Goal: Task Accomplishment & Management: Complete application form

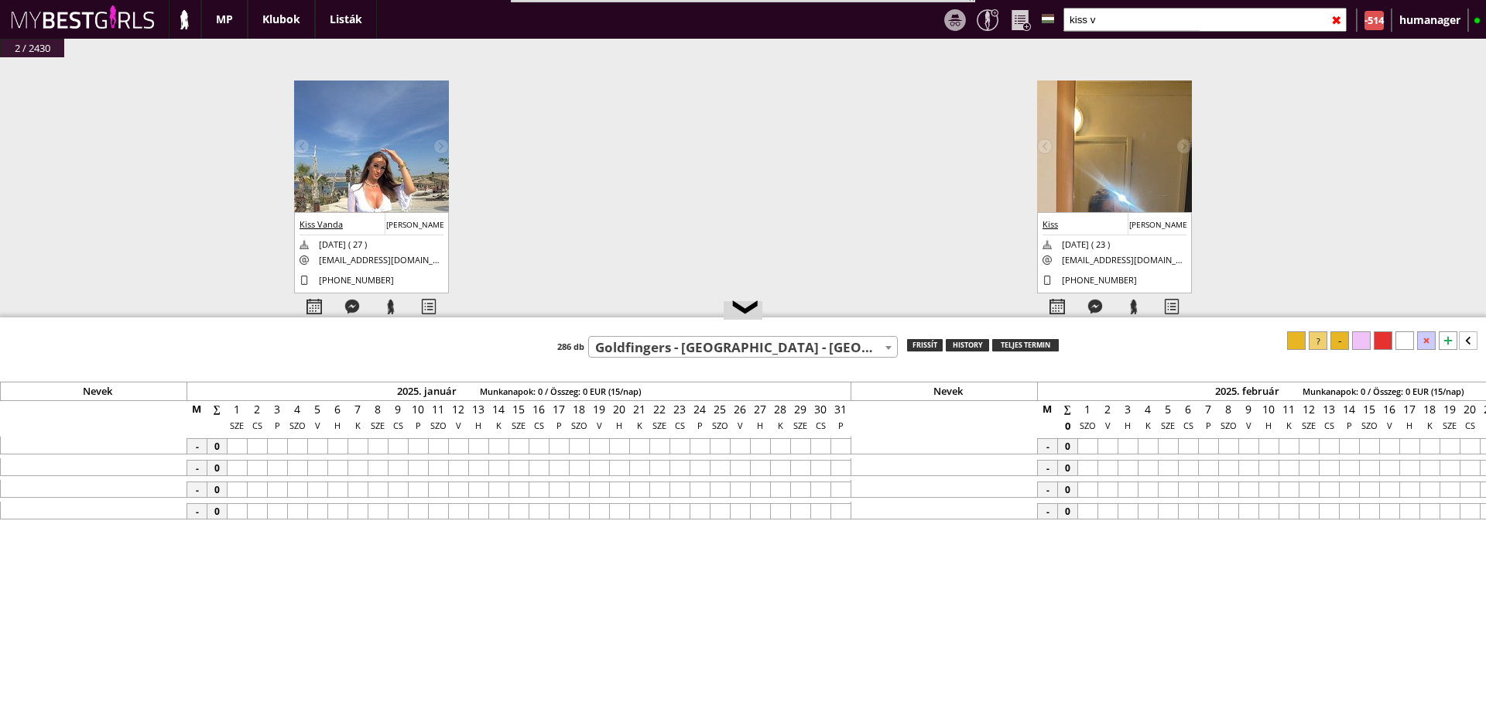
select select "570"
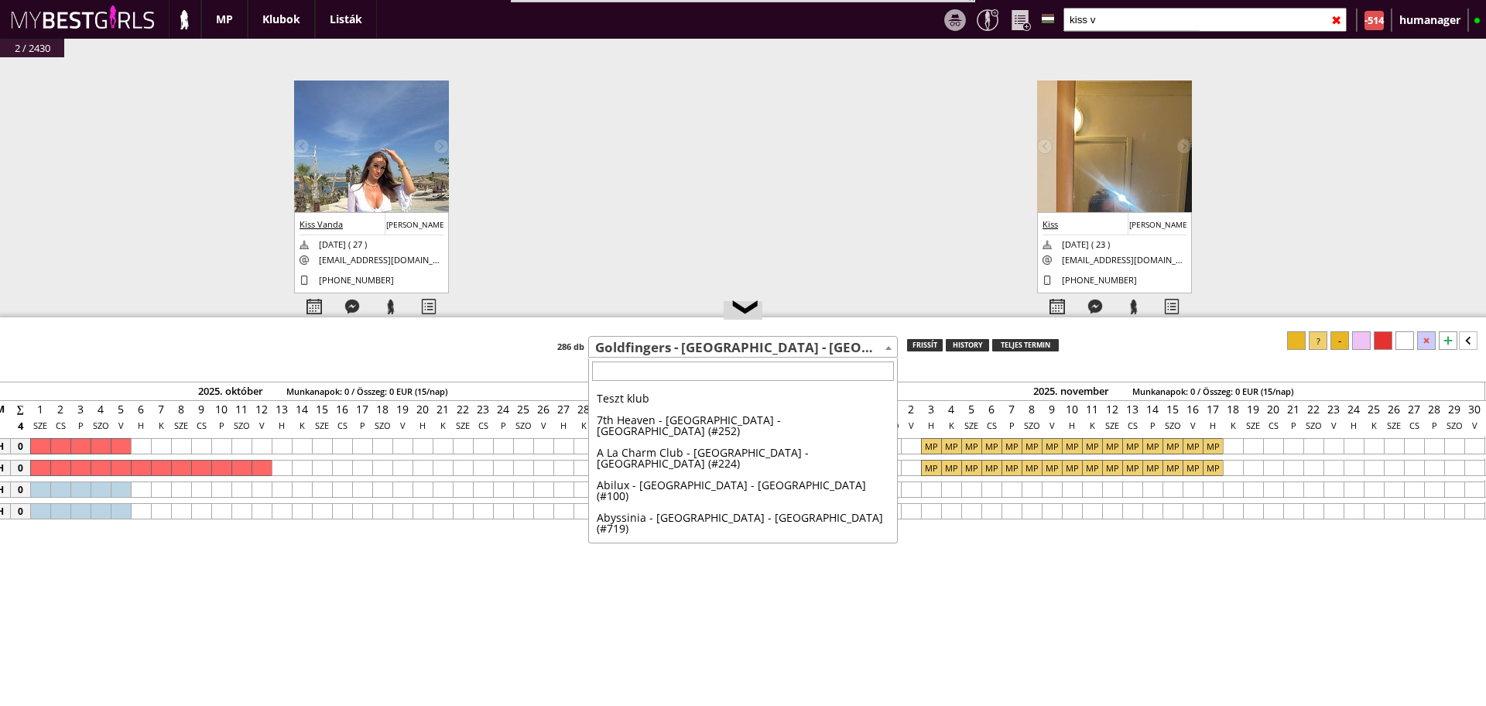
click at [650, 352] on span "Goldfingers - [GEOGRAPHIC_DATA] - [GEOGRAPHIC_DATA] (#570)" at bounding box center [743, 348] width 308 height 22
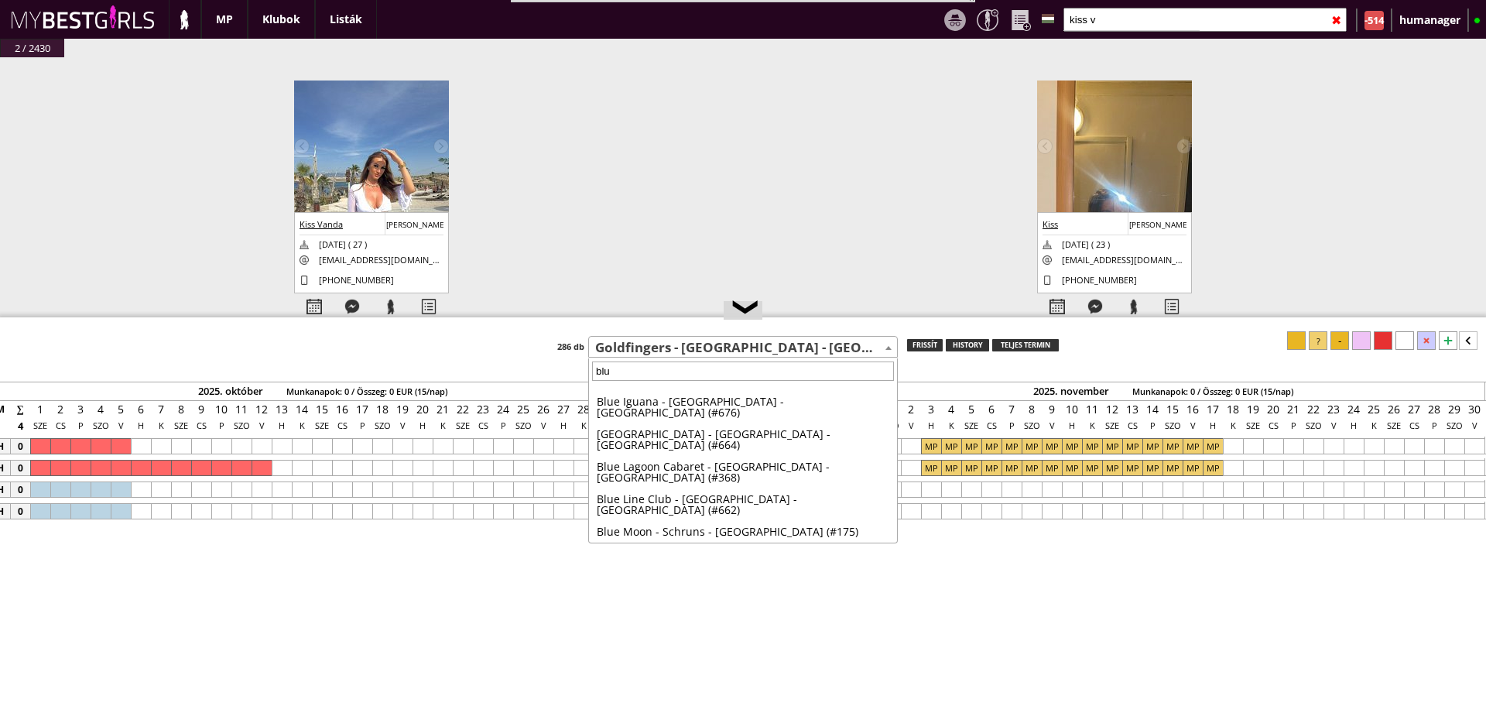
scroll to position [0, 0]
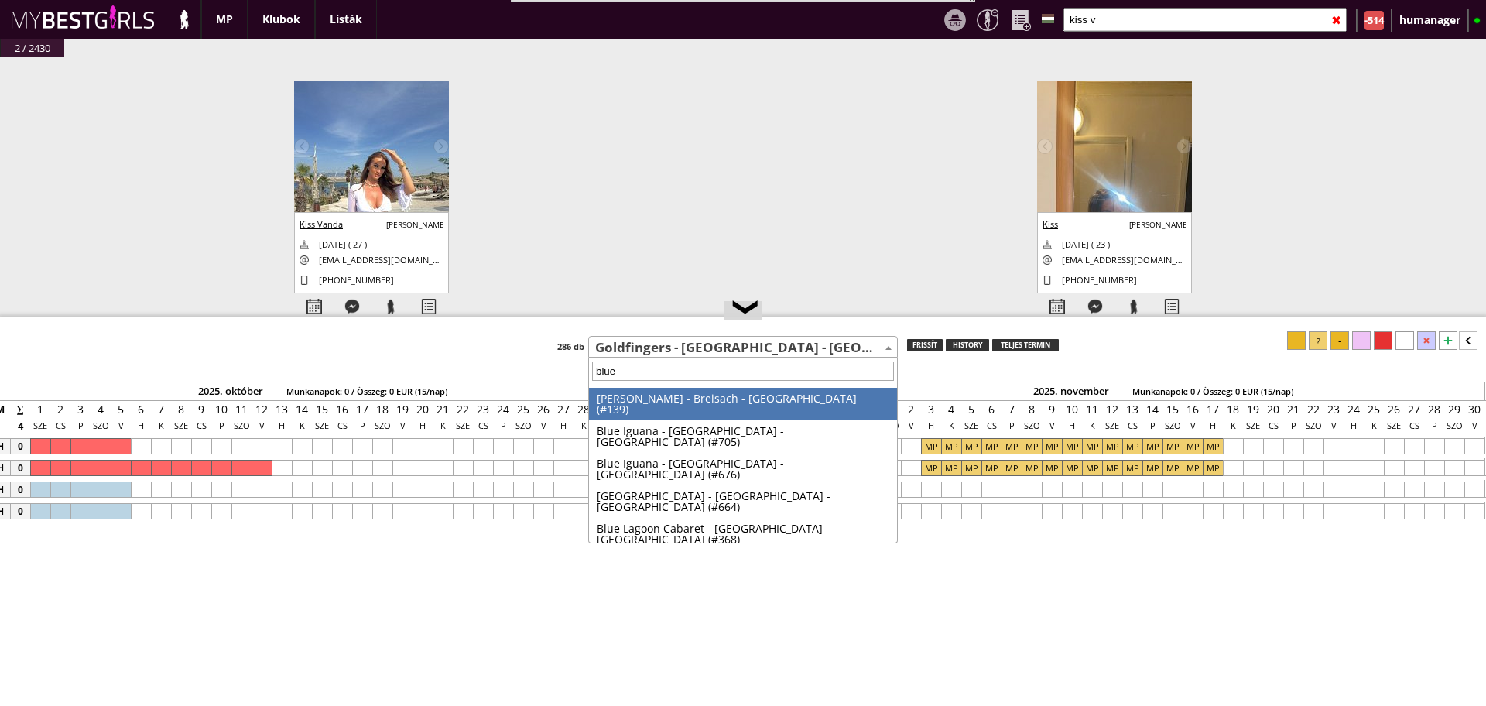
type input "blue a"
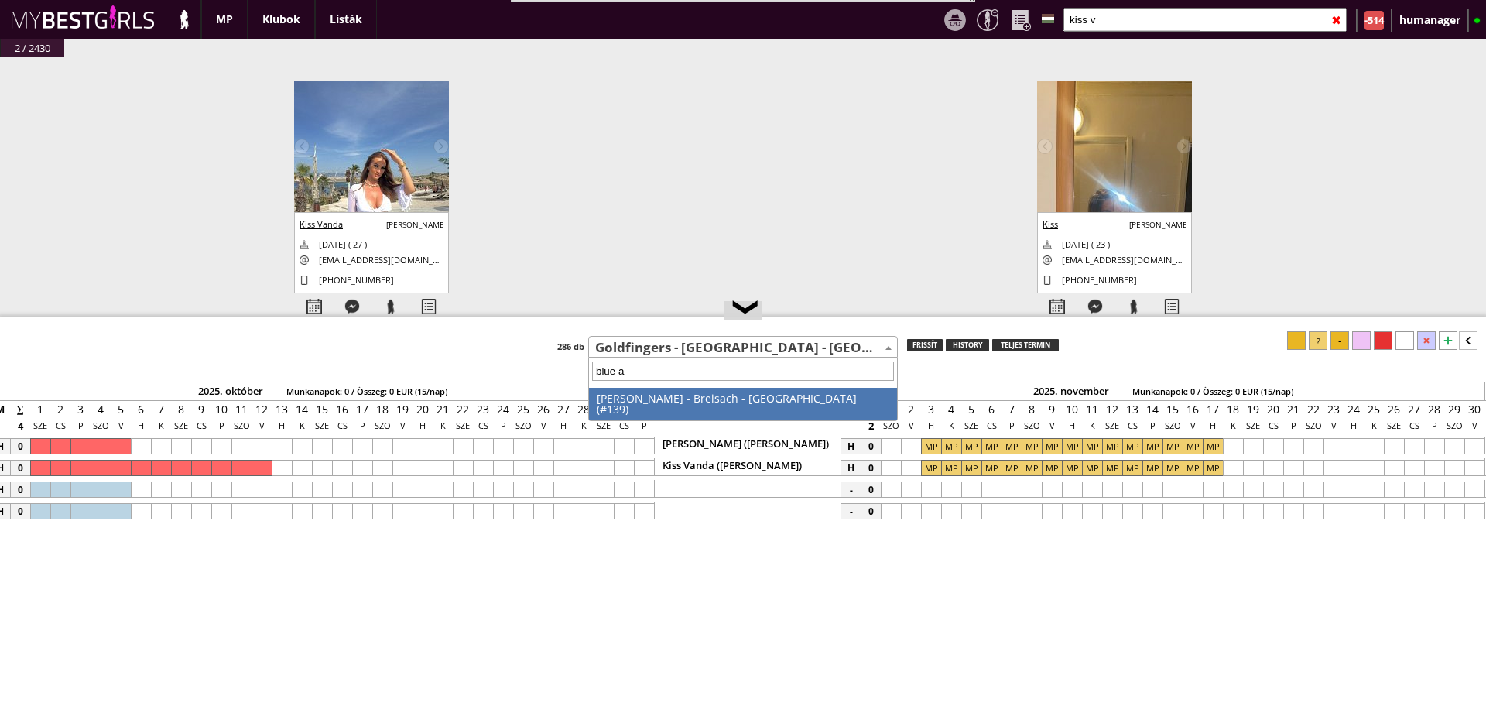
select select "139"
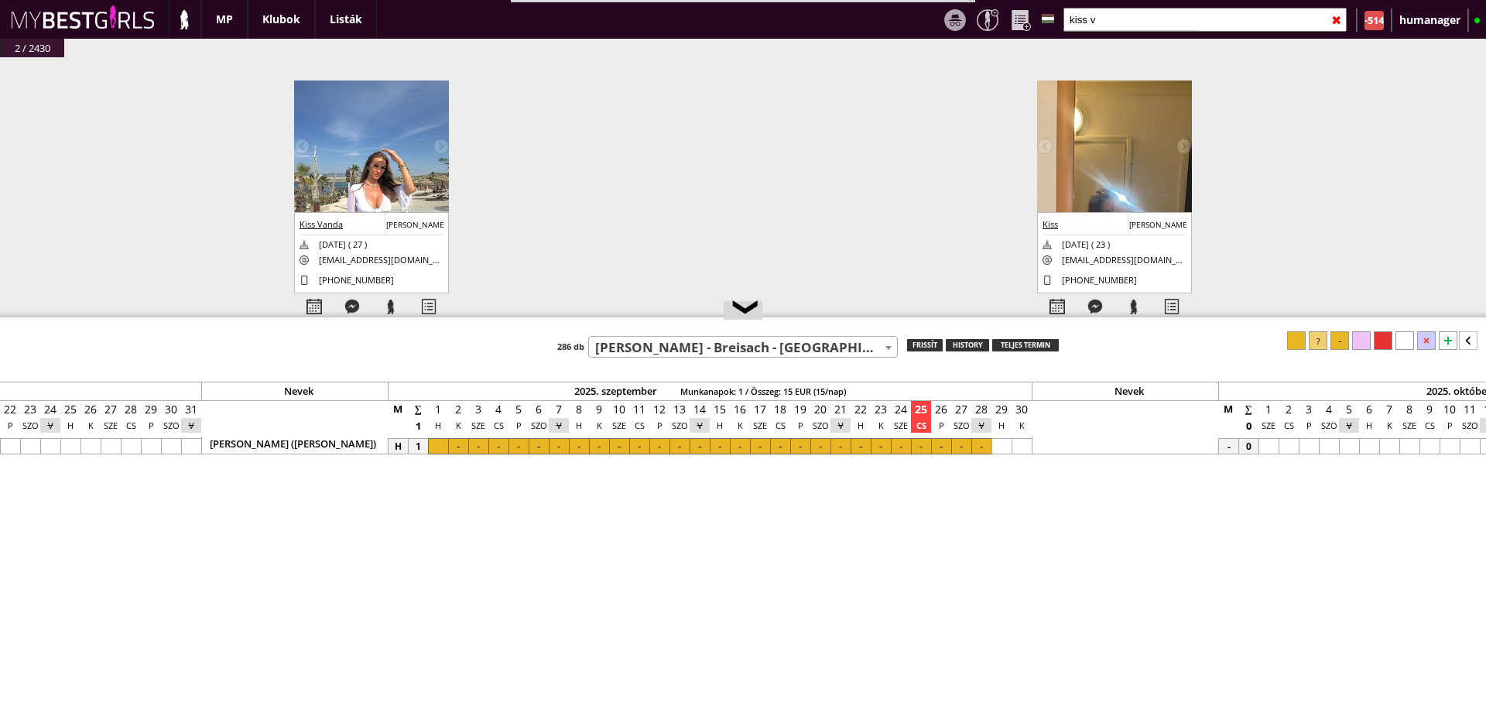
scroll to position [0, 6418]
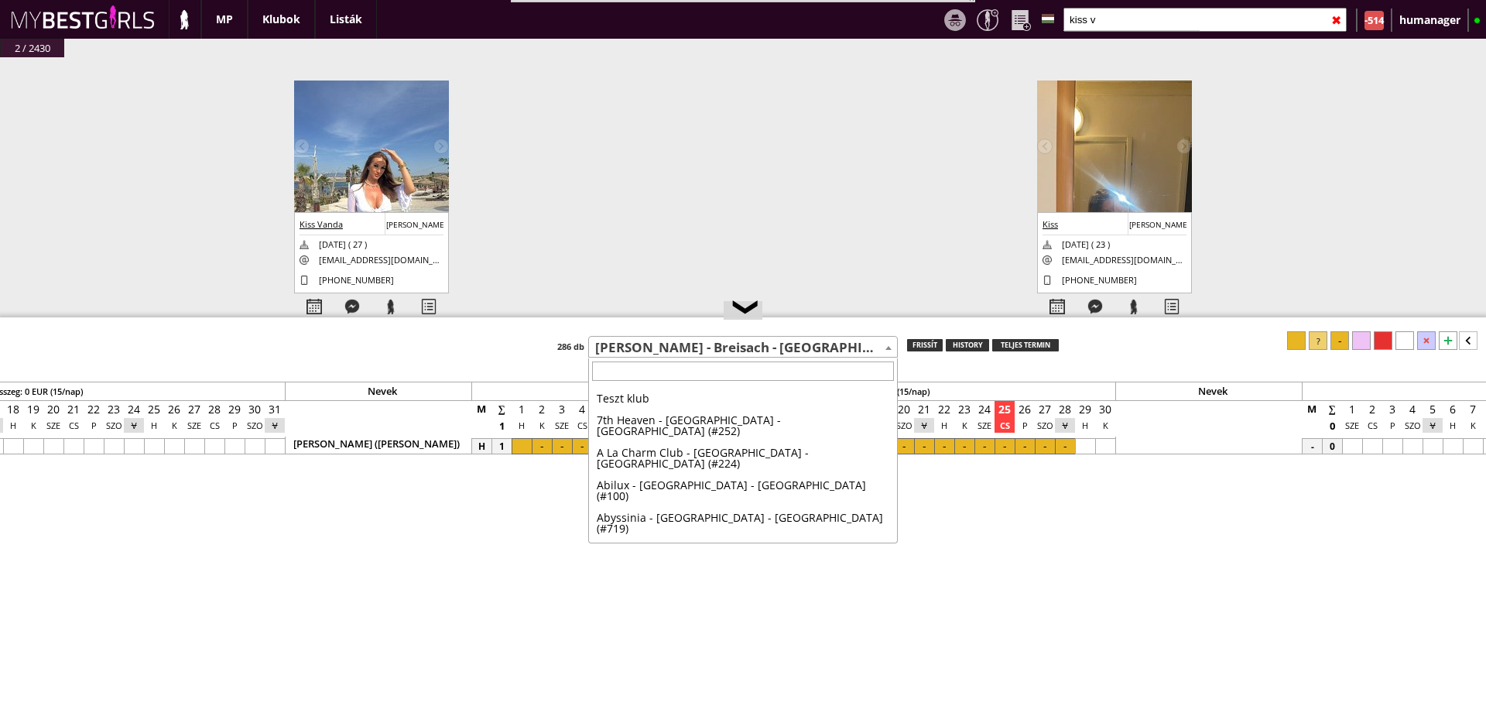
click at [727, 350] on span "[PERSON_NAME] - Breisach - [GEOGRAPHIC_DATA] (#139)" at bounding box center [743, 348] width 308 height 22
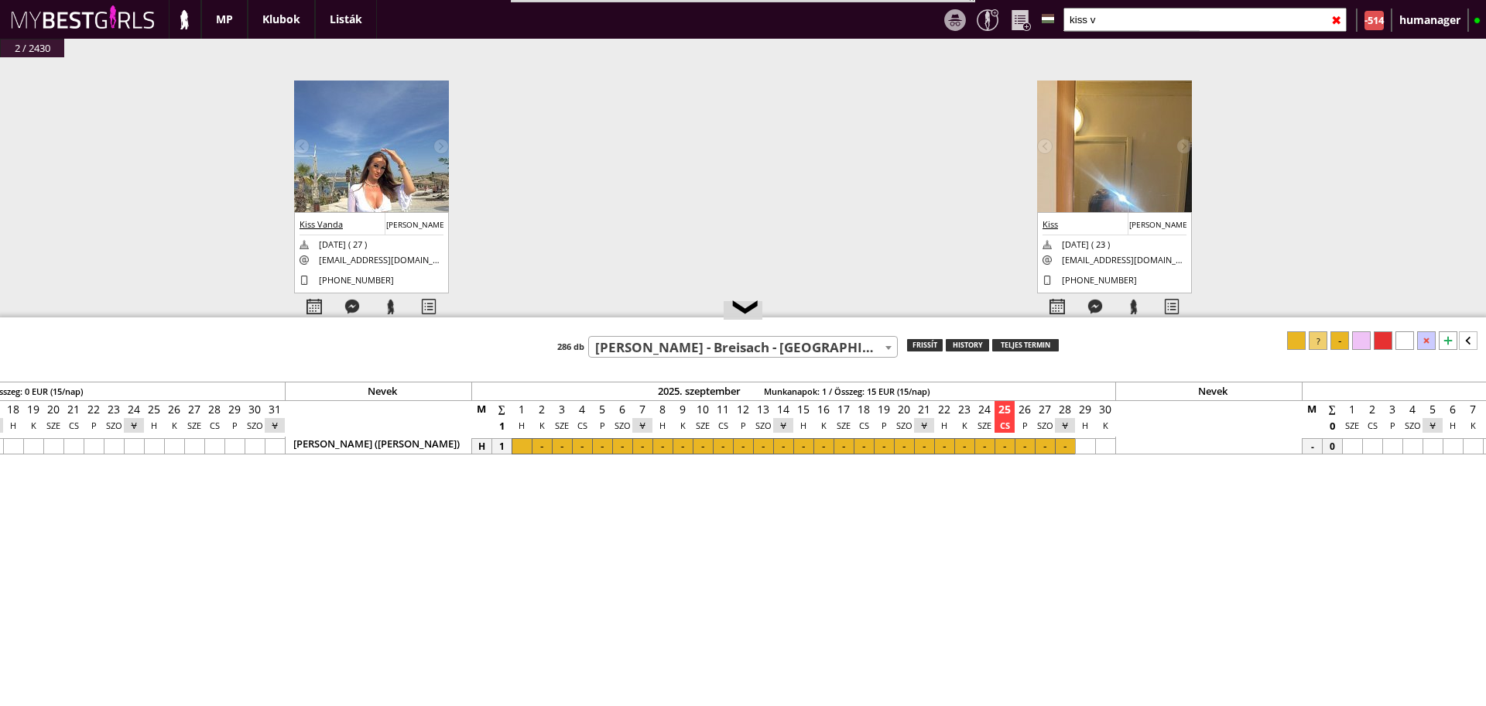
click at [727, 350] on span "[PERSON_NAME] - Breisach - [GEOGRAPHIC_DATA] (#139)" at bounding box center [743, 348] width 308 height 22
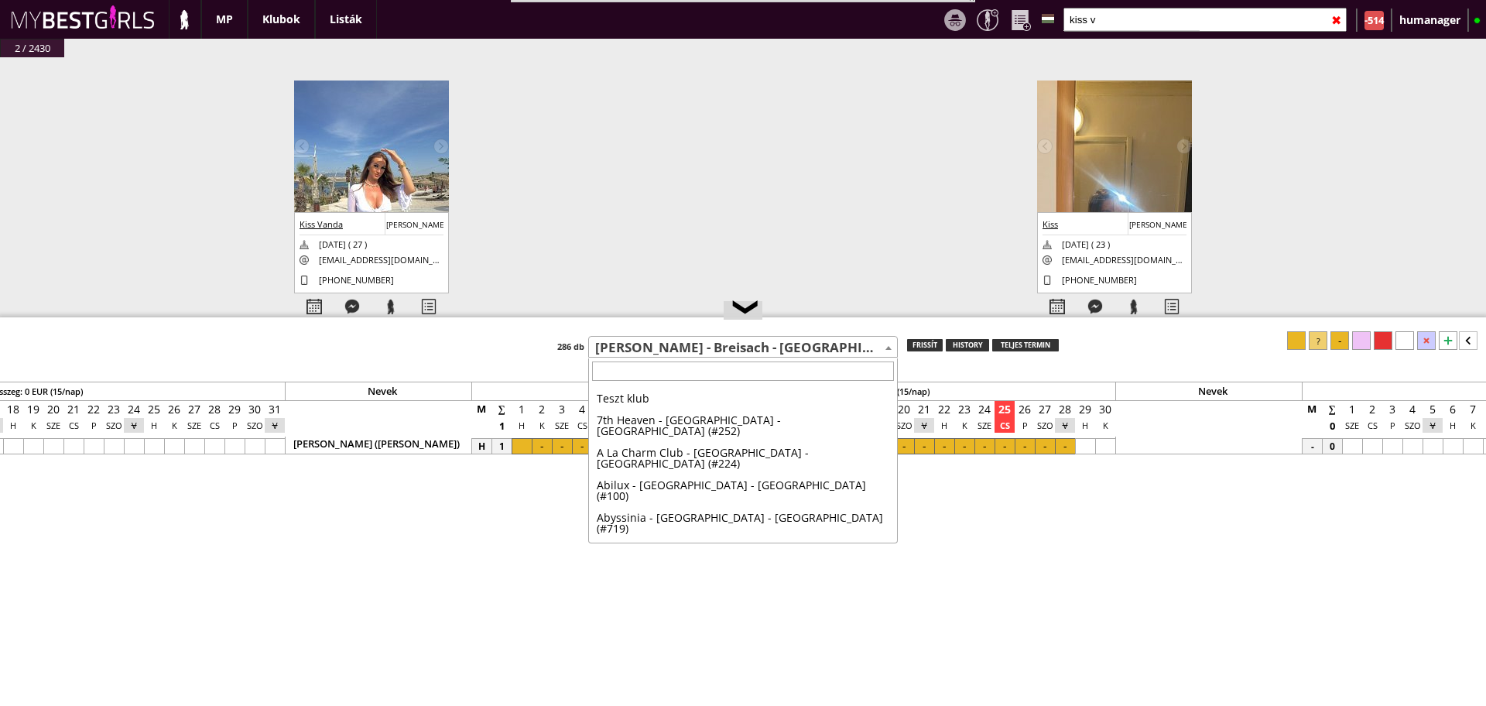
click at [719, 347] on span "[PERSON_NAME] - Breisach - [GEOGRAPHIC_DATA] (#139)" at bounding box center [743, 348] width 308 height 22
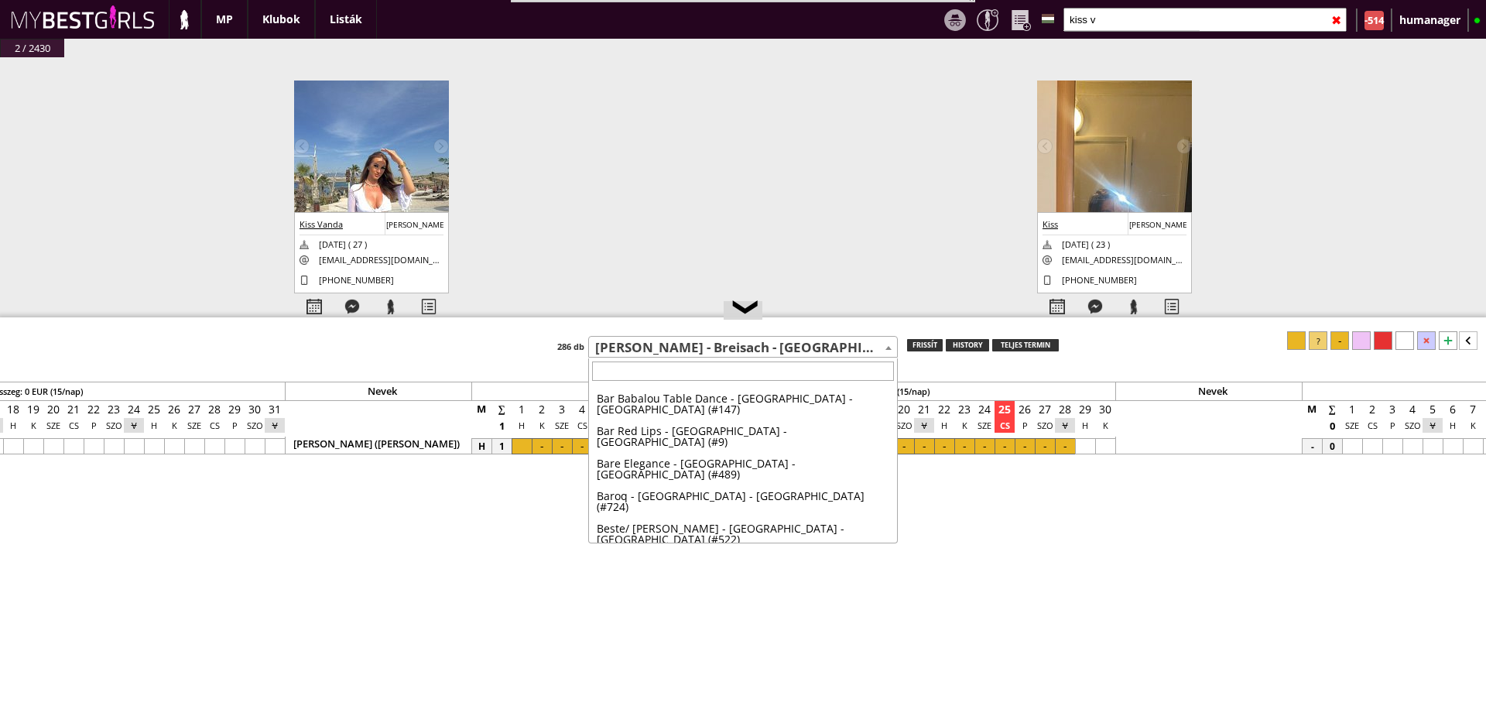
click at [719, 347] on span "[PERSON_NAME] - Breisach - [GEOGRAPHIC_DATA] (#139)" at bounding box center [743, 348] width 308 height 22
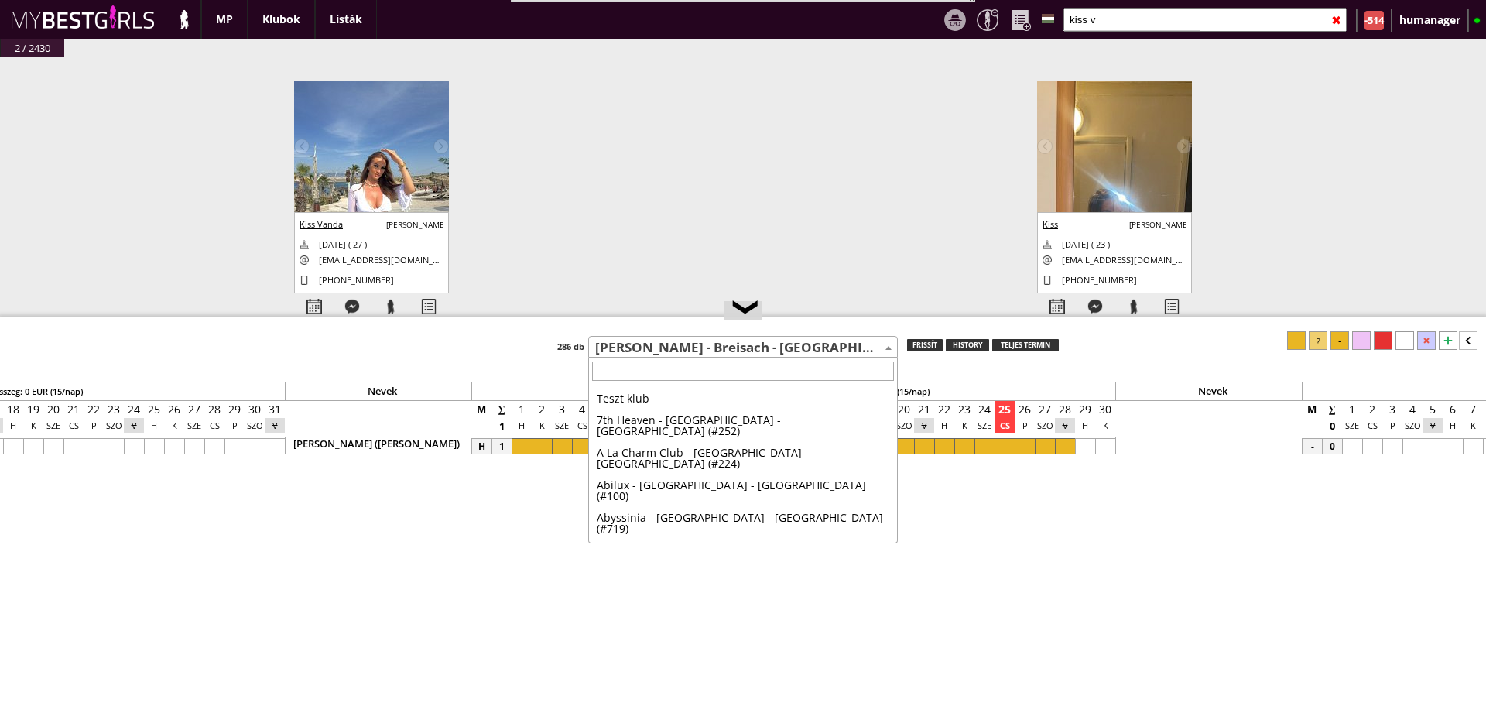
click at [731, 345] on span "[PERSON_NAME] - Breisach - [GEOGRAPHIC_DATA] (#139)" at bounding box center [743, 348] width 308 height 22
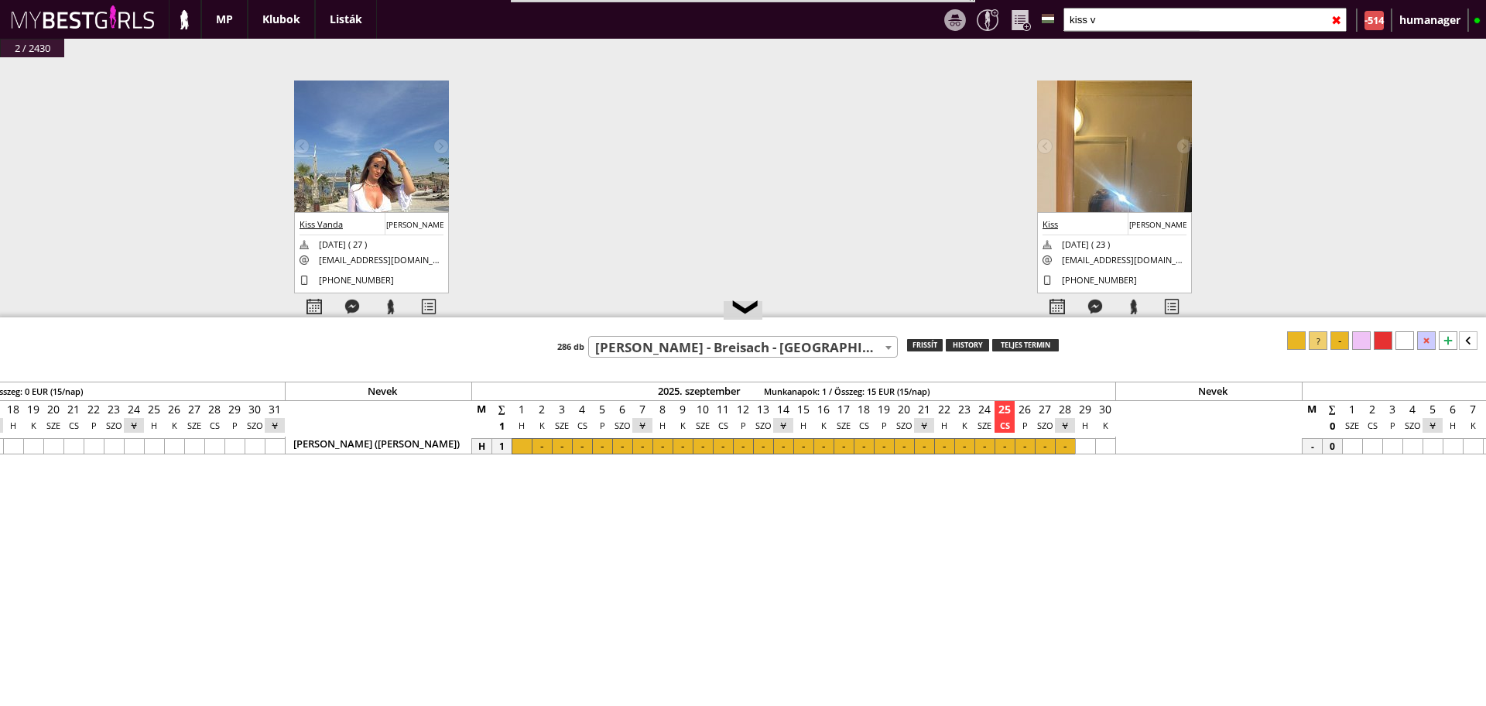
click at [731, 345] on span "[PERSON_NAME] - Breisach - [GEOGRAPHIC_DATA] (#139)" at bounding box center [743, 348] width 308 height 22
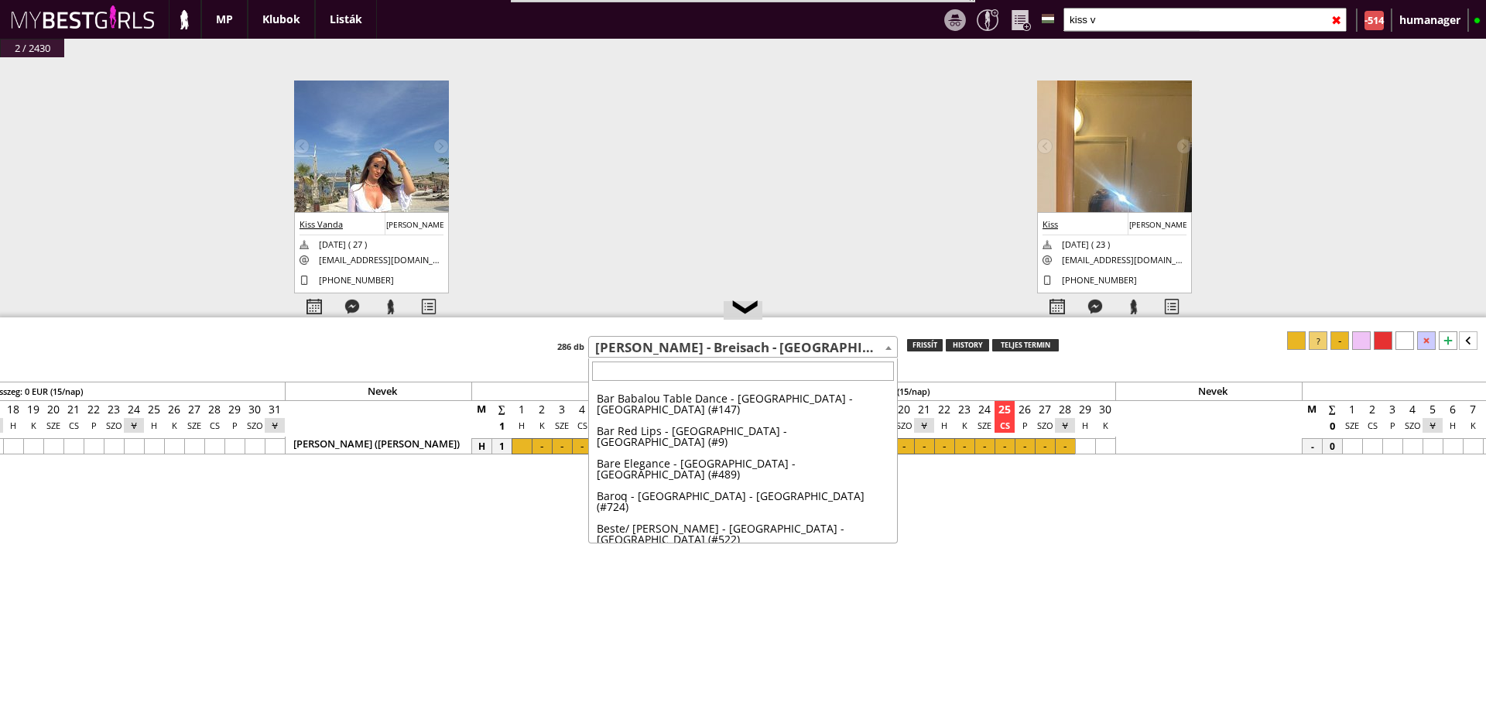
click at [729, 345] on span "[PERSON_NAME] - Breisach - [GEOGRAPHIC_DATA] (#139)" at bounding box center [743, 348] width 308 height 22
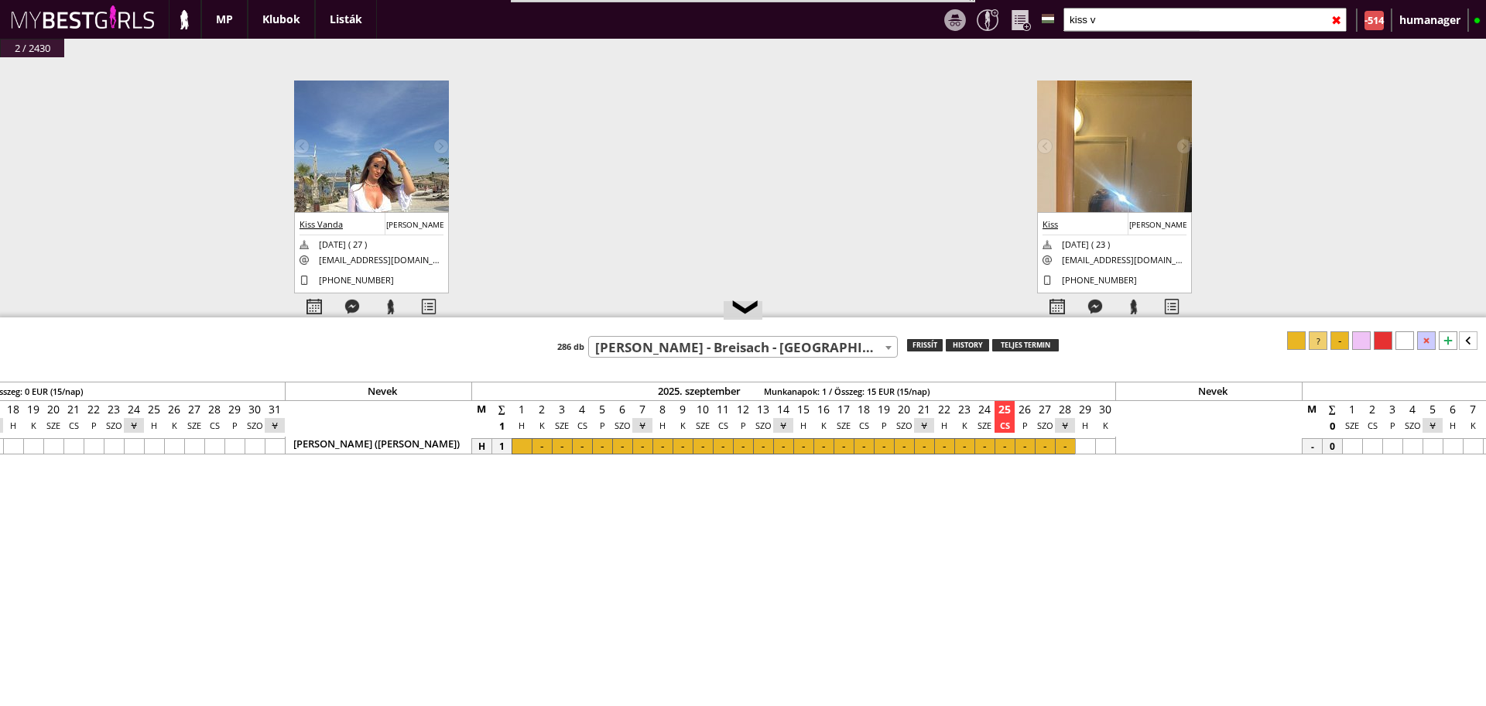
click at [729, 345] on span "[PERSON_NAME] - Breisach - [GEOGRAPHIC_DATA] (#139)" at bounding box center [743, 348] width 308 height 22
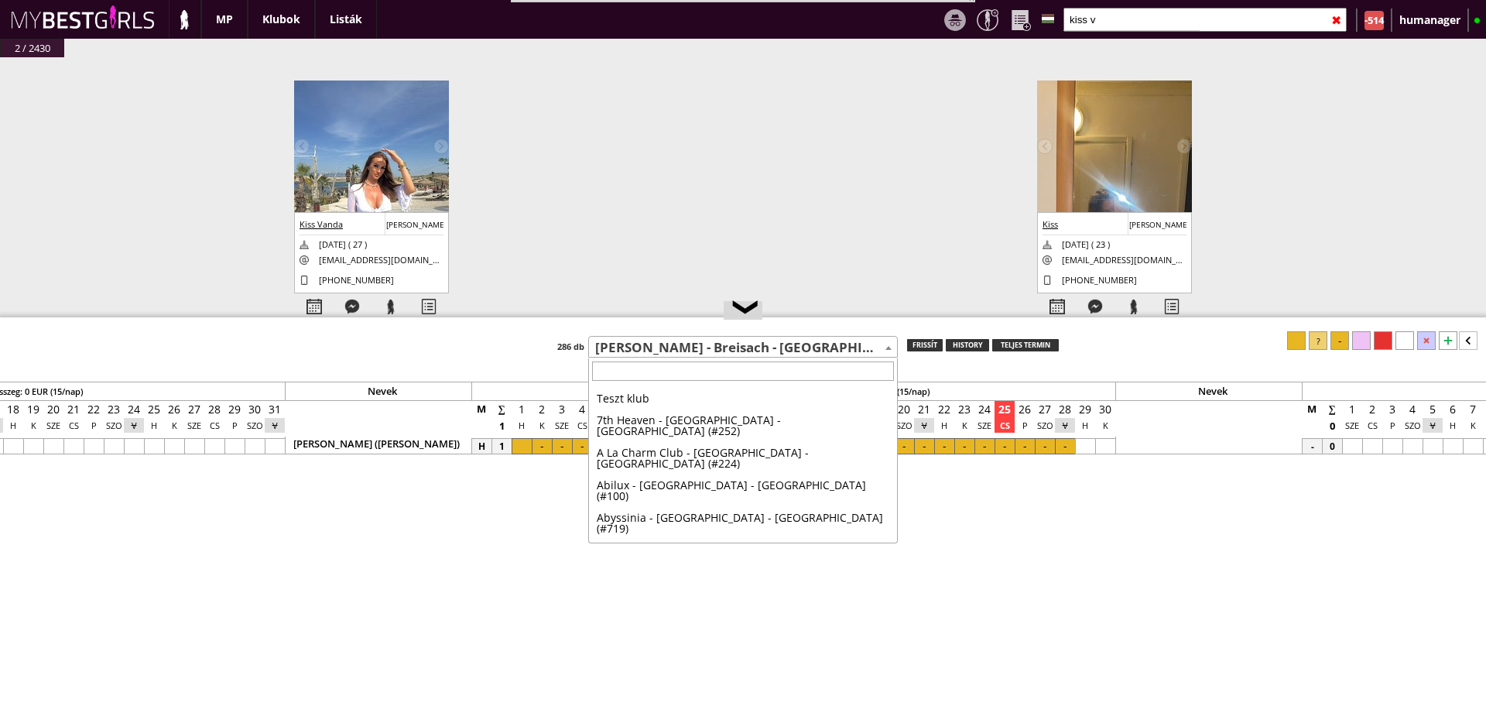
click at [851, 347] on span "[PERSON_NAME] - Breisach - [GEOGRAPHIC_DATA] (#139)" at bounding box center [743, 348] width 308 height 22
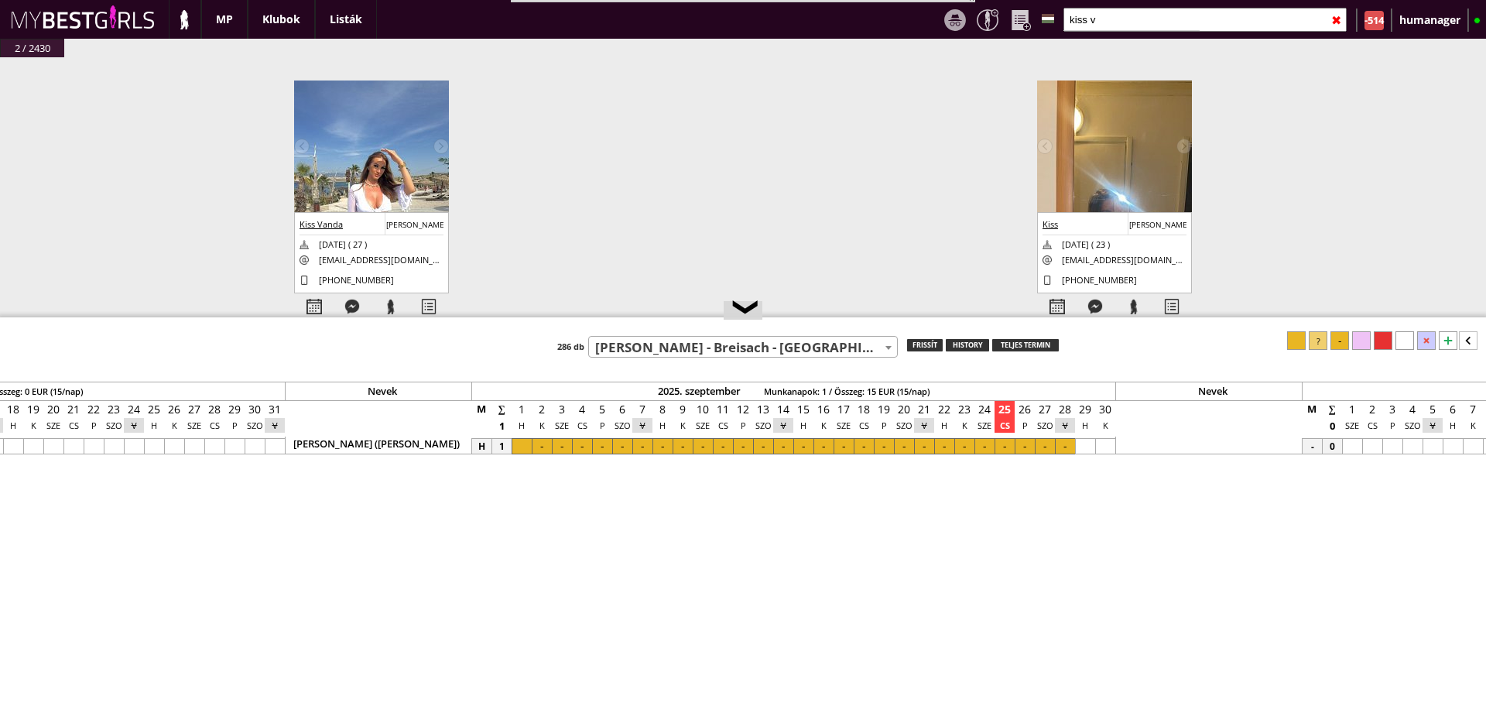
click at [851, 347] on span "[PERSON_NAME] - Breisach - [GEOGRAPHIC_DATA] (#139)" at bounding box center [743, 348] width 308 height 22
click at [807, 360] on div "Nevek 2025. január Munkanapok: 0 / Összeg: 0 EUR (15/nap) Nevek 2025. február M…" at bounding box center [743, 525] width 1486 height 388
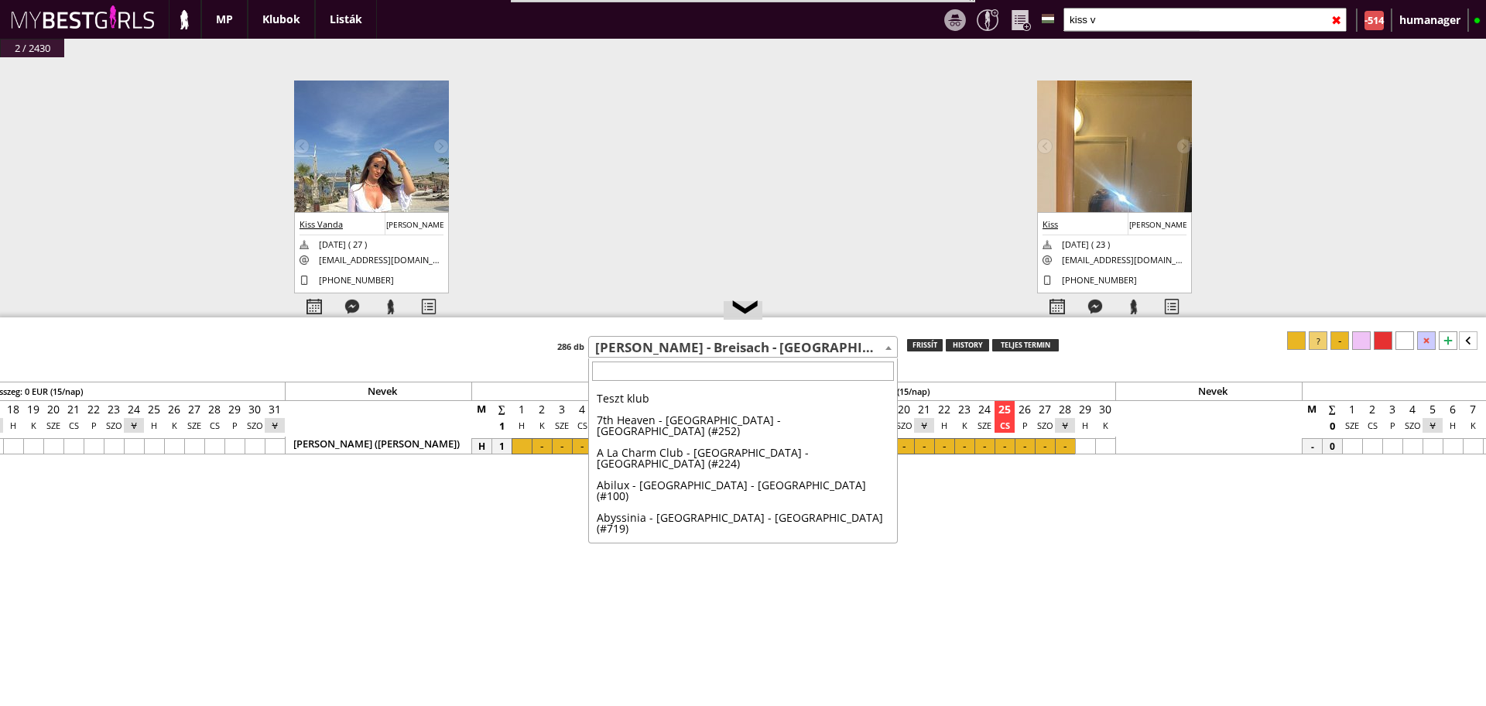
click at [783, 345] on span "[PERSON_NAME] - Breisach - [GEOGRAPHIC_DATA] (#139)" at bounding box center [743, 348] width 308 height 22
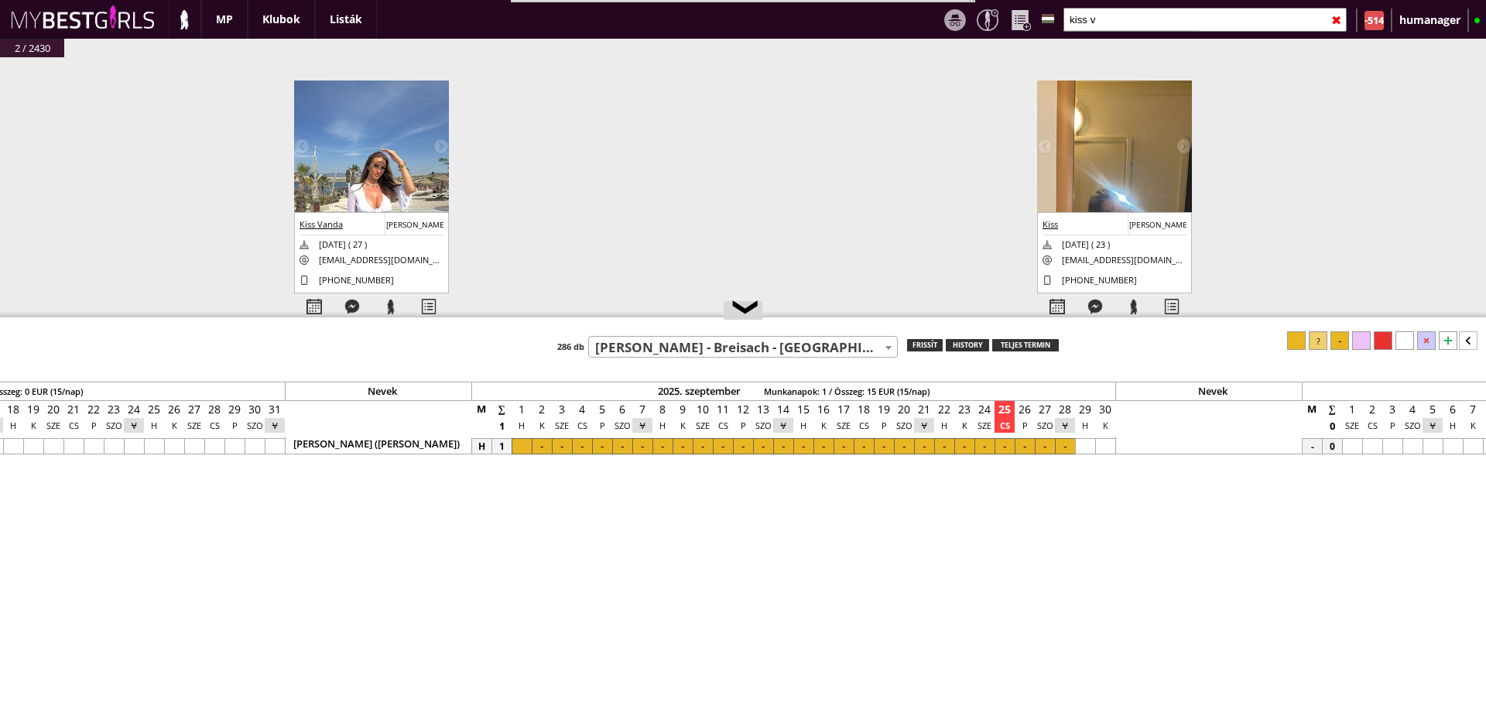
click at [783, 345] on span "[PERSON_NAME] - Breisach - [GEOGRAPHIC_DATA] (#139)" at bounding box center [743, 348] width 308 height 22
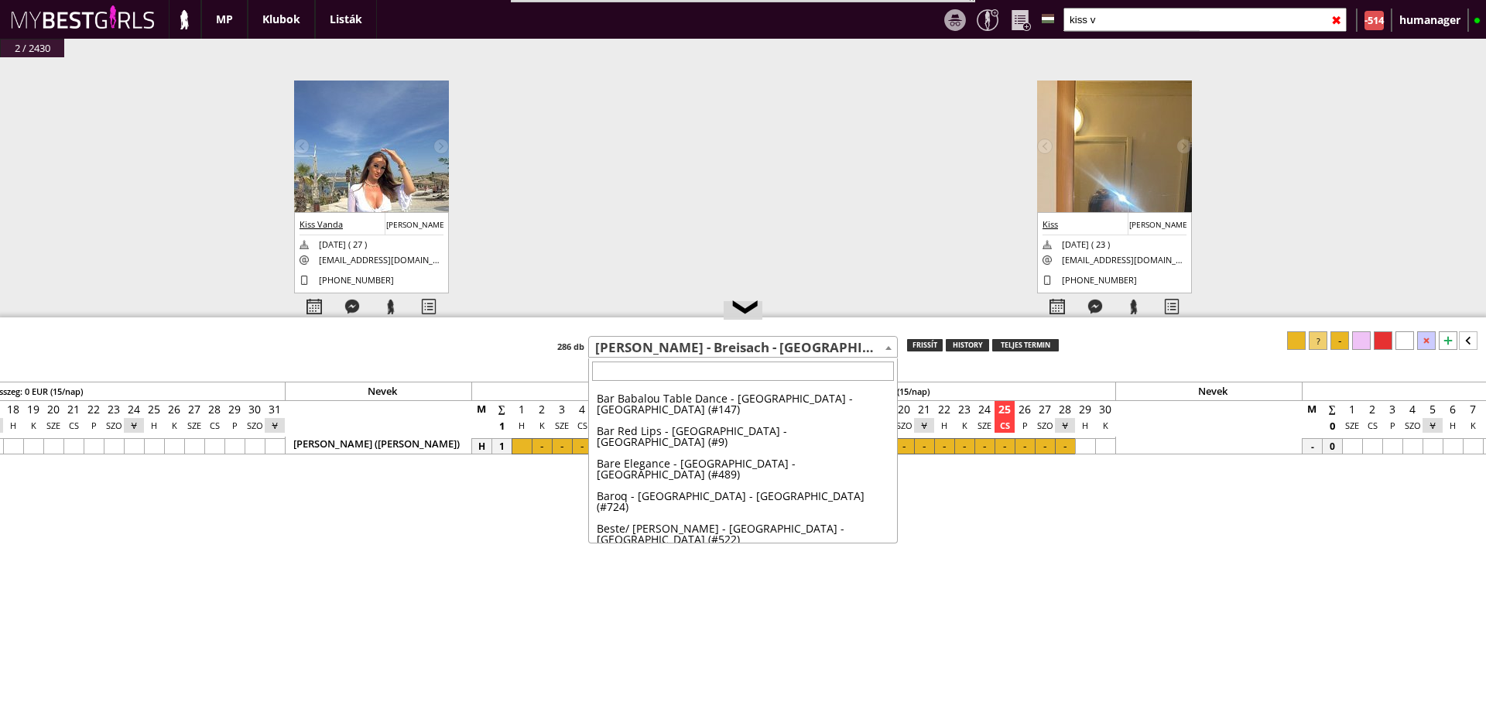
click at [741, 342] on span "[PERSON_NAME] - Breisach - [GEOGRAPHIC_DATA] (#139)" at bounding box center [743, 348] width 308 height 22
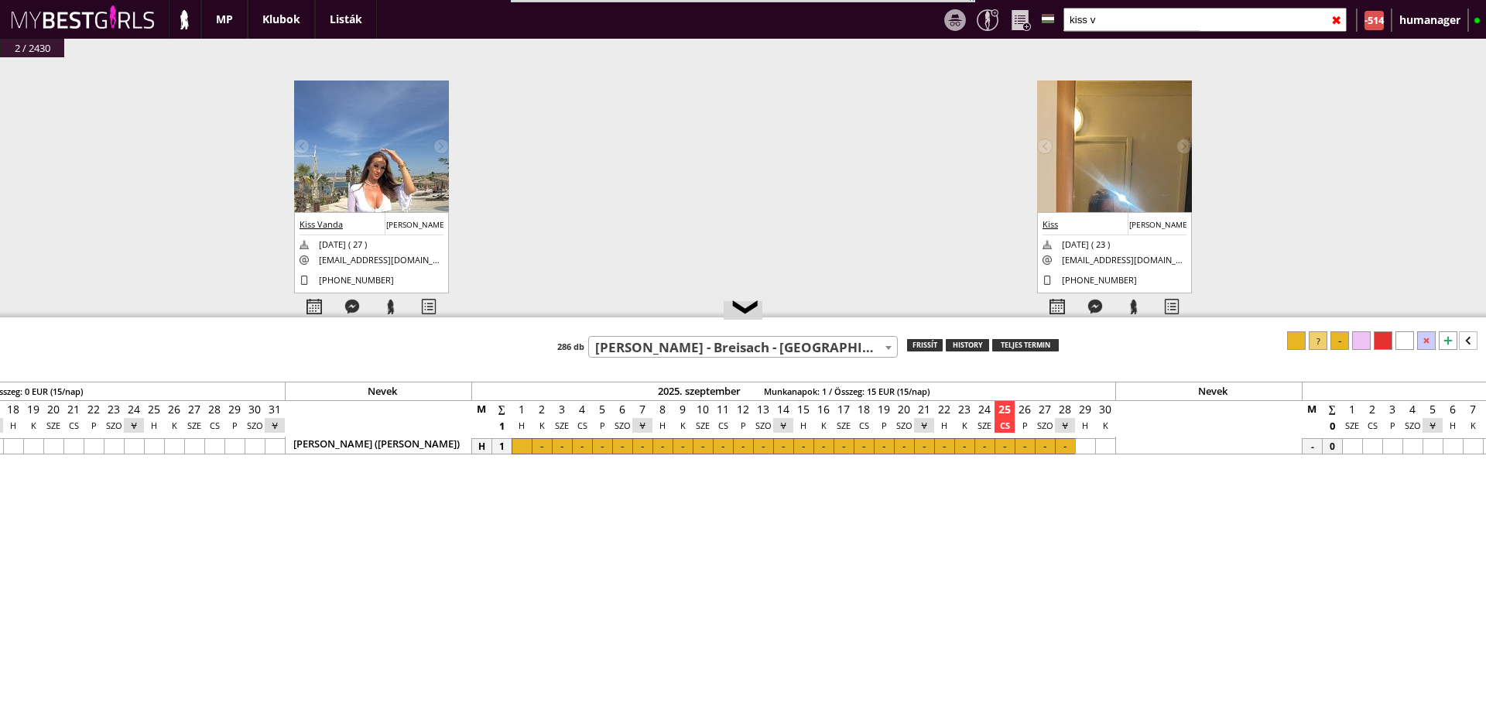
click at [741, 342] on span "[PERSON_NAME] - Breisach - [GEOGRAPHIC_DATA] (#139)" at bounding box center [743, 348] width 308 height 22
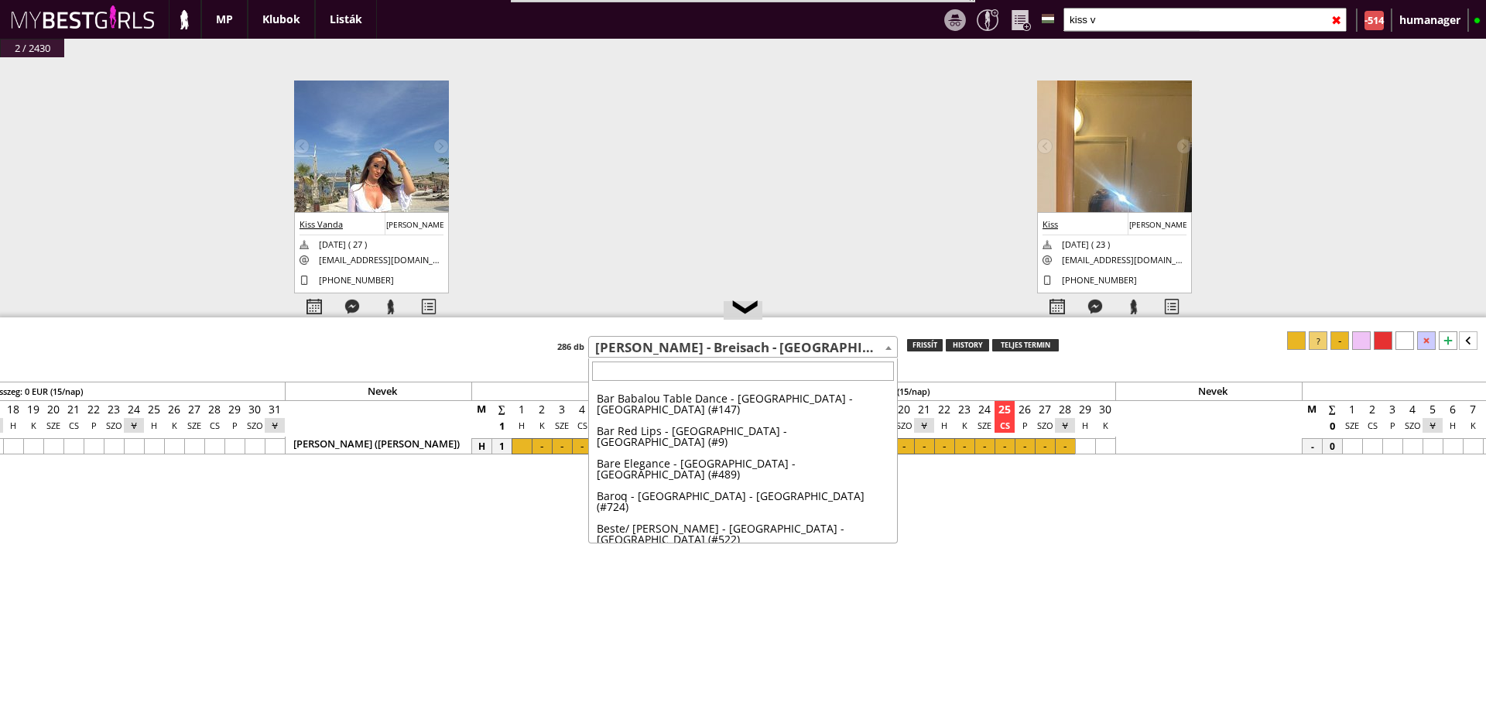
click at [644, 341] on span "[PERSON_NAME] - Breisach - [GEOGRAPHIC_DATA] (#139)" at bounding box center [743, 348] width 308 height 22
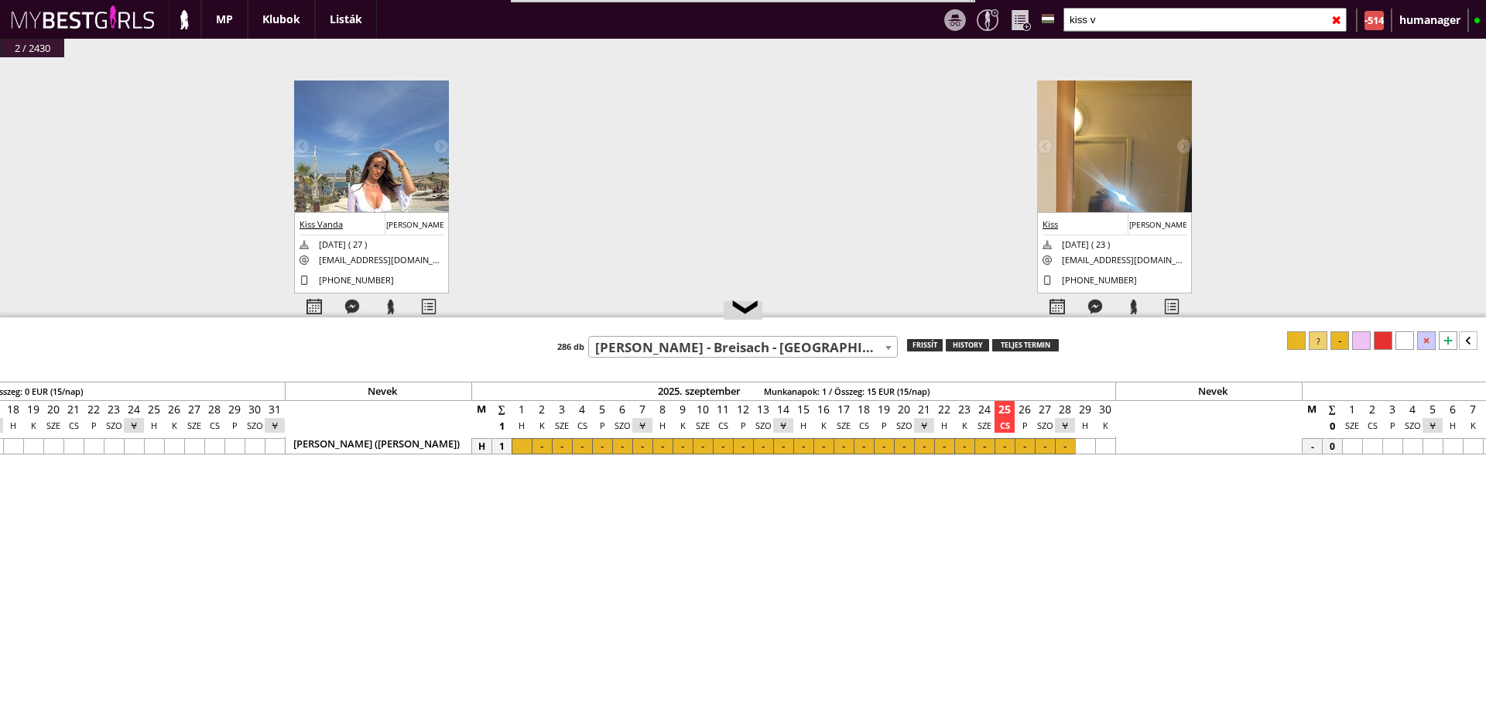
click at [644, 341] on span "[PERSON_NAME] - Breisach - [GEOGRAPHIC_DATA] (#139)" at bounding box center [743, 348] width 308 height 22
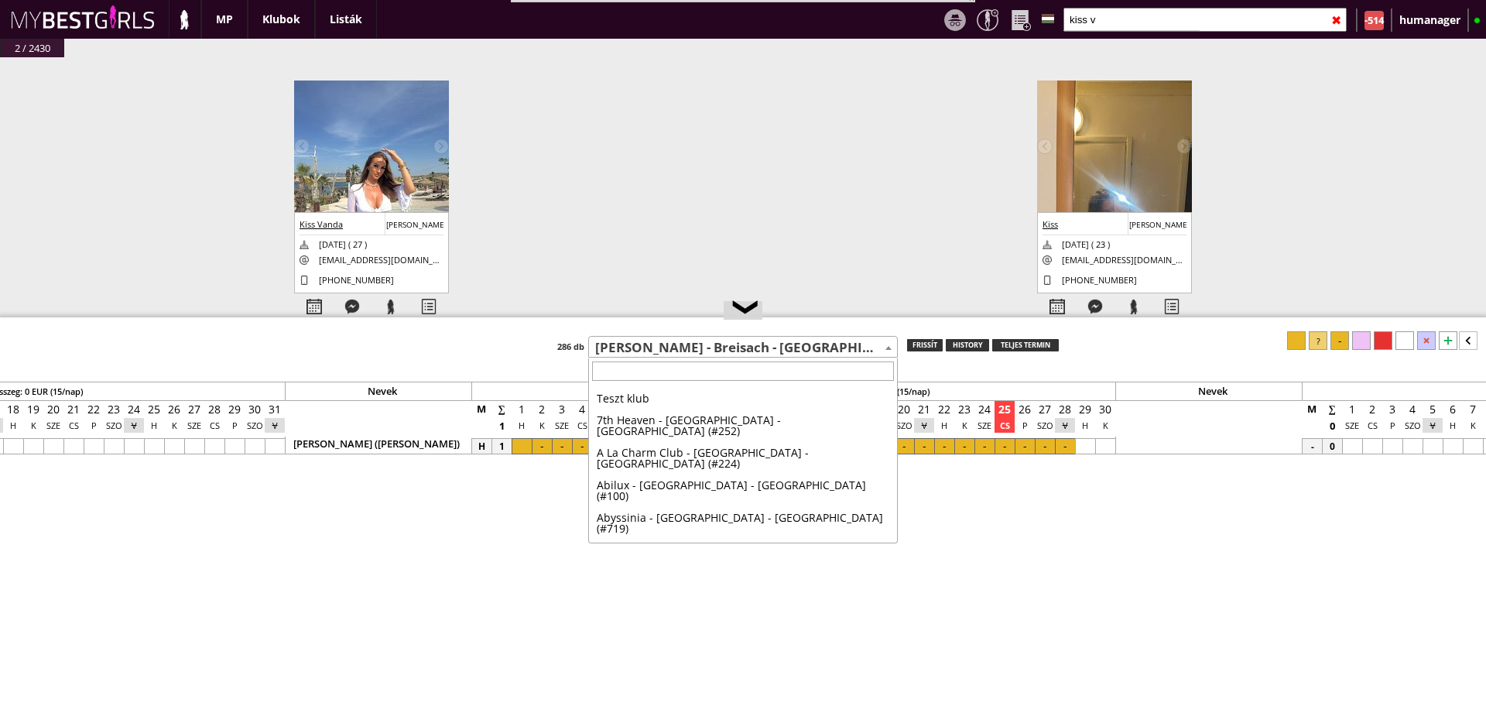
click at [743, 340] on span "[PERSON_NAME] - Breisach - [GEOGRAPHIC_DATA] (#139)" at bounding box center [743, 348] width 308 height 22
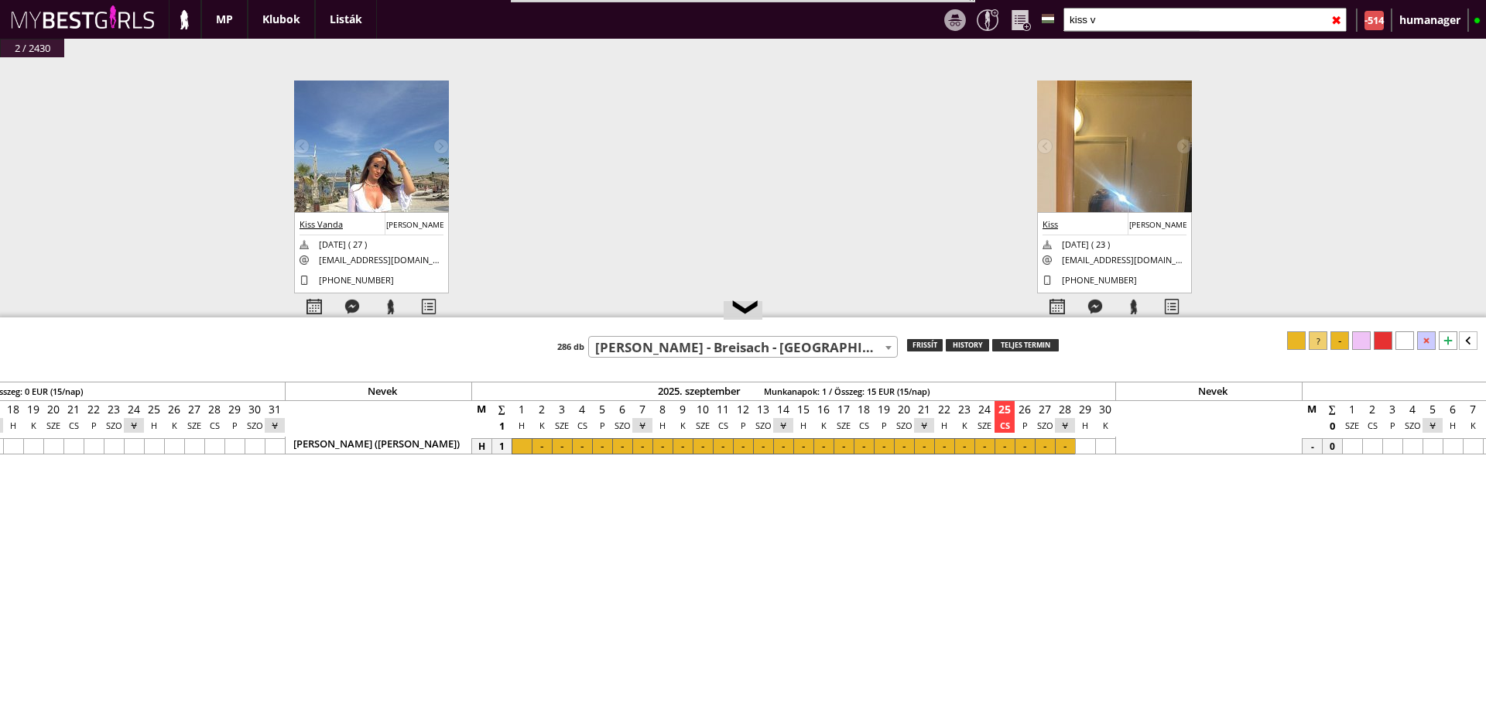
drag, startPoint x: 743, startPoint y: 340, endPoint x: 805, endPoint y: 344, distance: 62.0
click at [805, 344] on span "[PERSON_NAME] - Breisach - [GEOGRAPHIC_DATA] (#139)" at bounding box center [743, 348] width 308 height 22
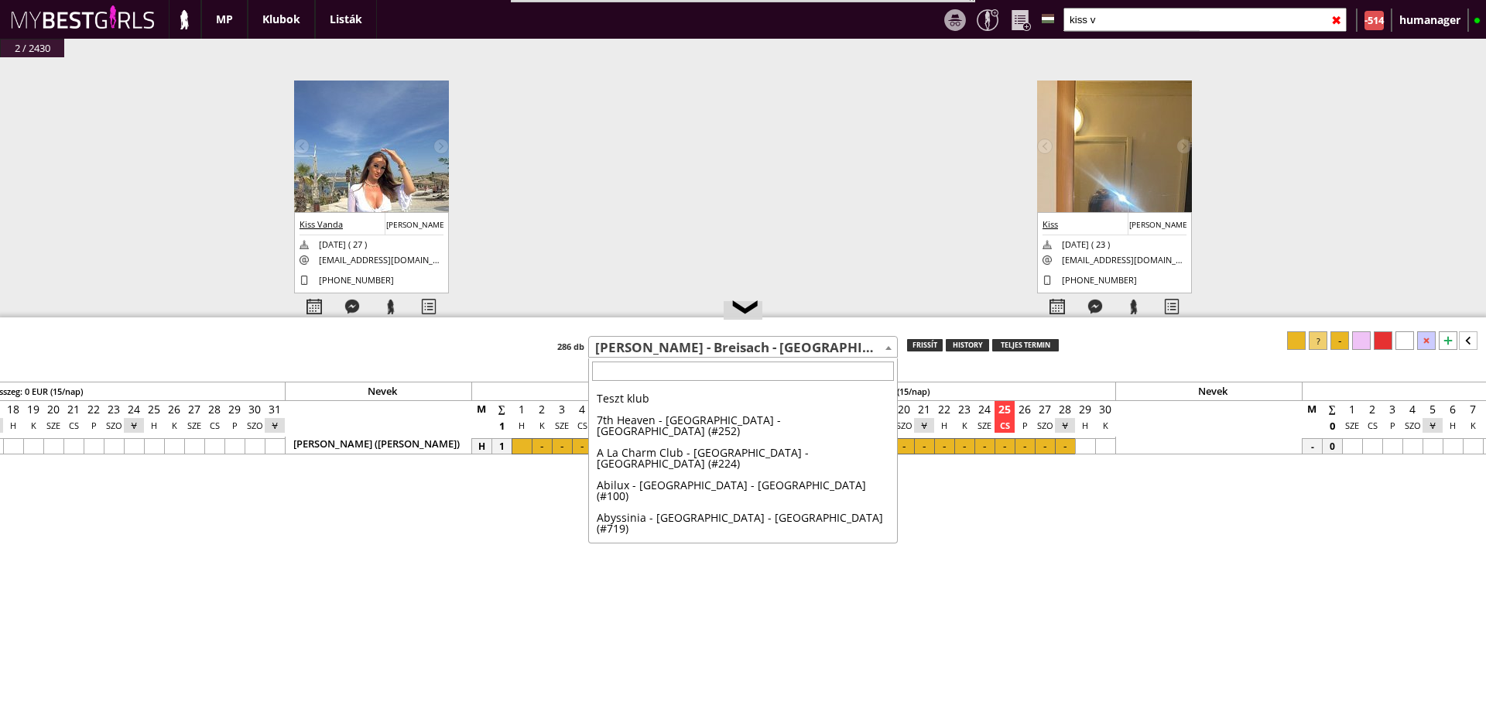
click at [805, 344] on span "[PERSON_NAME] - Breisach - [GEOGRAPHIC_DATA] (#139)" at bounding box center [743, 348] width 308 height 22
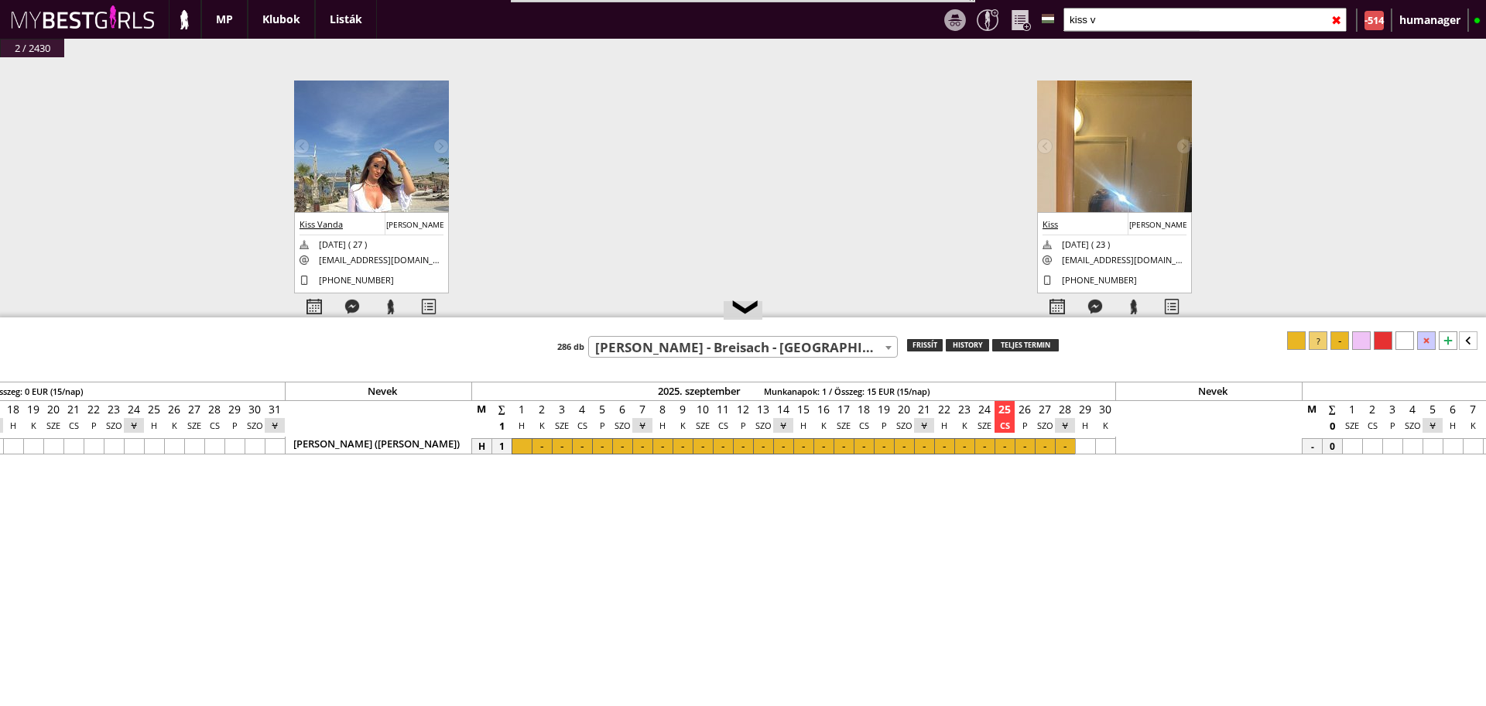
click at [805, 344] on span "[PERSON_NAME] - Breisach - [GEOGRAPHIC_DATA] (#139)" at bounding box center [743, 348] width 308 height 22
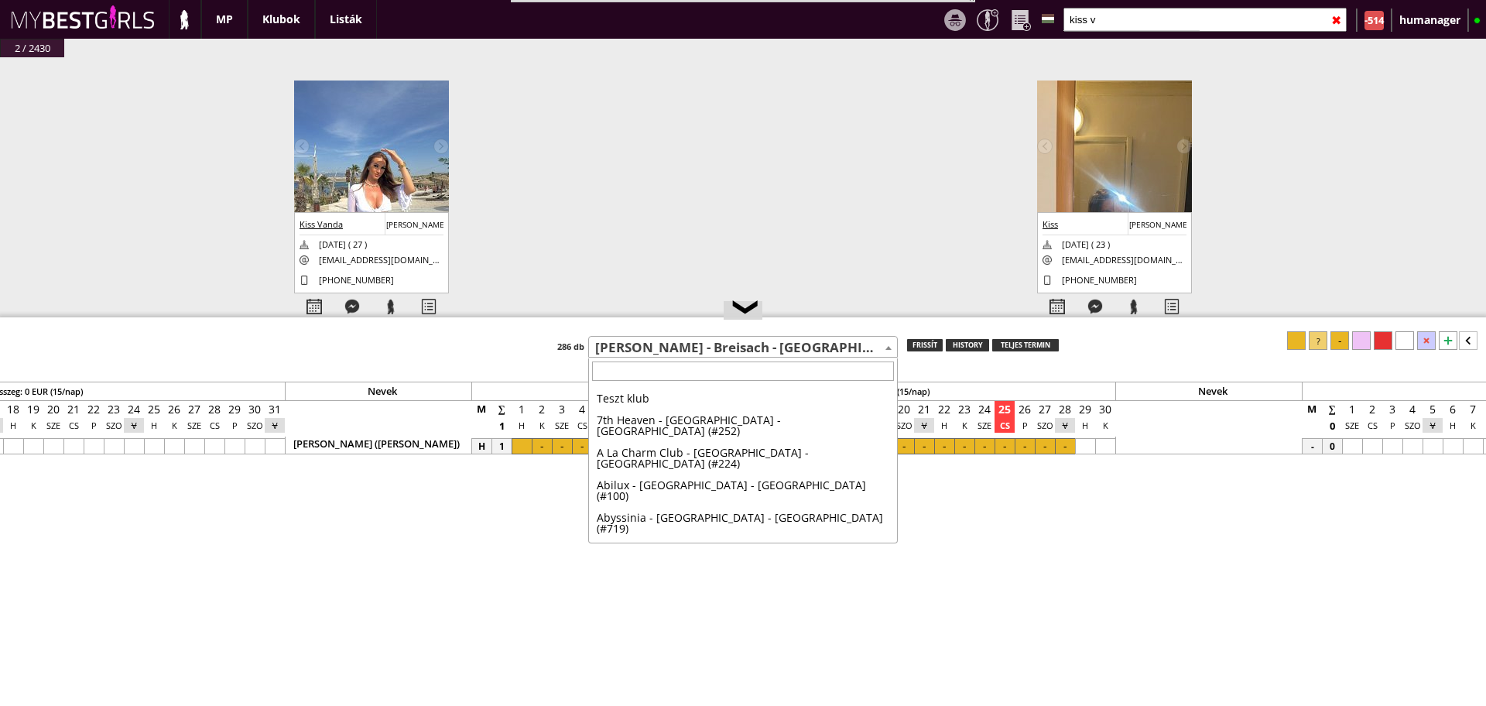
click at [740, 344] on span "[PERSON_NAME] - Breisach - [GEOGRAPHIC_DATA] (#139)" at bounding box center [743, 348] width 308 height 22
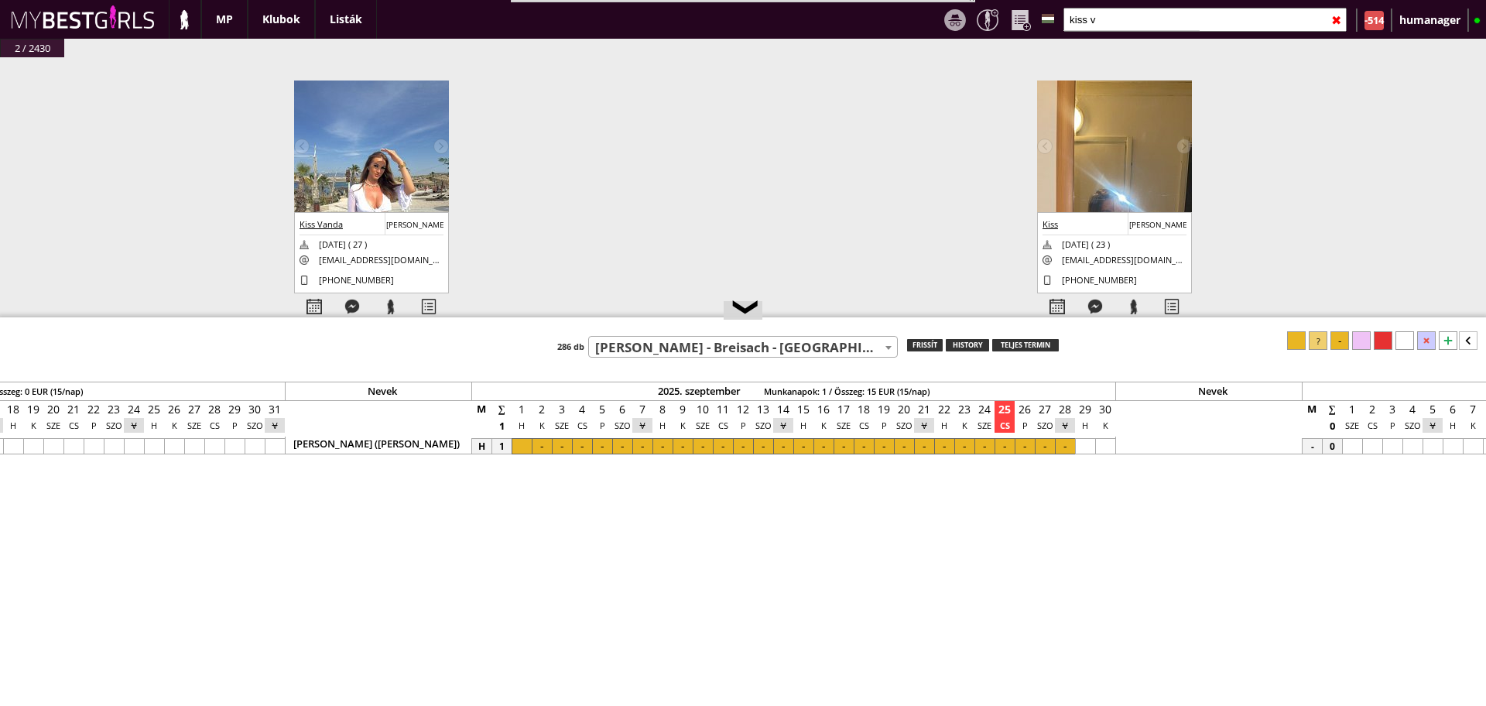
click at [740, 344] on span "[PERSON_NAME] - Breisach - [GEOGRAPHIC_DATA] (#139)" at bounding box center [743, 348] width 308 height 22
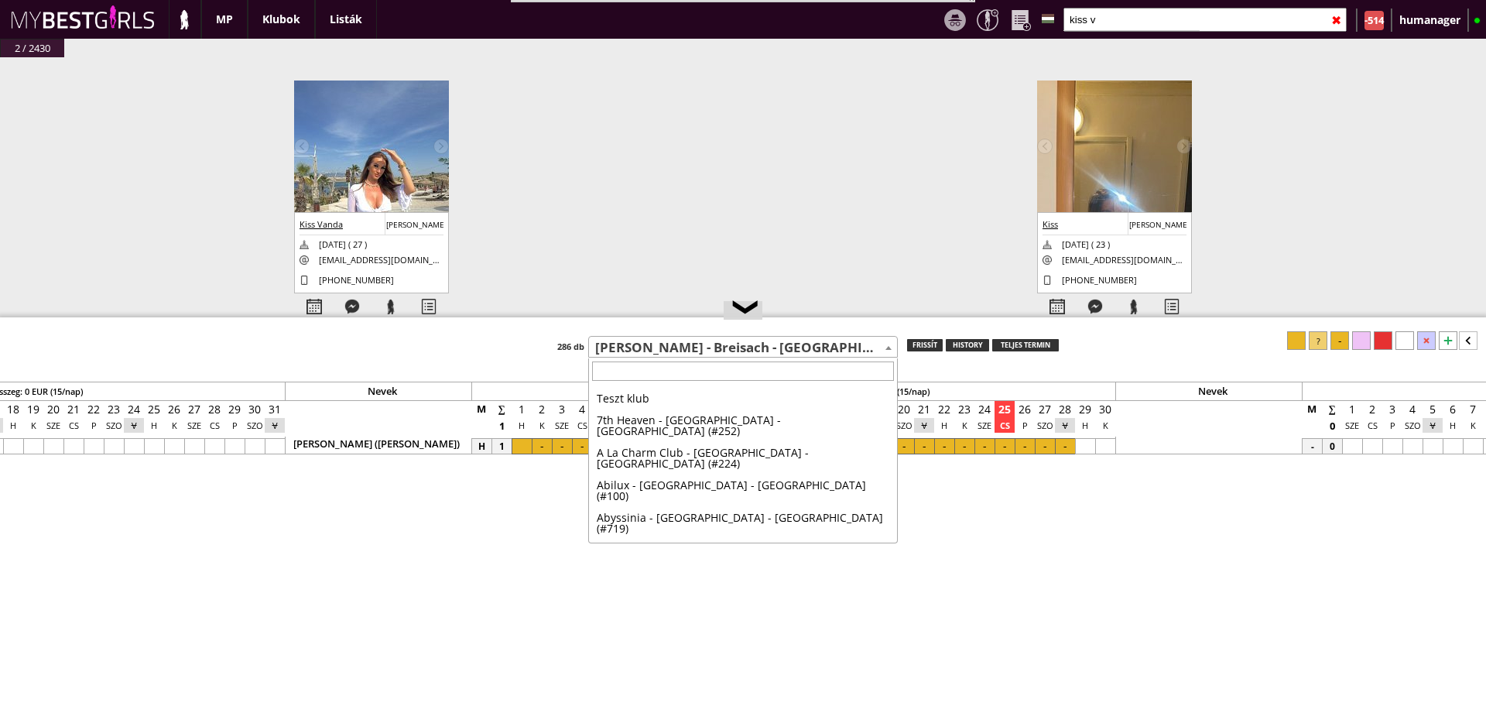
scroll to position [802, 0]
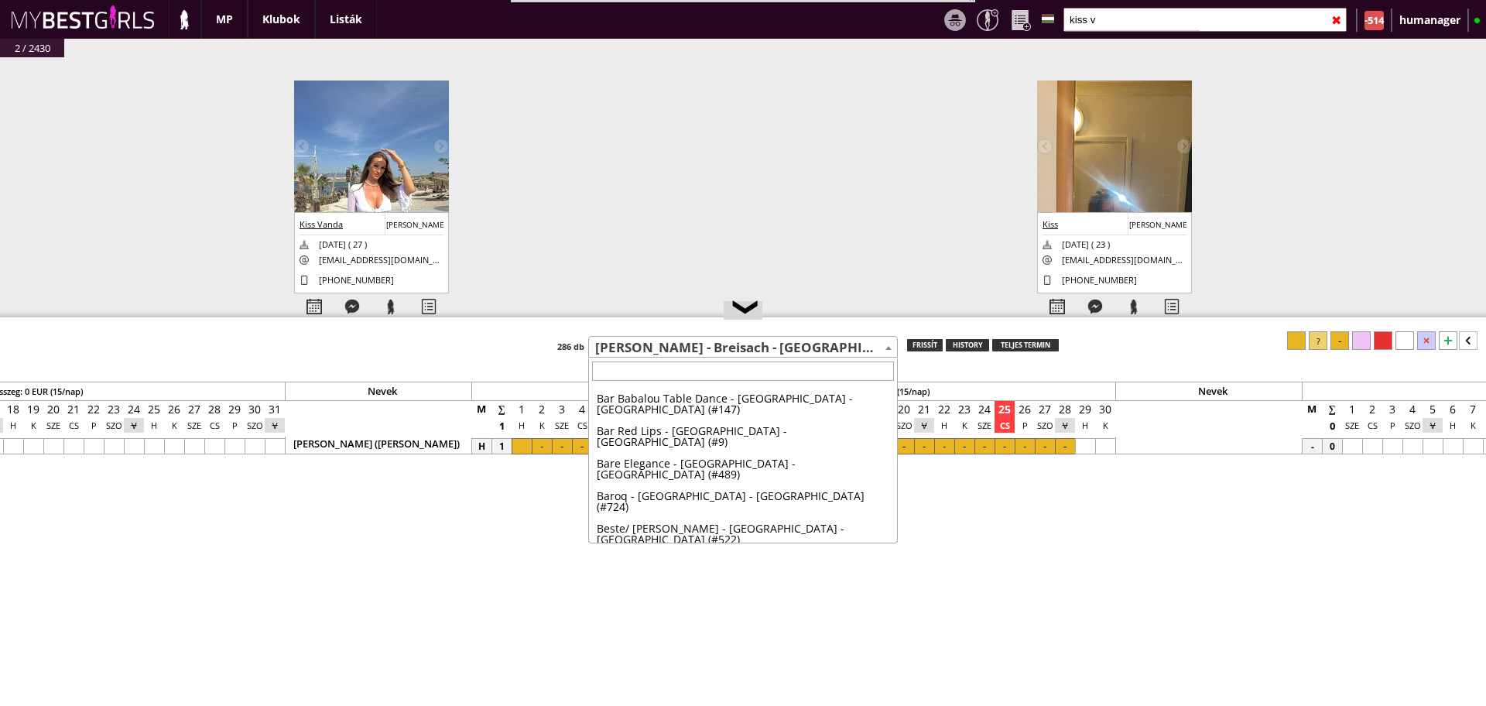
click at [669, 347] on span "[PERSON_NAME] - Breisach - [GEOGRAPHIC_DATA] (#139)" at bounding box center [743, 348] width 308 height 22
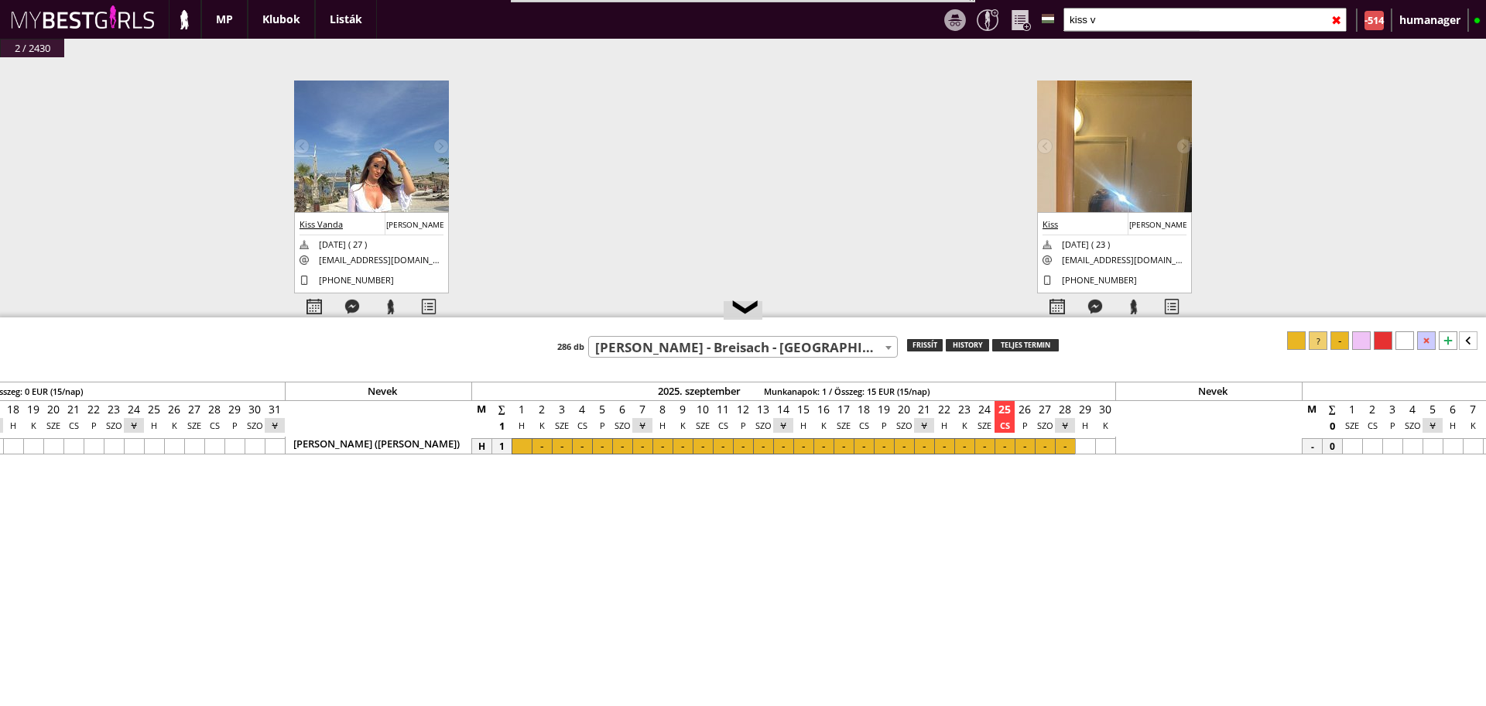
click at [669, 347] on span "[PERSON_NAME] - Breisach - [GEOGRAPHIC_DATA] (#139)" at bounding box center [743, 348] width 308 height 22
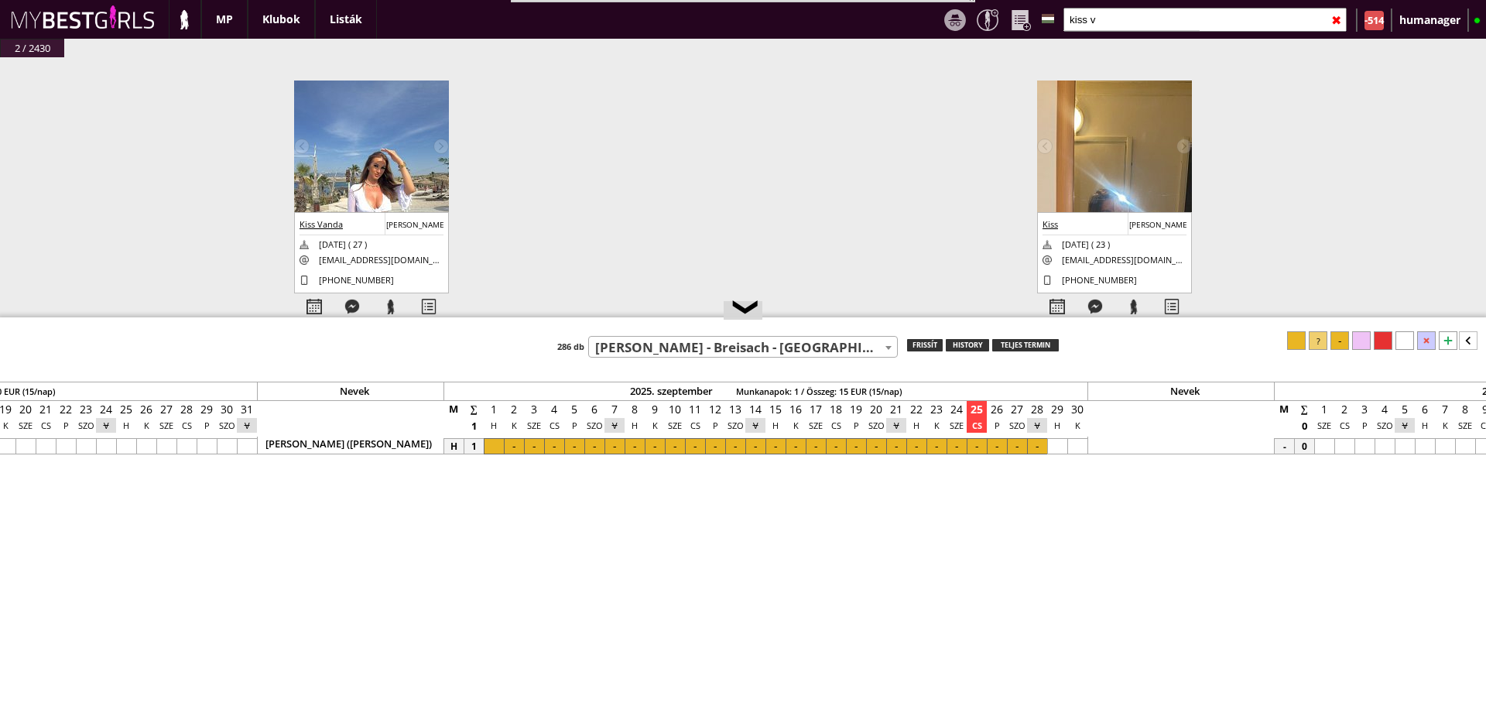
click at [1140, 19] on input "kiss v" at bounding box center [1204, 20] width 283 height 24
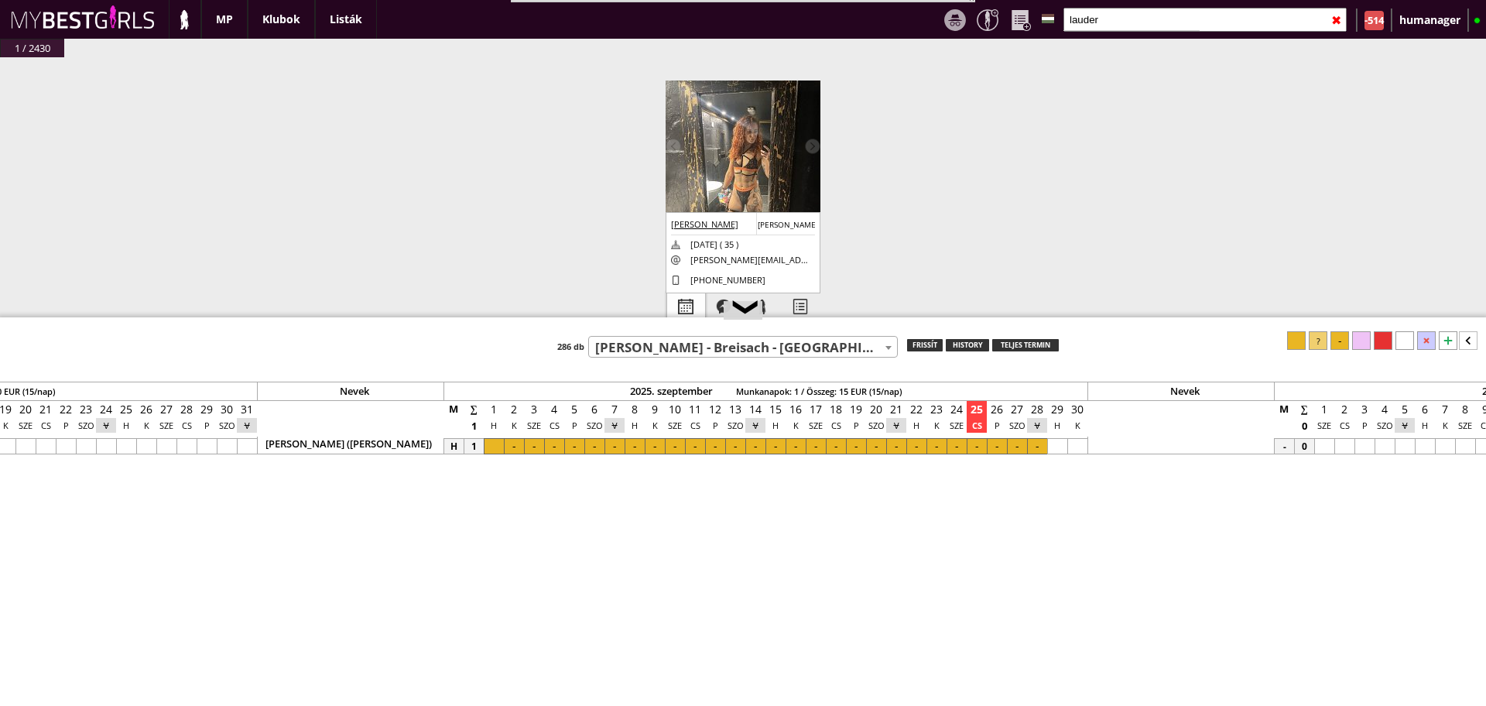
type input "lauder"
click at [696, 304] on div at bounding box center [686, 306] width 38 height 27
select select "0"
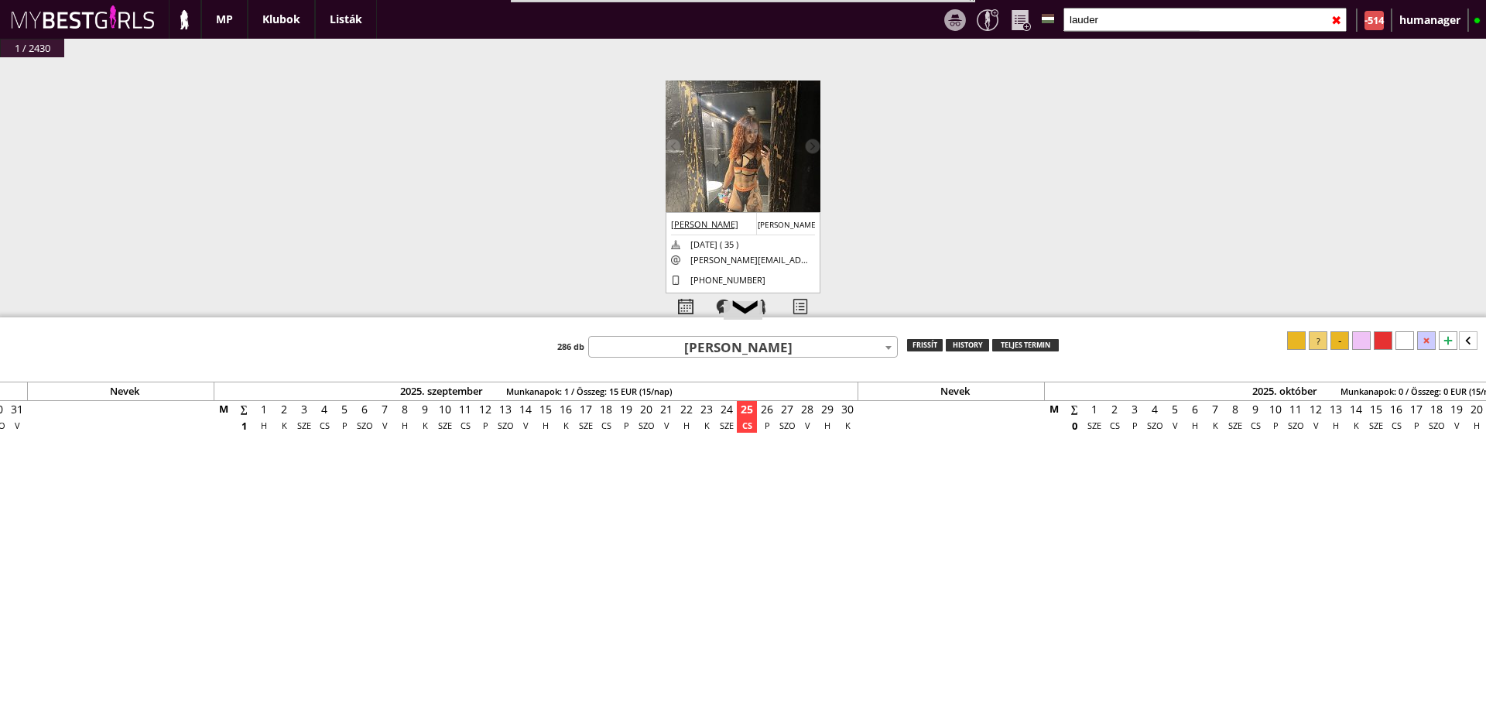
scroll to position [0, 6680]
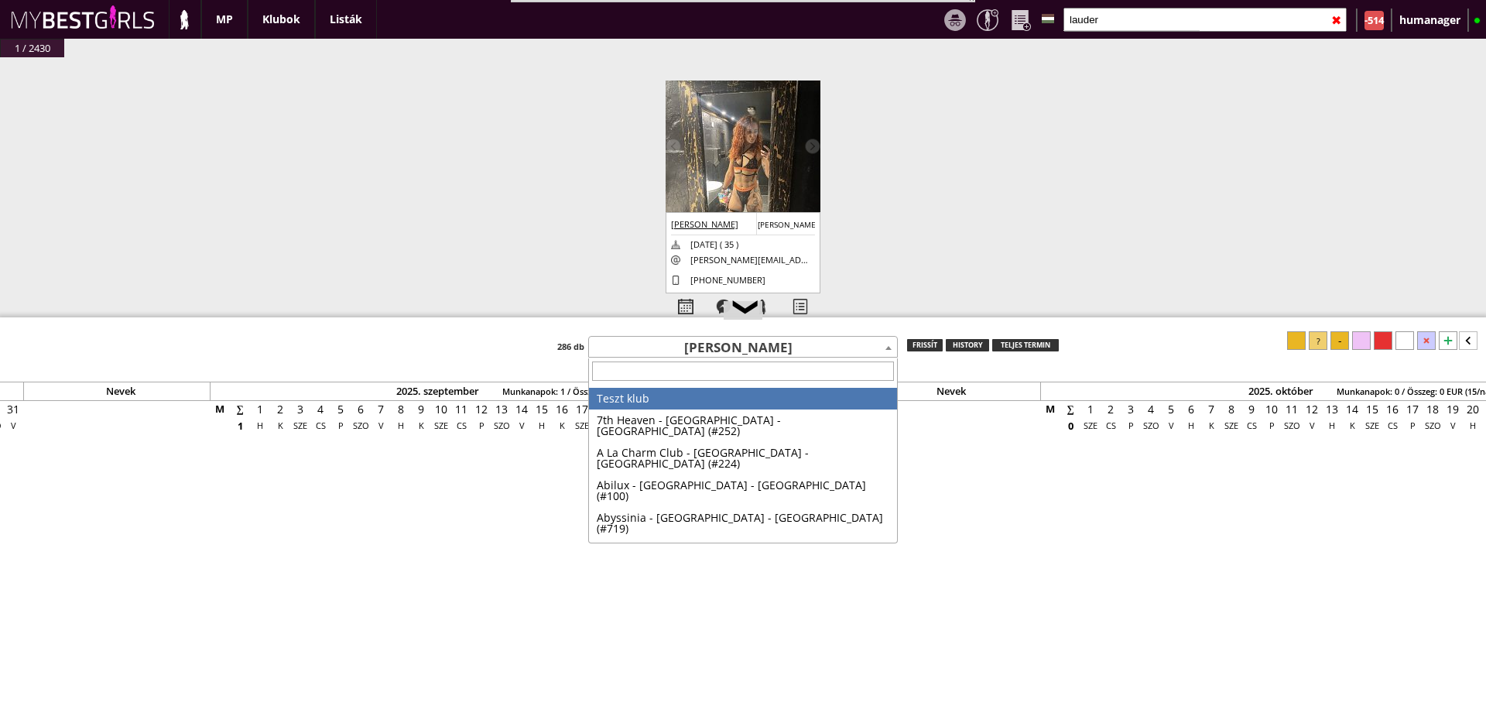
click at [730, 344] on span "[PERSON_NAME]" at bounding box center [743, 348] width 308 height 22
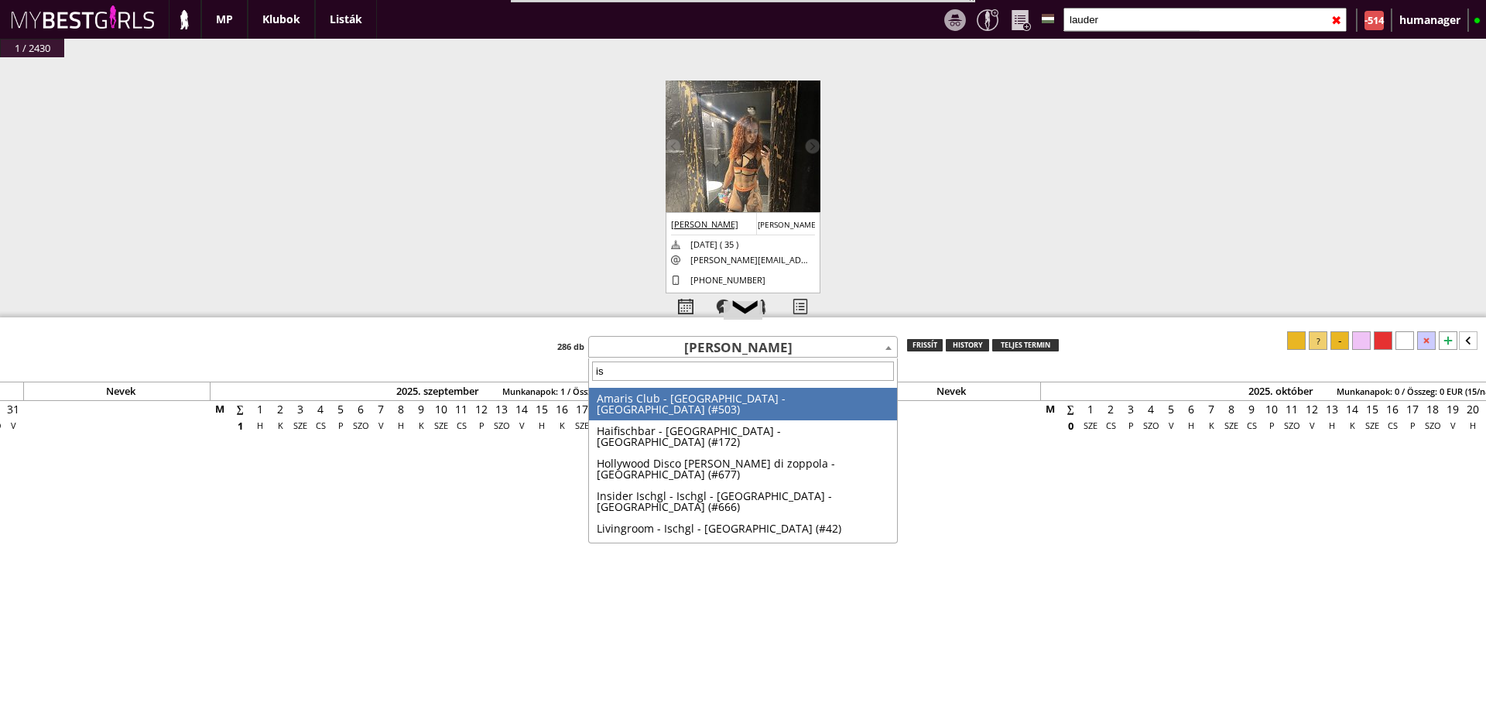
type input "i"
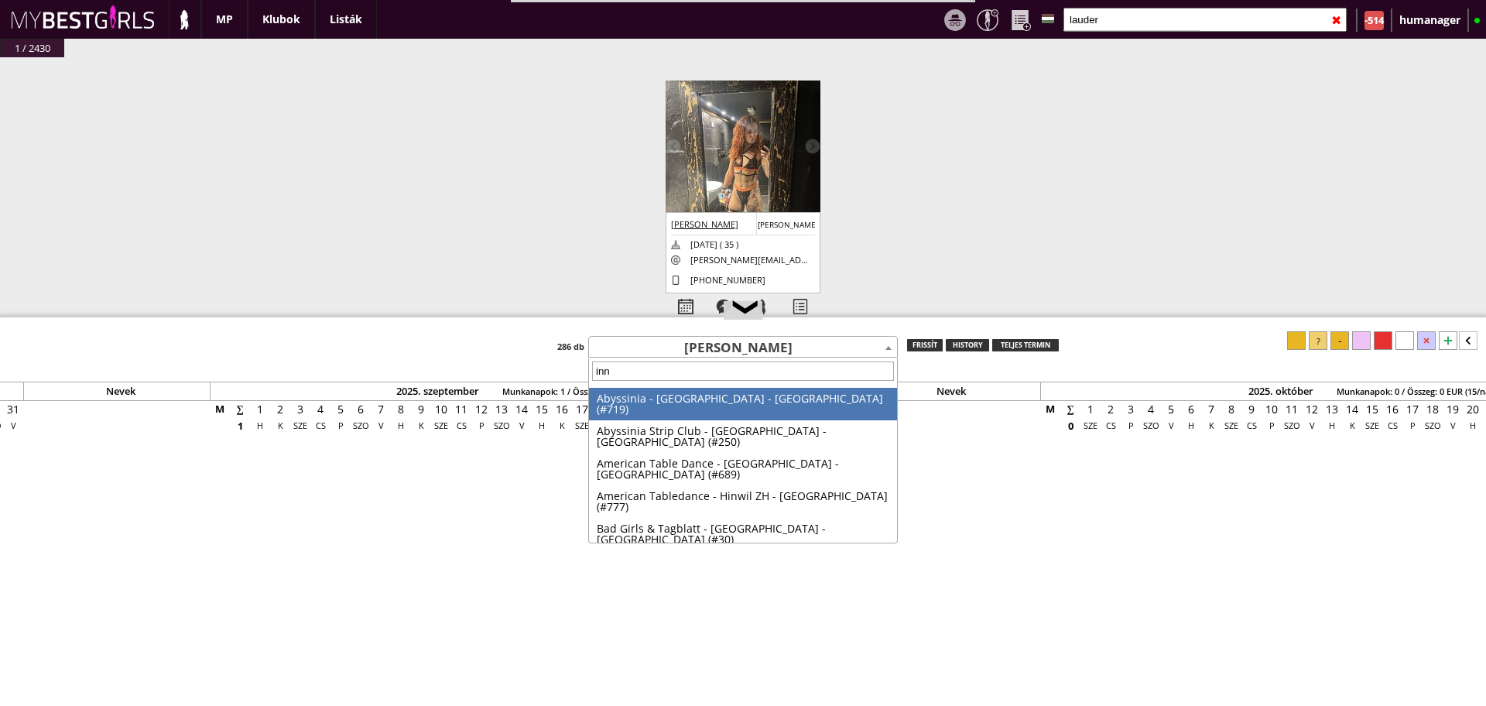
type input "inns"
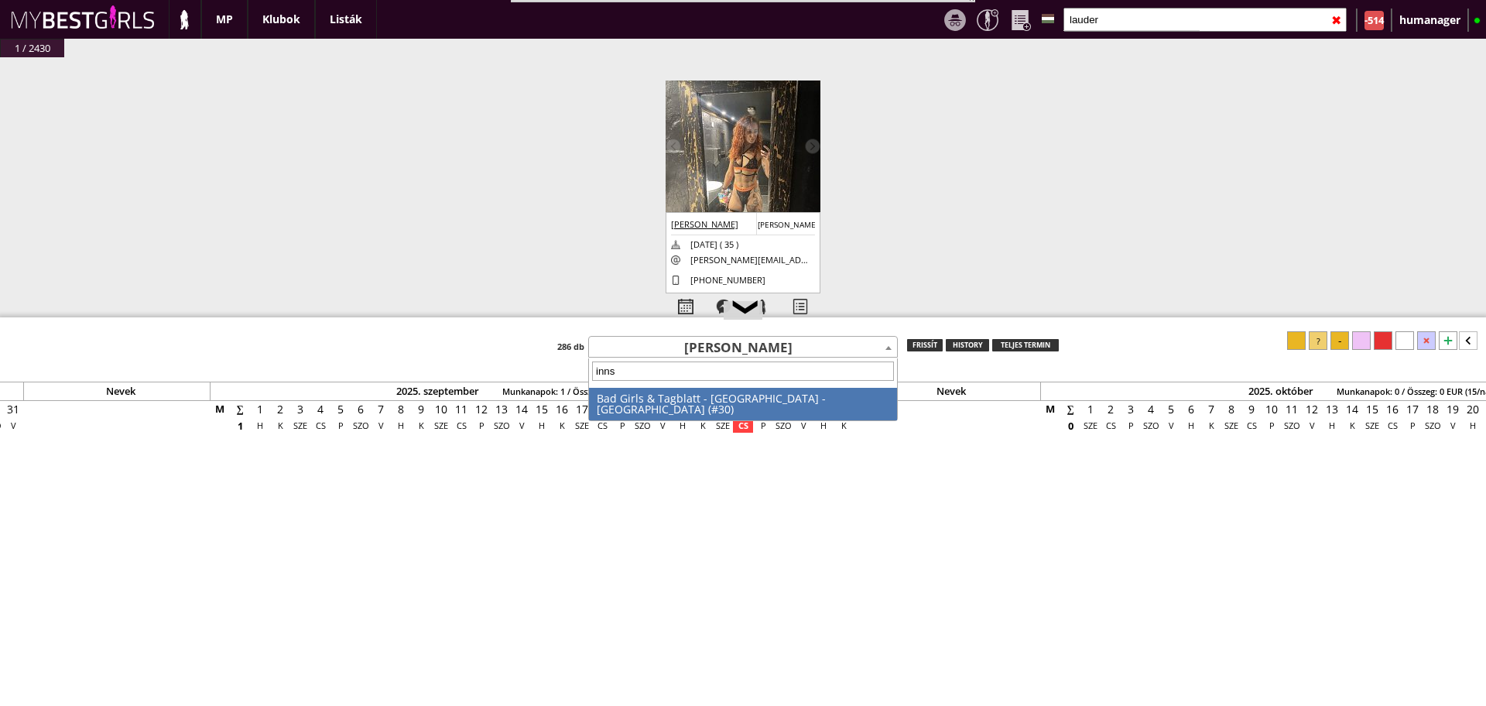
select select "30"
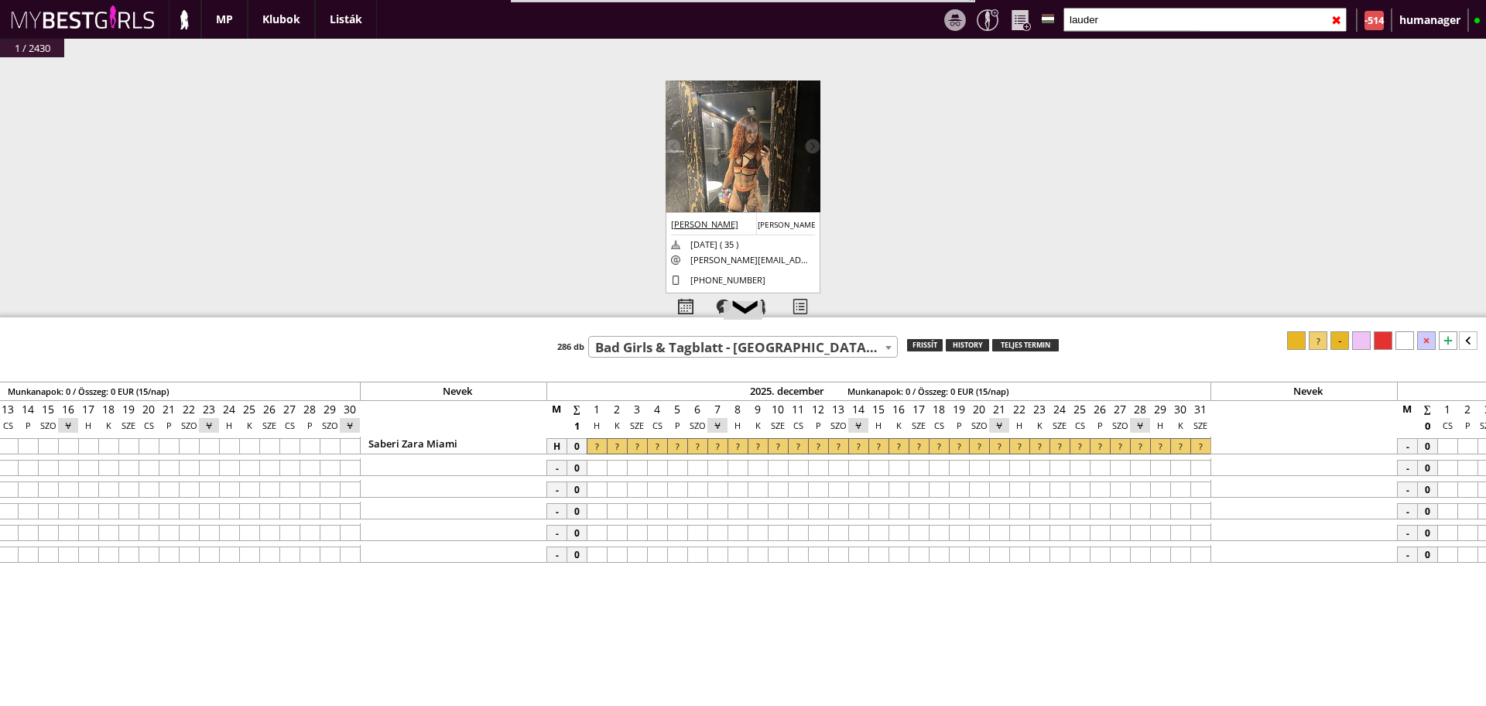
scroll to position [0, 9369]
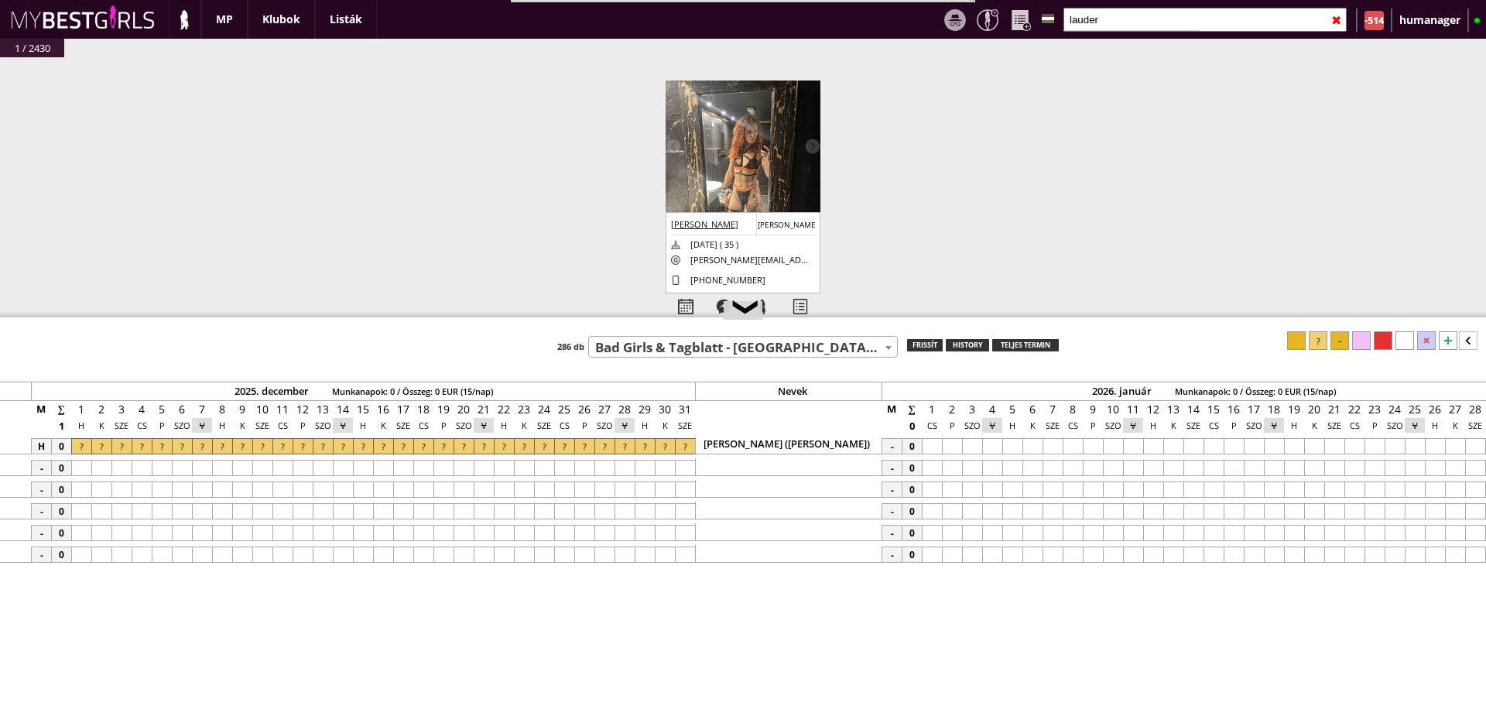
click at [1012, 446] on div at bounding box center [1012, 446] width 20 height 16
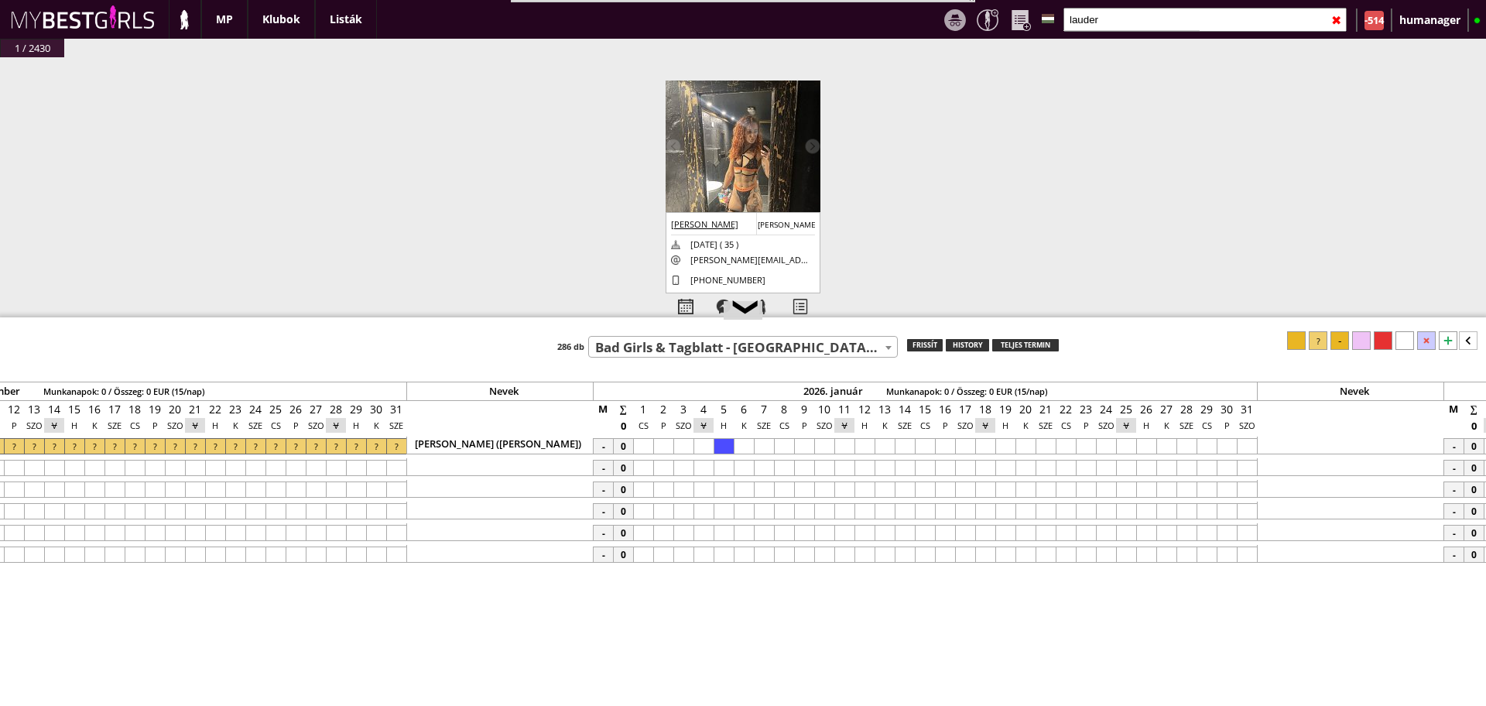
scroll to position [0, 9661]
click at [1240, 441] on div at bounding box center [1243, 446] width 20 height 16
click at [1313, 343] on div at bounding box center [1318, 340] width 19 height 19
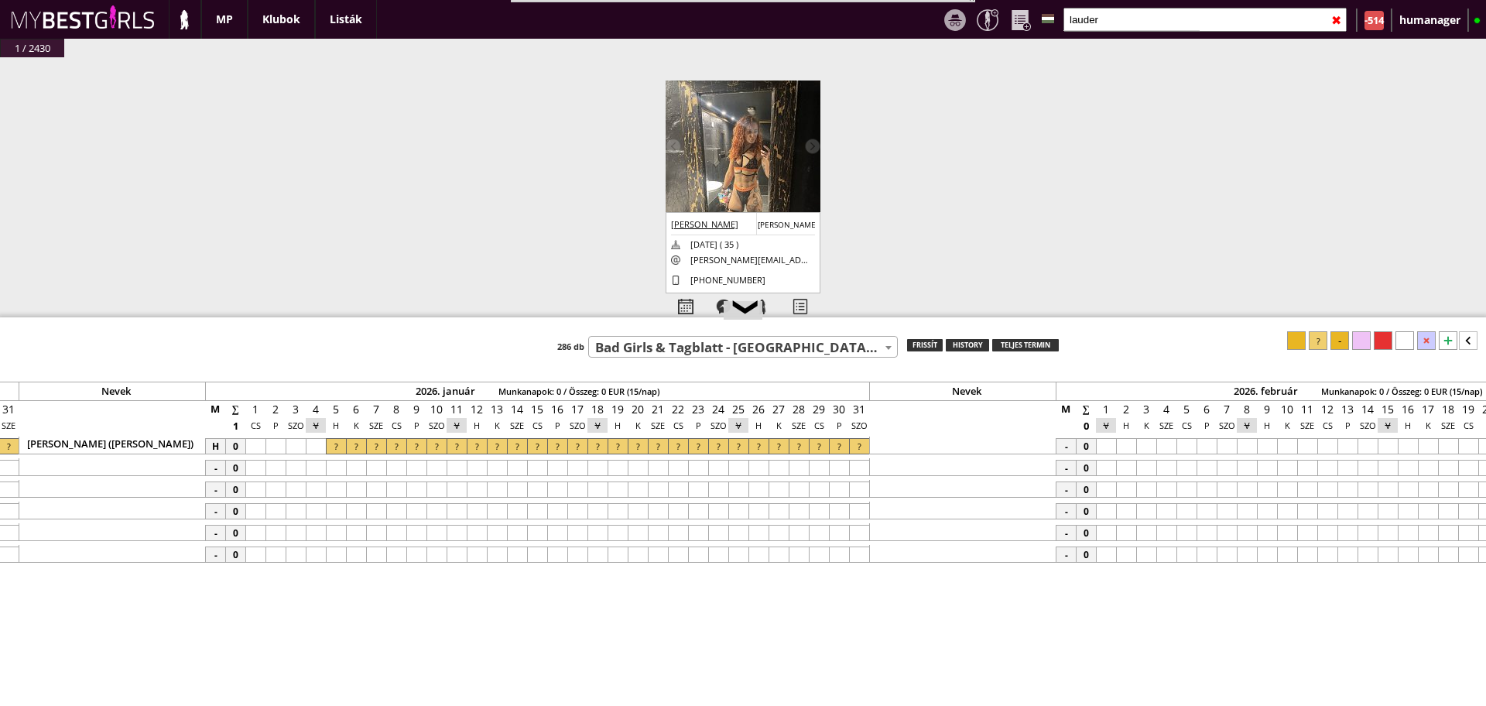
scroll to position [0, 10099]
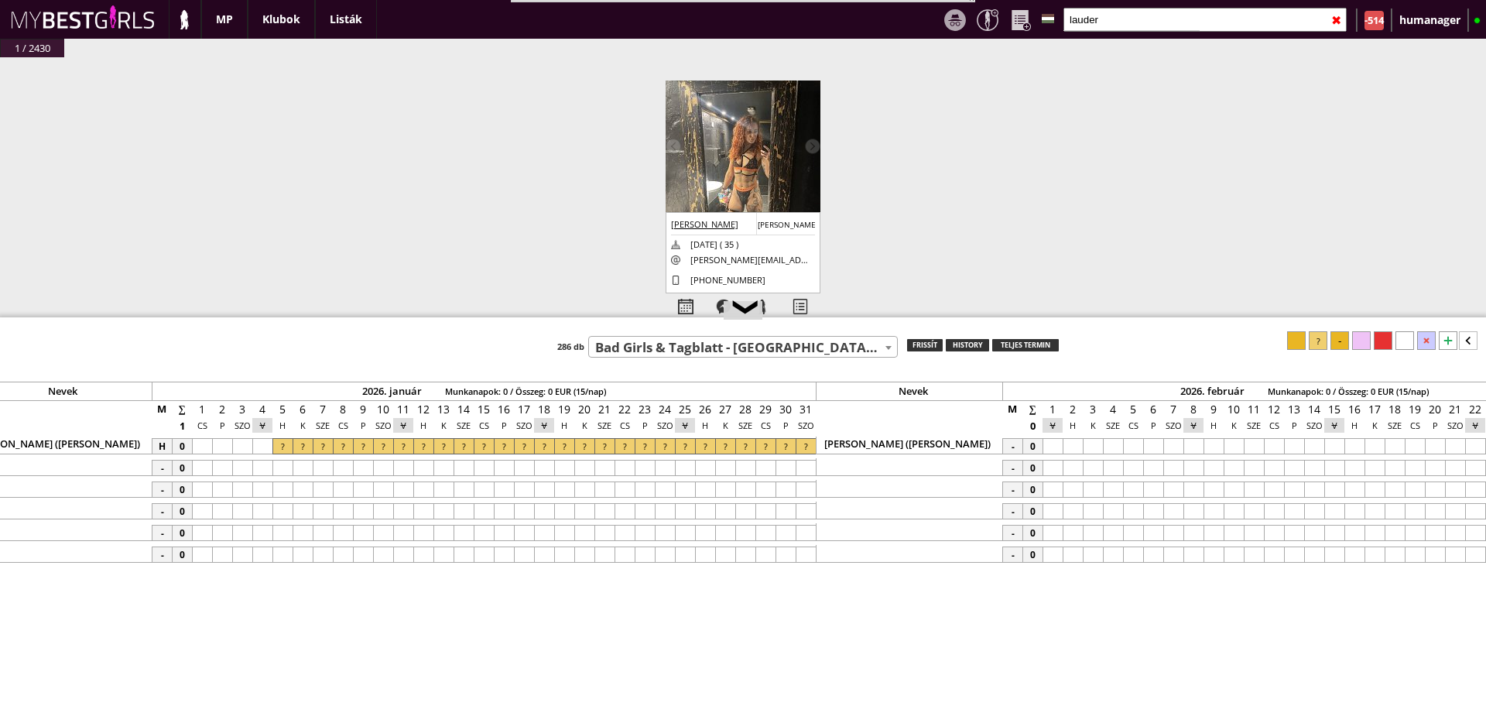
click at [1060, 446] on div at bounding box center [1052, 446] width 20 height 16
click at [1320, 344] on div at bounding box center [1318, 340] width 19 height 19
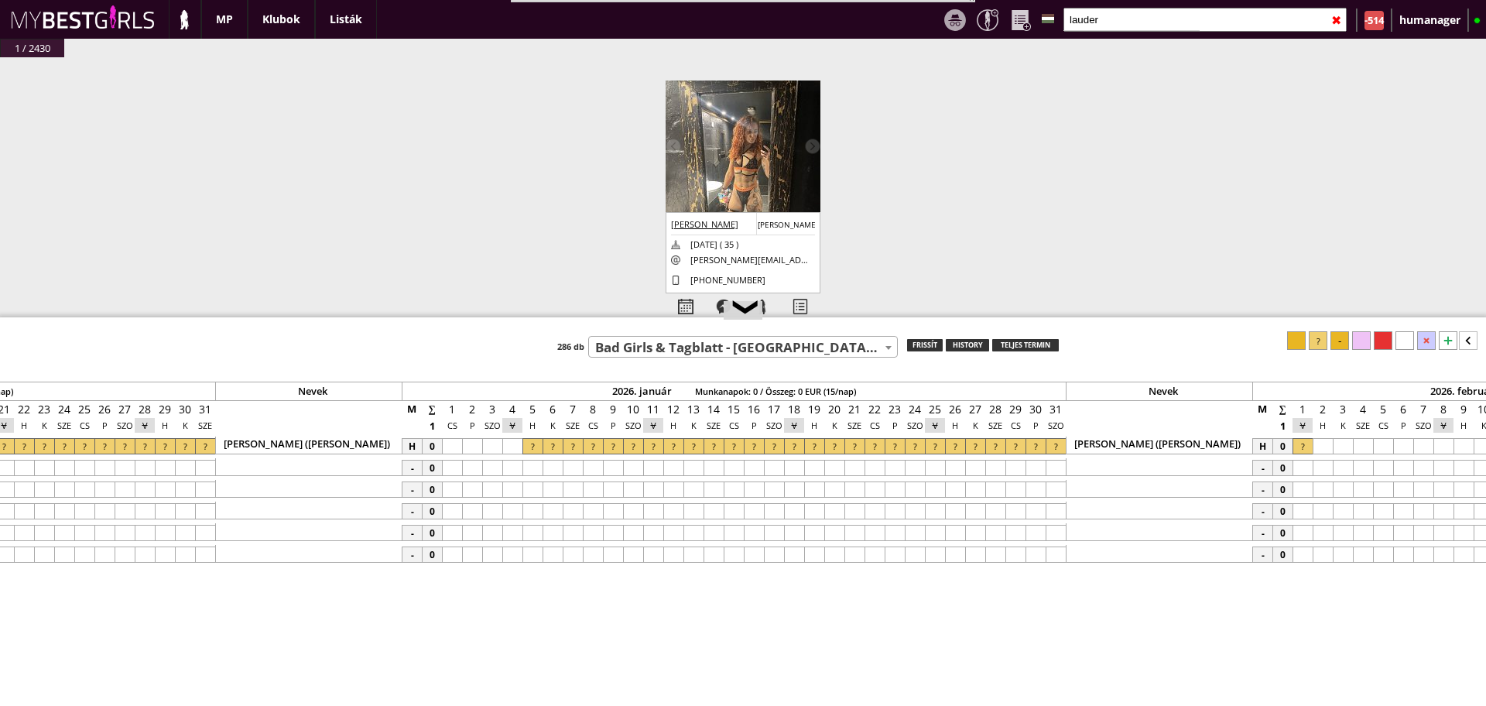
scroll to position [0, 9780]
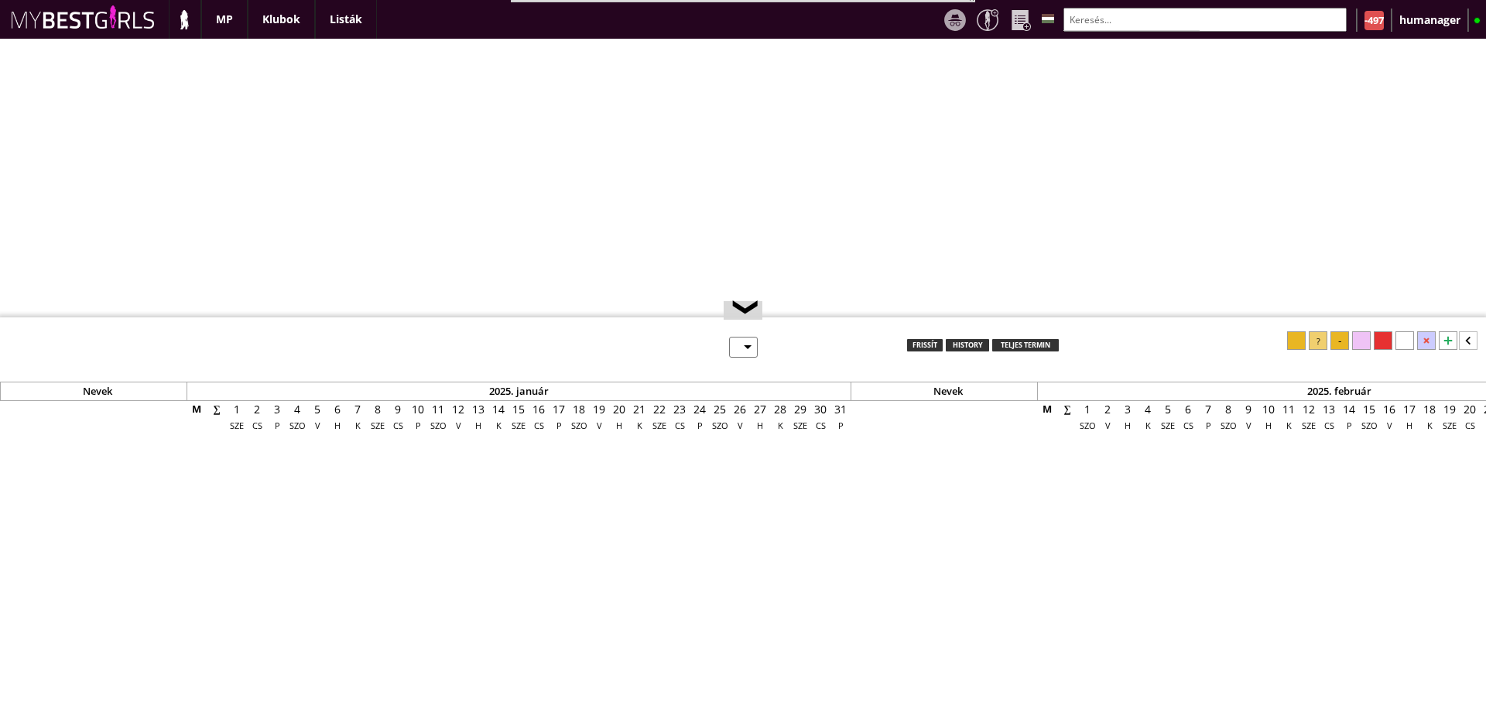
select select "0"
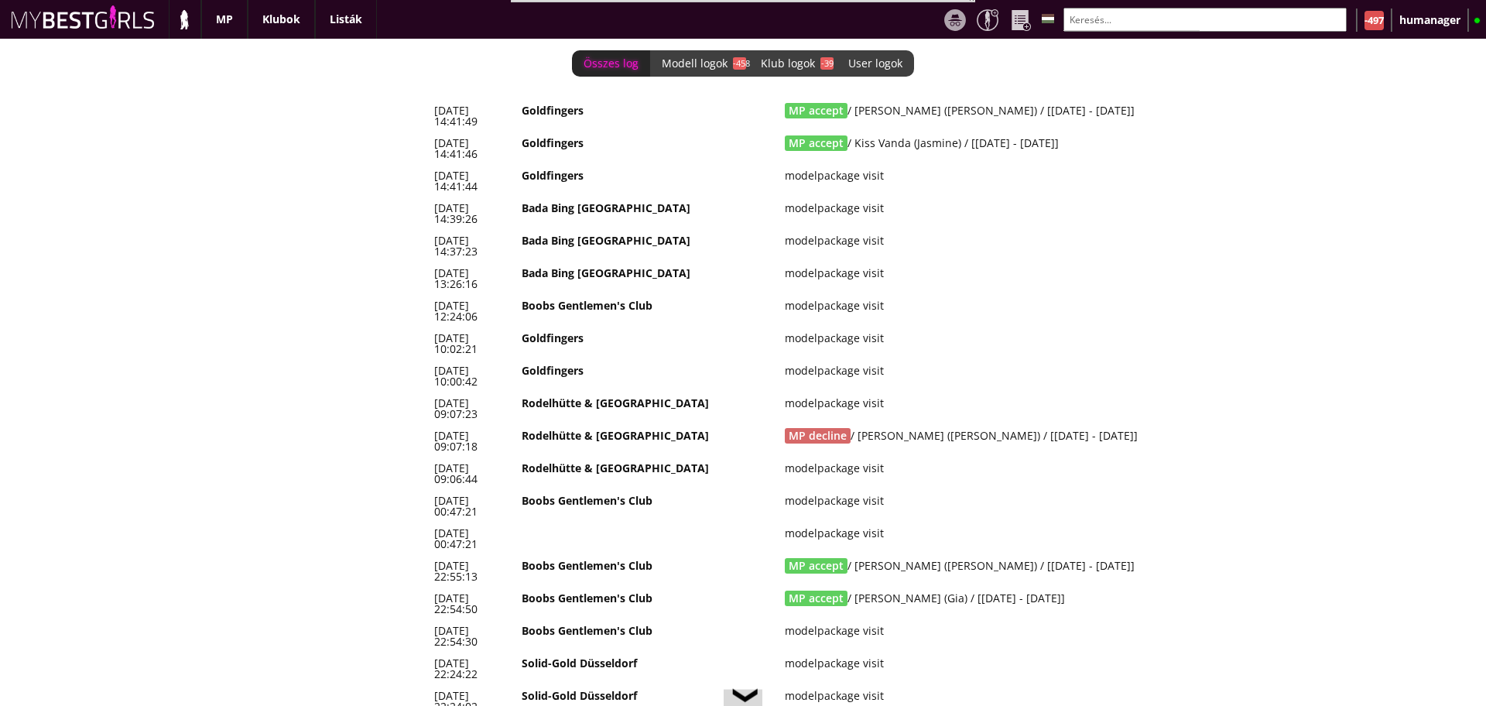
scroll to position [0, 6700]
drag, startPoint x: 1134, startPoint y: 132, endPoint x: 325, endPoint y: 135, distance: 809.4
click at [325, 135] on div "Összes log Modell logok -458 Klub logok -39 User logok 0 [DATE] 14:41:49 Goldfi…" at bounding box center [743, 372] width 1486 height 667
copy div "[DATE] 14:41:49 Goldfingers MP accept / [PERSON_NAME] ([PERSON_NAME]) / [[DATE]…"
click at [592, 425] on td "Rodelhütte & [GEOGRAPHIC_DATA]" at bounding box center [647, 441] width 263 height 32
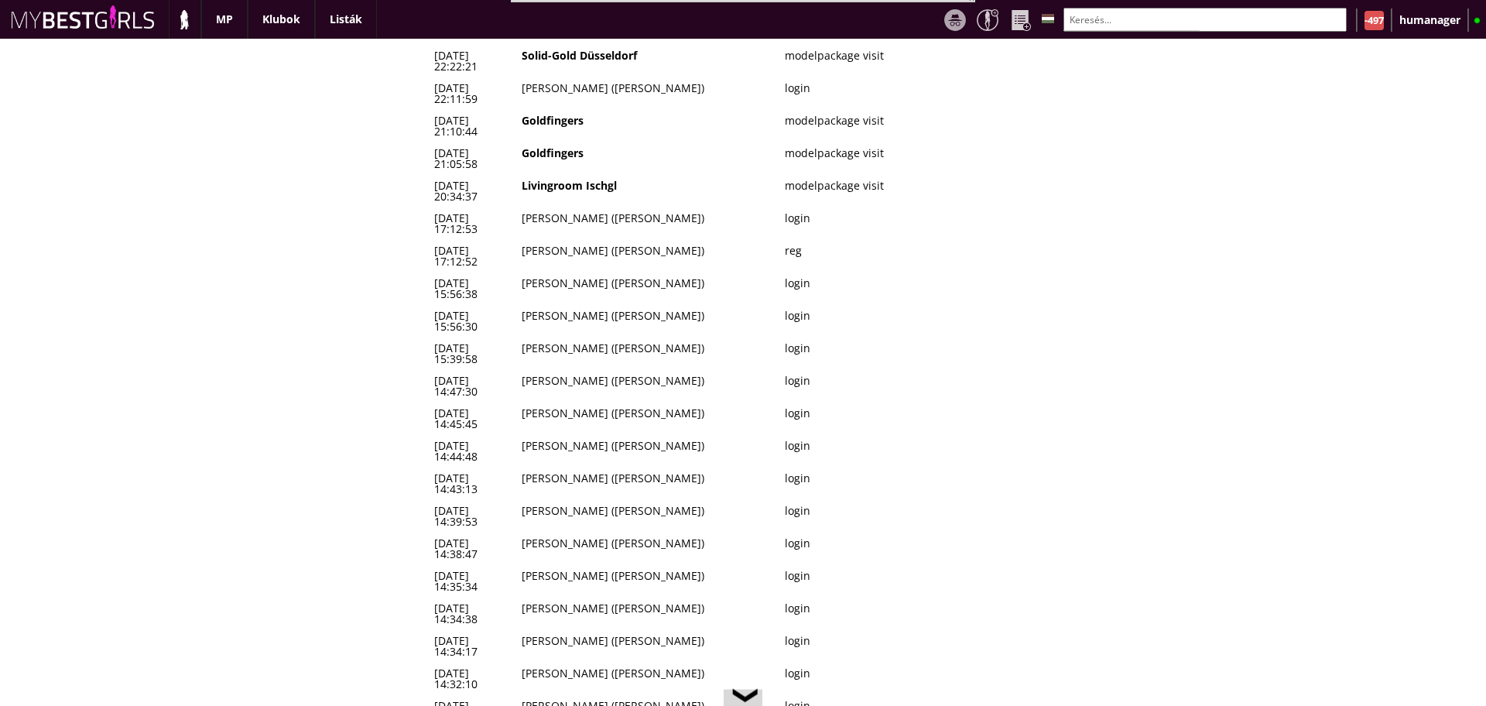
scroll to position [0, 0]
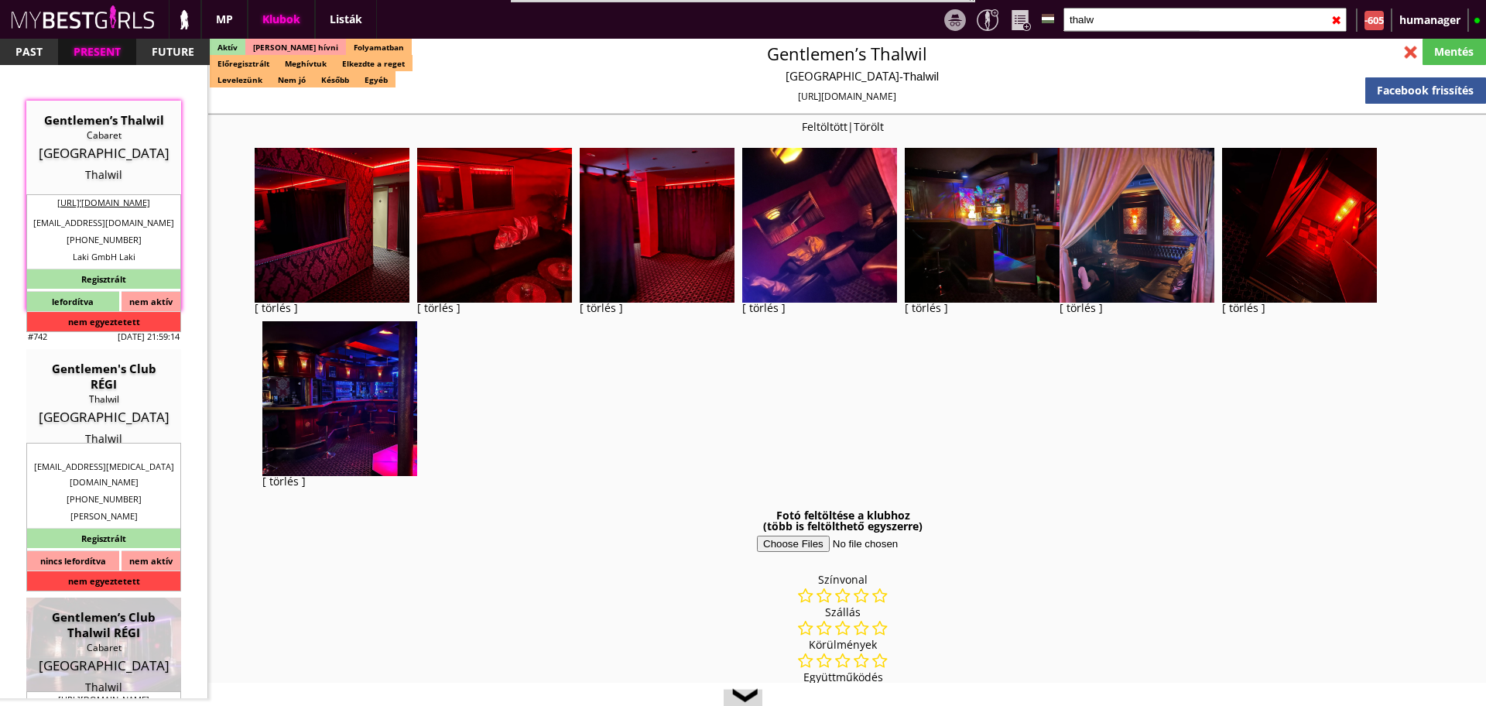
select select "reg"
select select "months"
select select "0"
select select "last day"
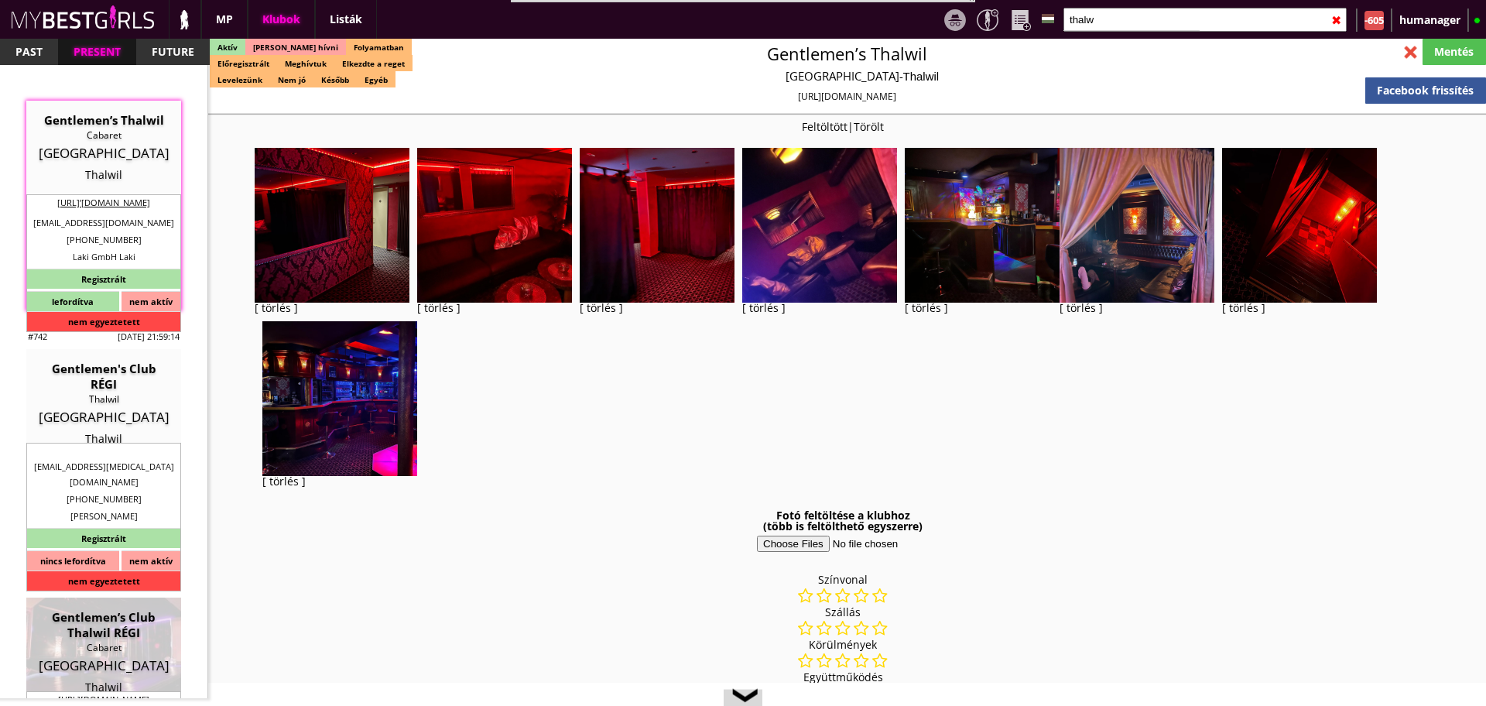
select select "last day"
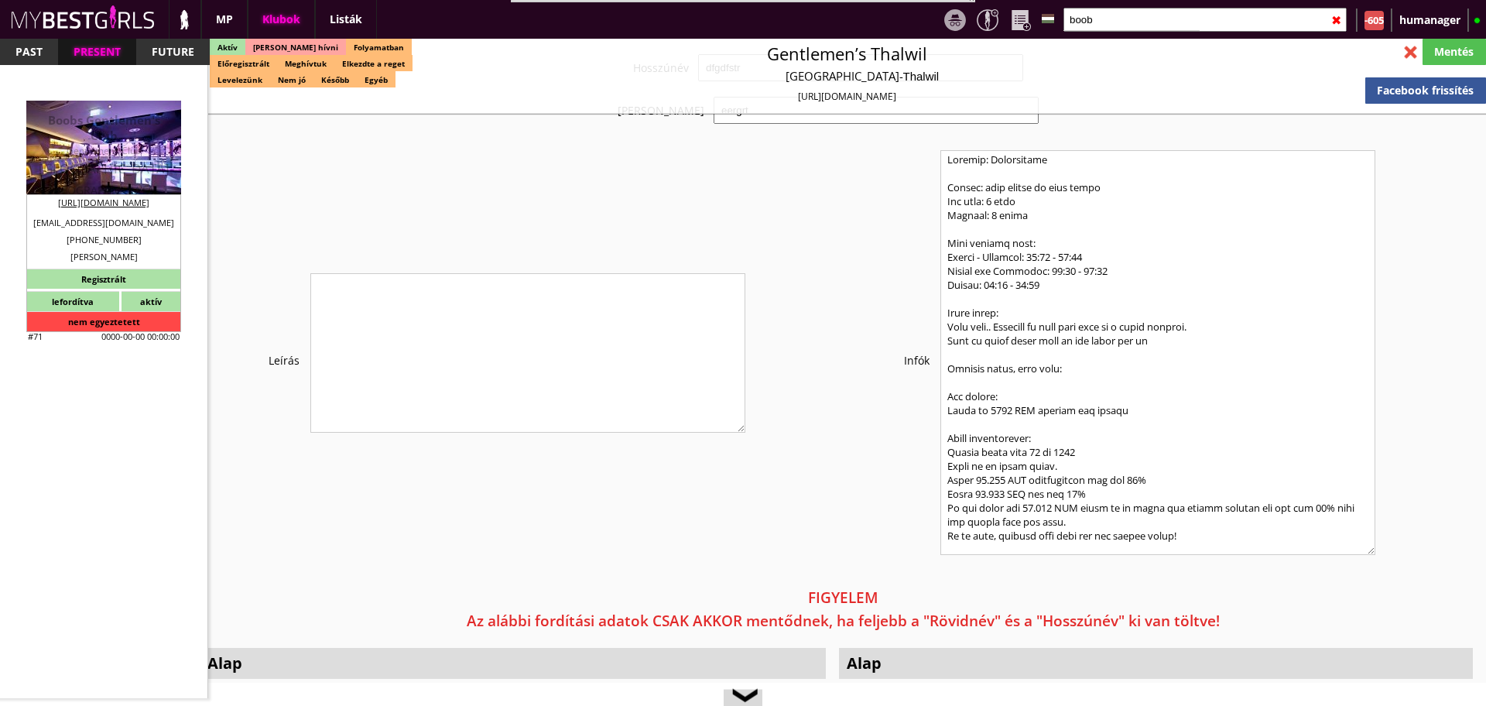
type input "boob"
click at [96, 156] on div "Gentlemens Club" at bounding box center [104, 150] width 132 height 15
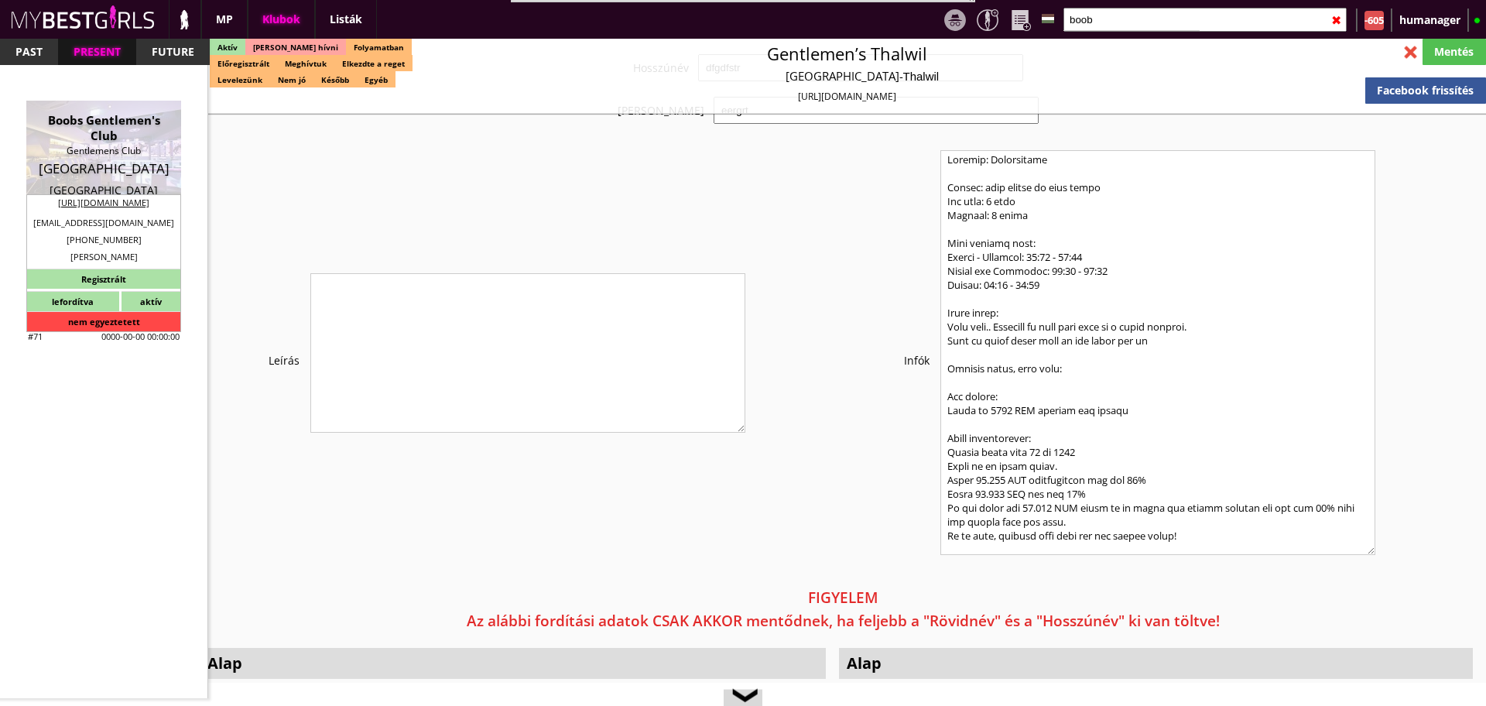
type input "Munich"
type textarea "Domenico válasza a prosti papírokra Hi, these working papers have nothing to do…"
type textarea "Fax: +498959918572 | Szilágyi Szilvi mondta, hogy "eszméletlenül" jól lehet ker…"
type input "15.00"
type input "EUR"
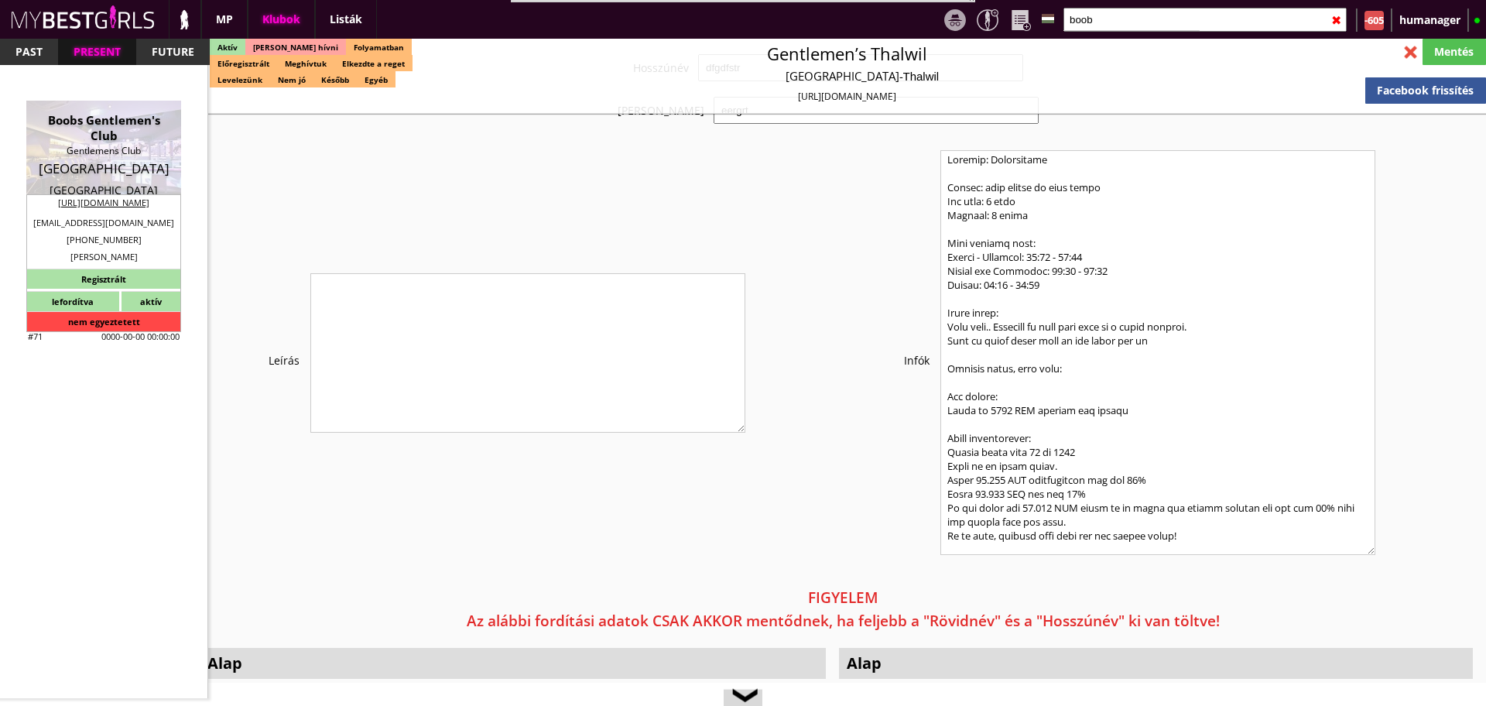
type input "Boobs Gentlemen's Club"
type input "Gentlemens Club"
type input "80335"
type input "Dachauer Str. 17"
type input "+49"
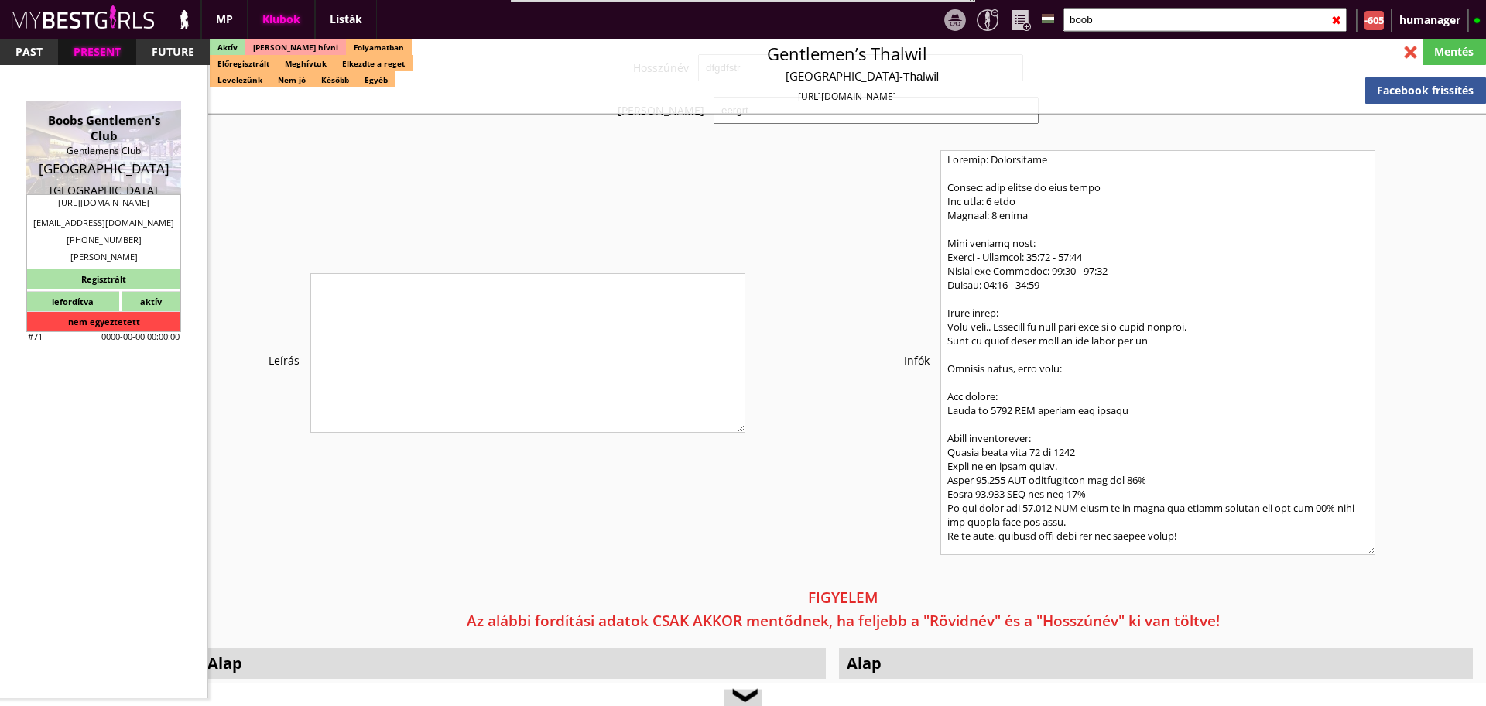
type input "89 59918495"
type input "+498959918495"
type input "contact@tabledanceboobs.de"
type input "https://boobs-tabledance.com/datenschutz/"
type textarea "A&R Handels GmbH DE170538935 80335 Munich Dachauerstr.17"
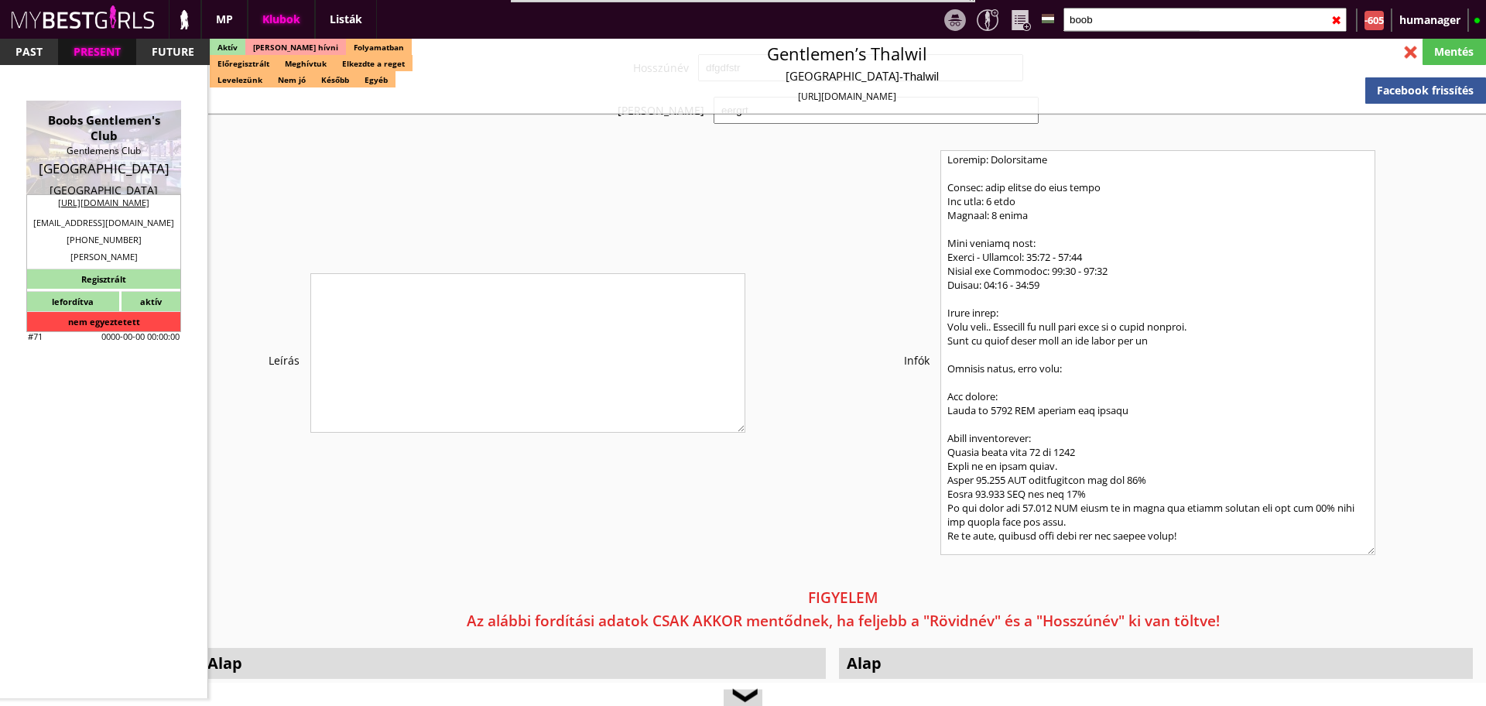
type input "A&R Handels GmbH"
type input "DE170538935"
type input "80335"
type input "Munich"
type input "Dachauerstr.17"
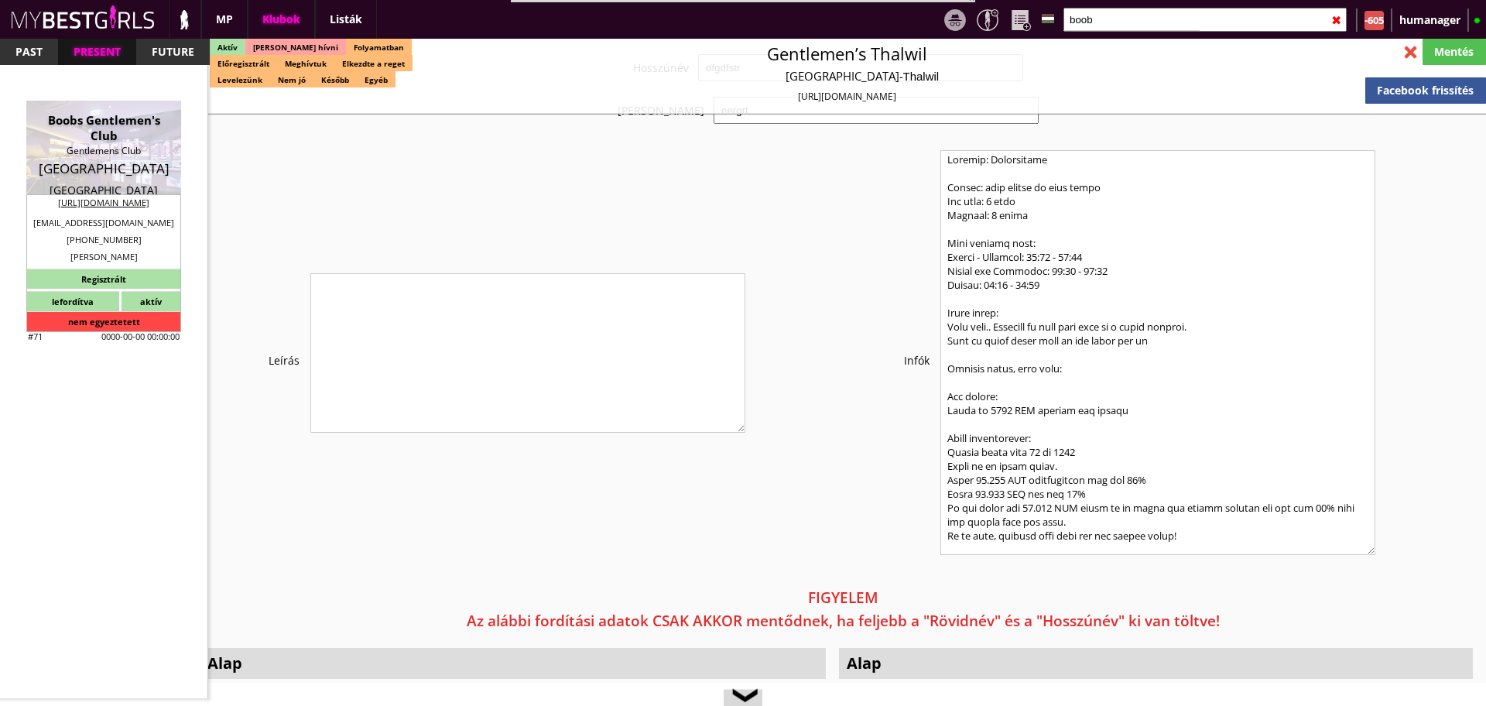
type input "Domenico"
type input "Albenzio"
type input "49"
type input "172 8953528"
type input "info@boobs-tabledance.com"
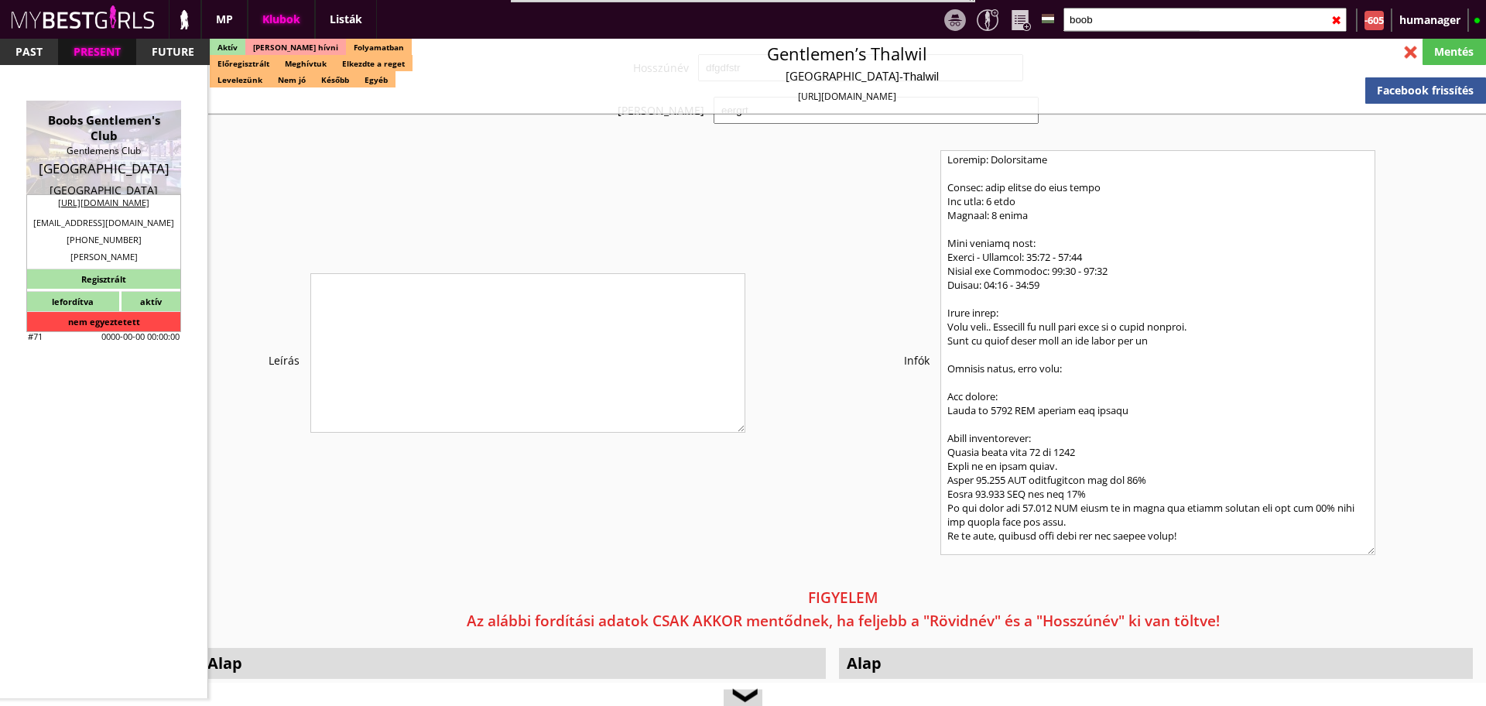
type input "Frank"
type input "49"
type input "1517 0470420"
type input "reservierung@boobs-tabledance.com"
type textarea "application@boobs-tabledance.com Régi cég cím: Goethestr. 3, 80336"
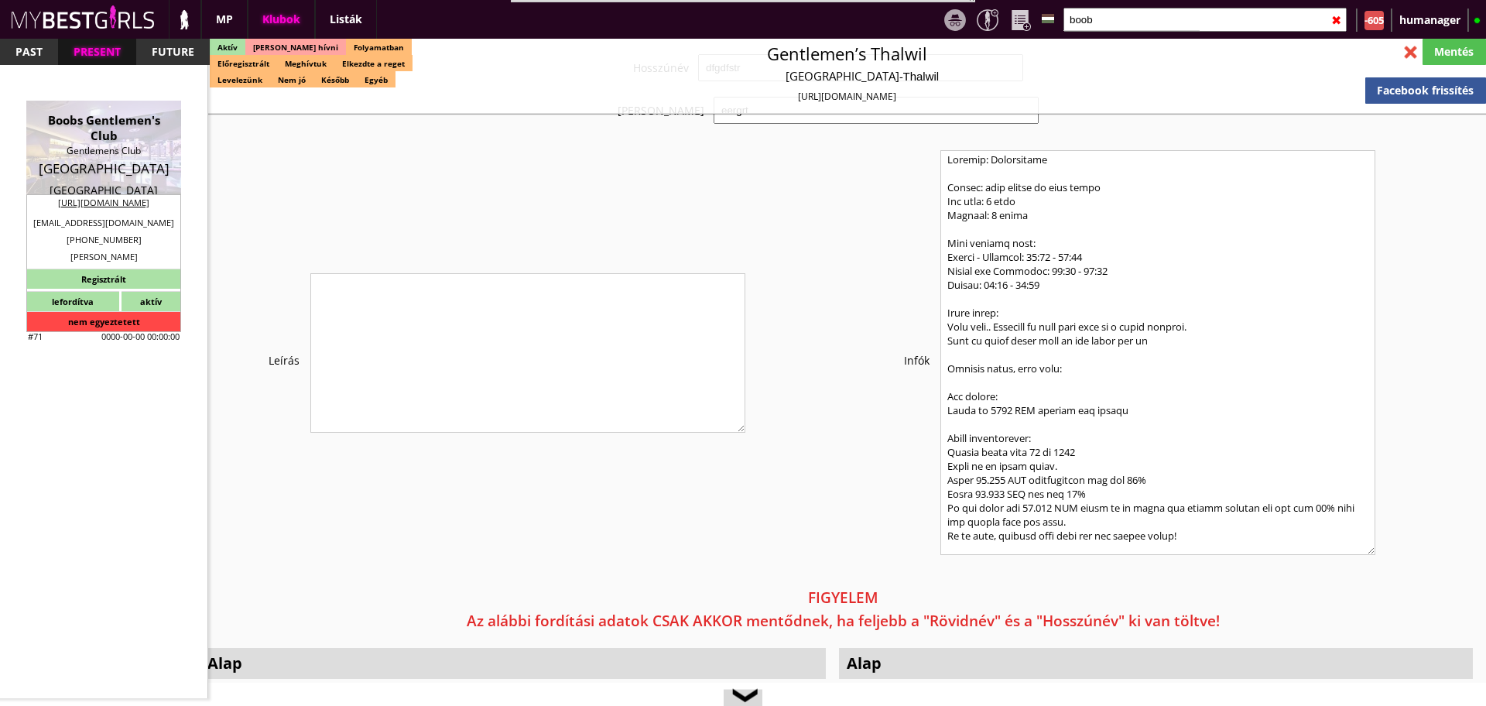
type input "20"
type input "2"
type input "1"
type input "2"
select select "weeks"
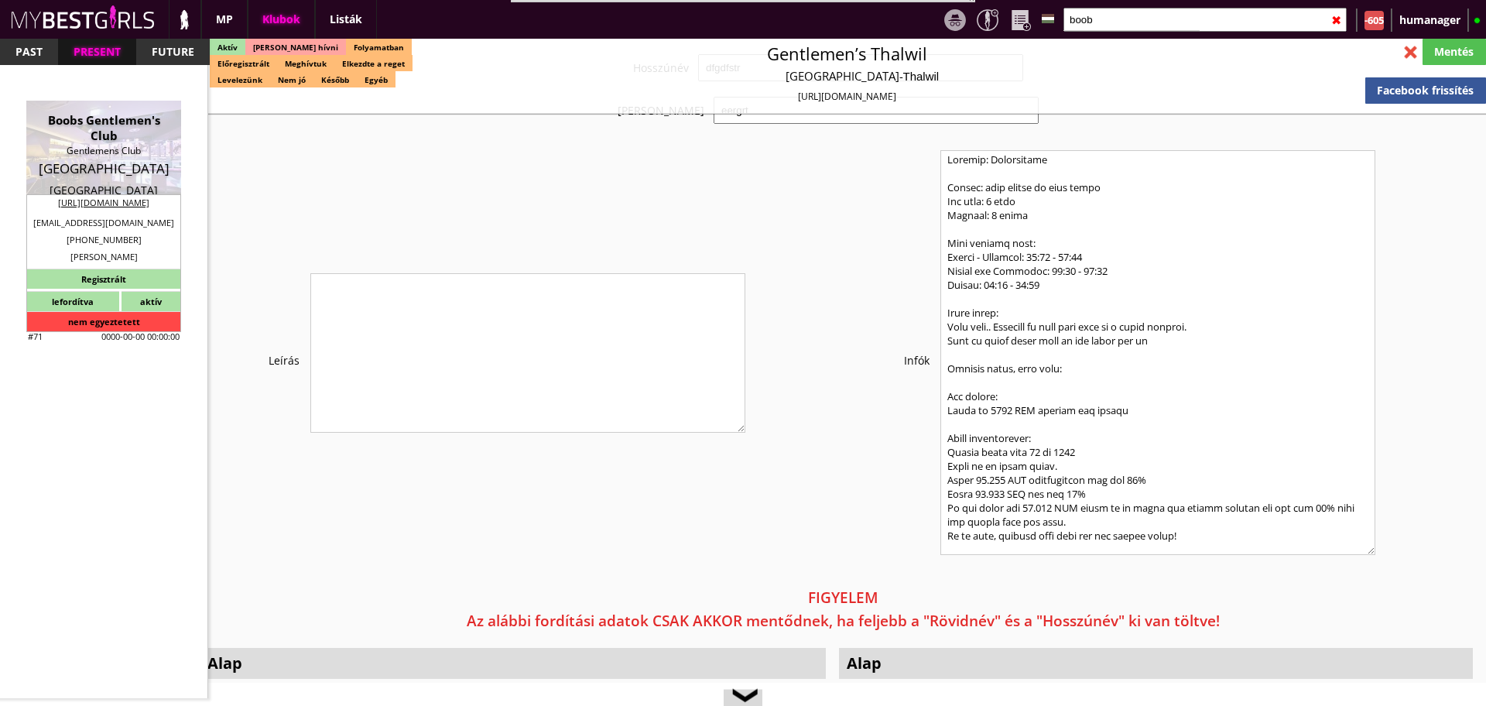
select select "0"
select select "room"
type input "0.00"
type input "2-4"
checkbox input "true"
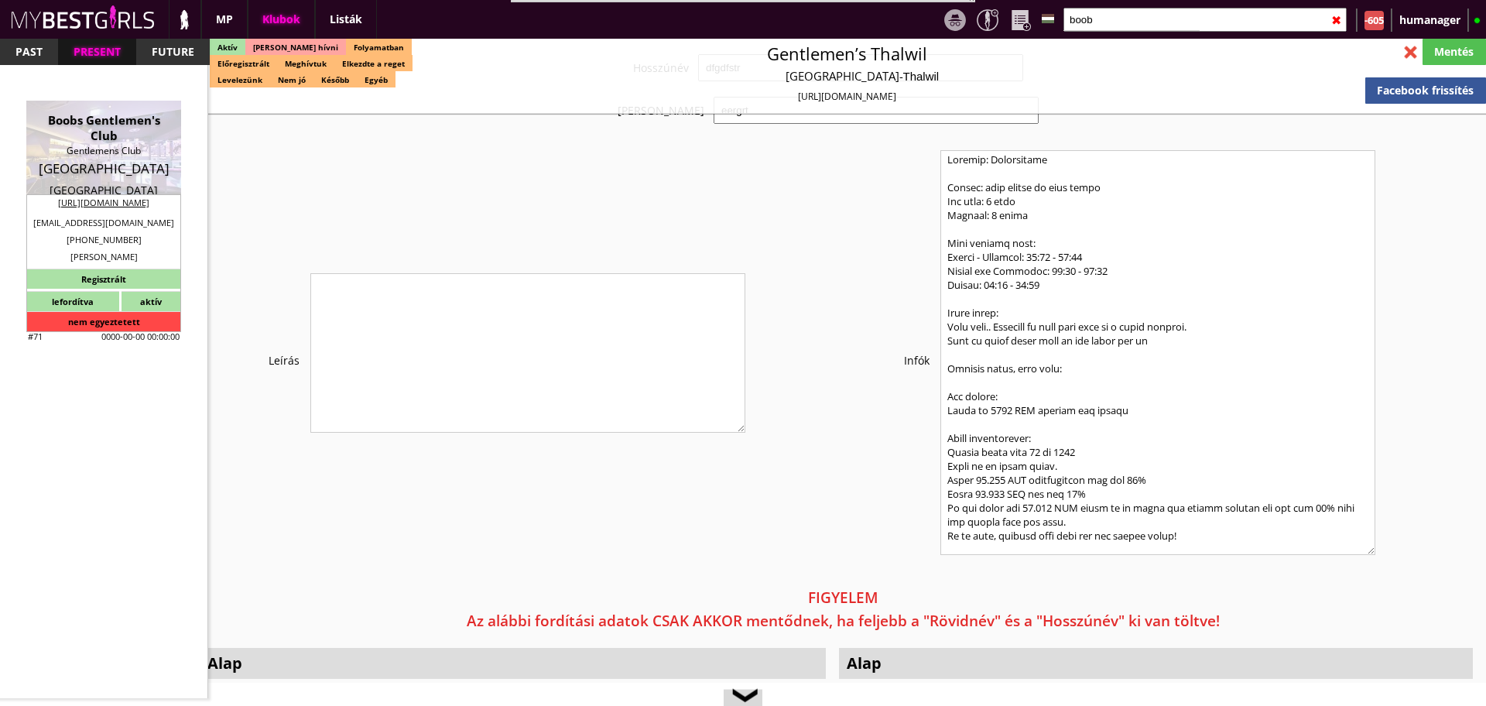
checkbox input "true"
checkbox input "false"
checkbox input "true"
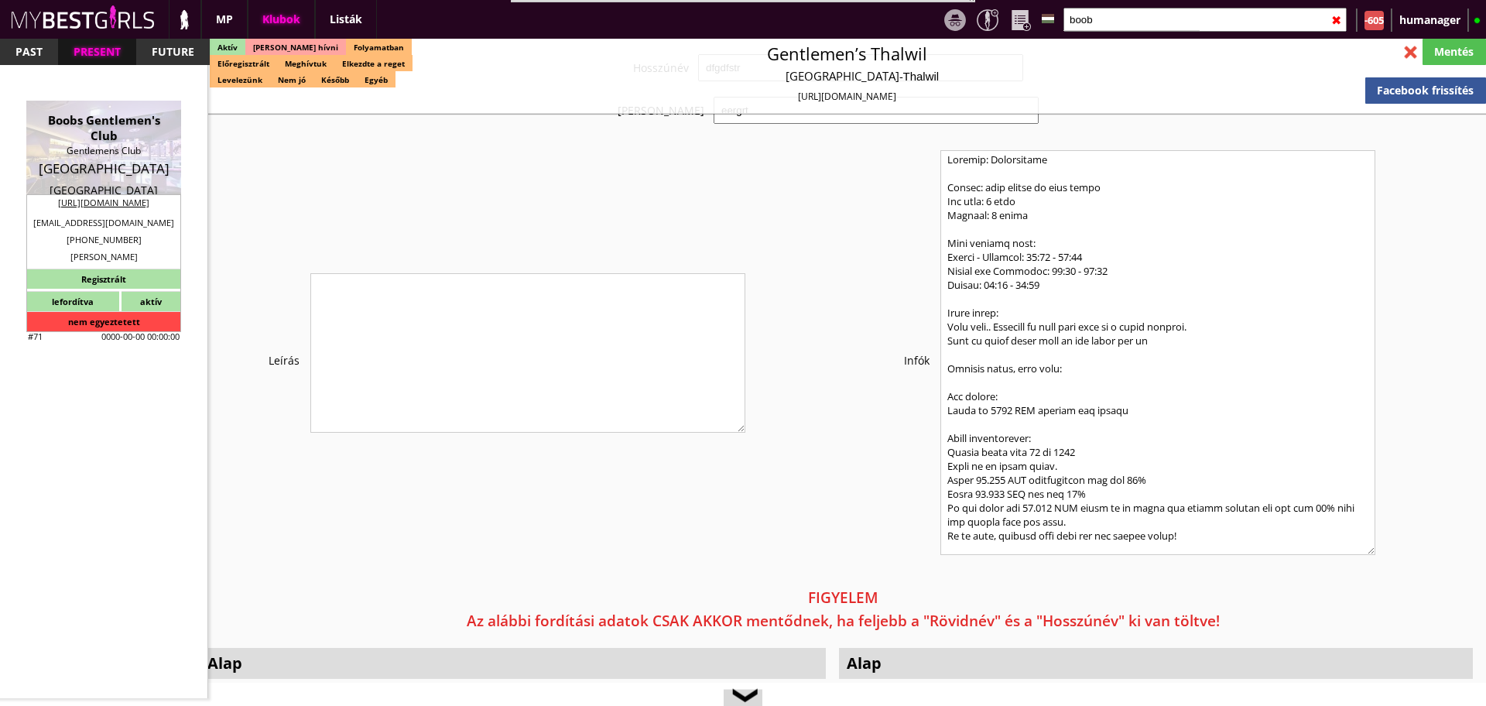
checkbox input "false"
checkbox input "true"
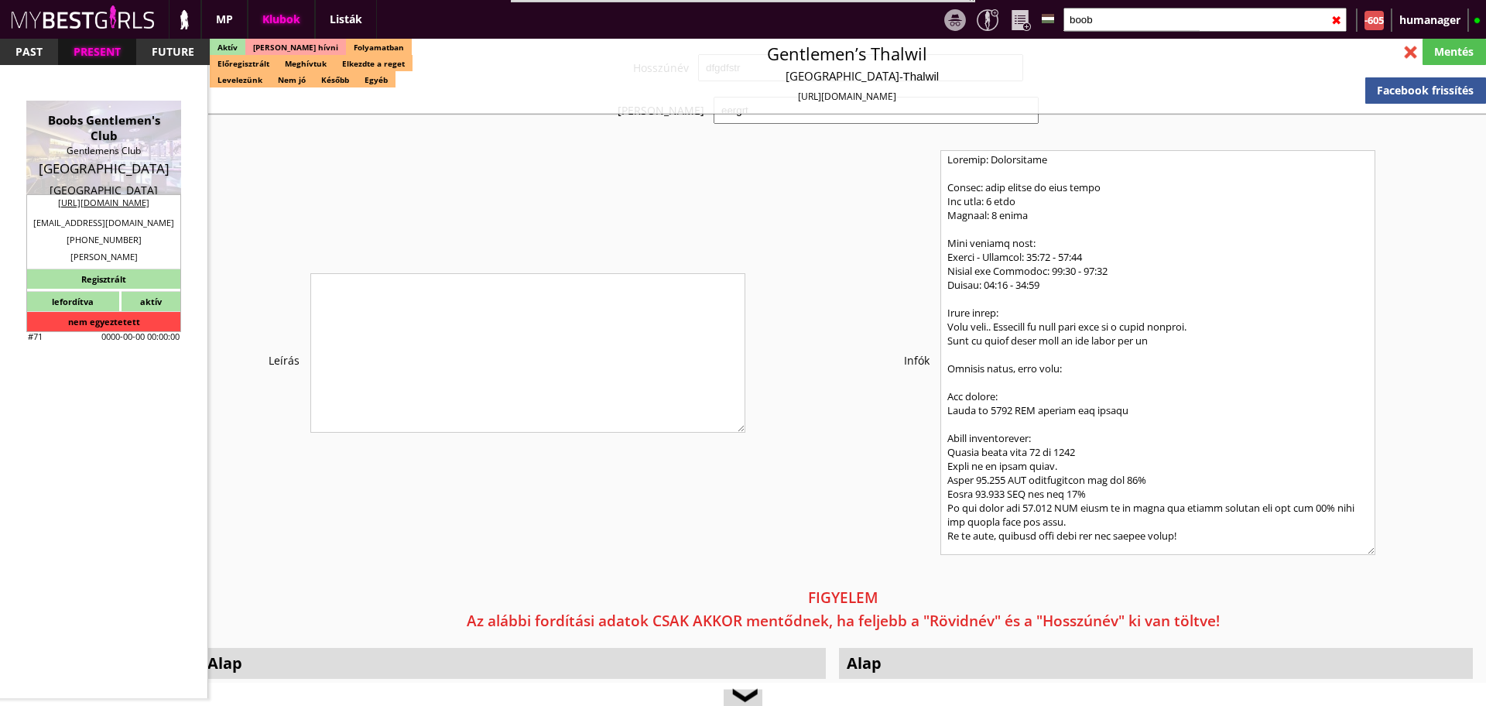
checkbox input "true"
checkbox input "false"
type input "5"
checkbox input "false"
checkbox input "true"
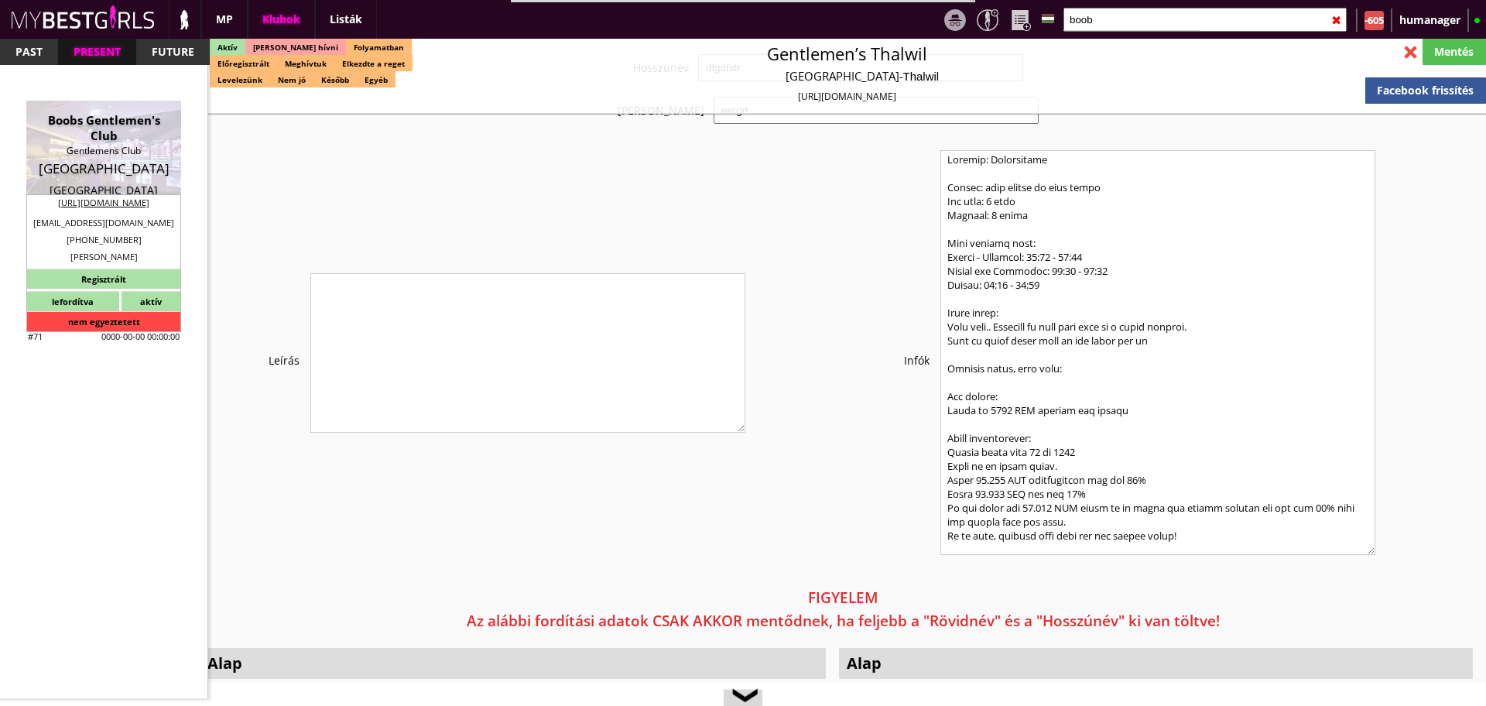
type input "5"
type input "2"
type input "1000"
type input "60.00"
type input "0.00"
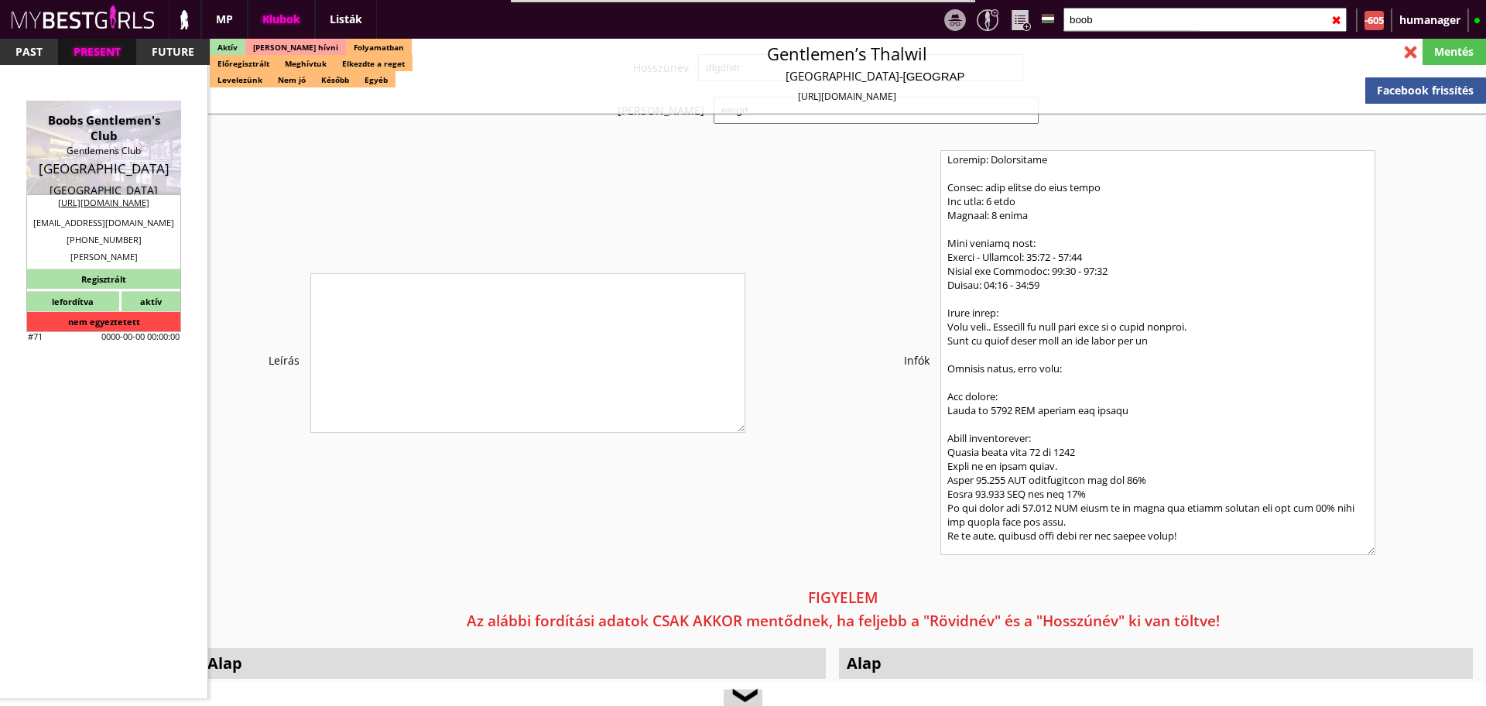
select select "daily"
checkbox input "true"
type input "50%"
checkbox input "true"
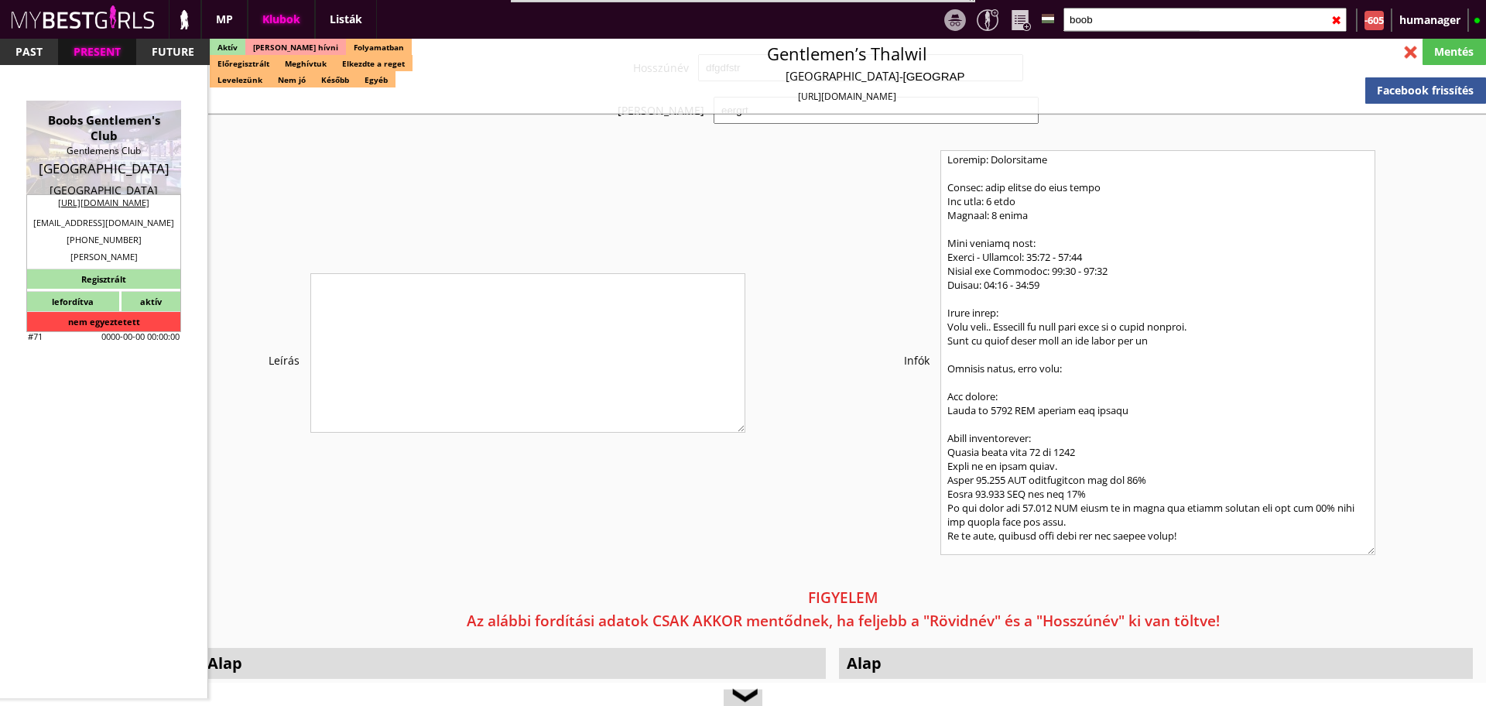
type input "50"
type input "25"
checkbox input "true"
type input "100"
type input "7400"
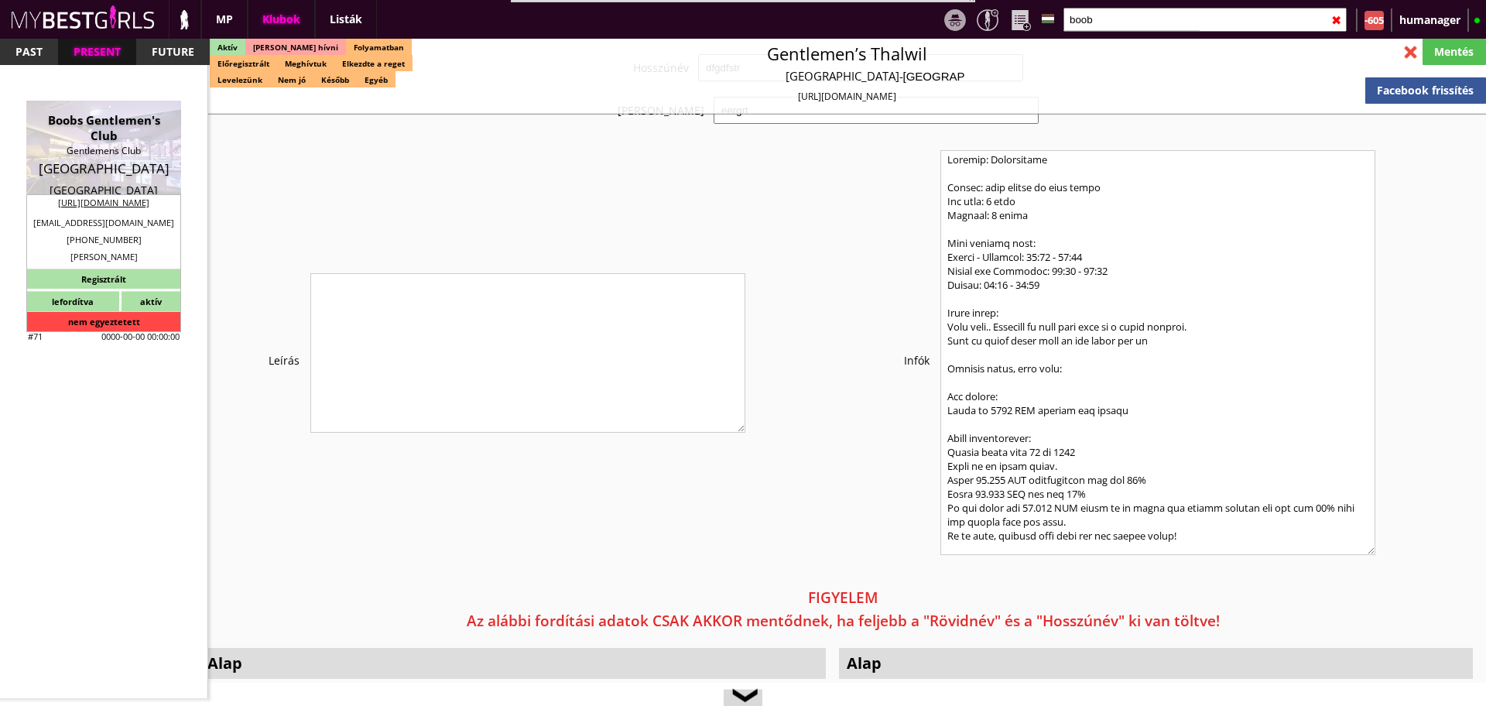
type input "30"
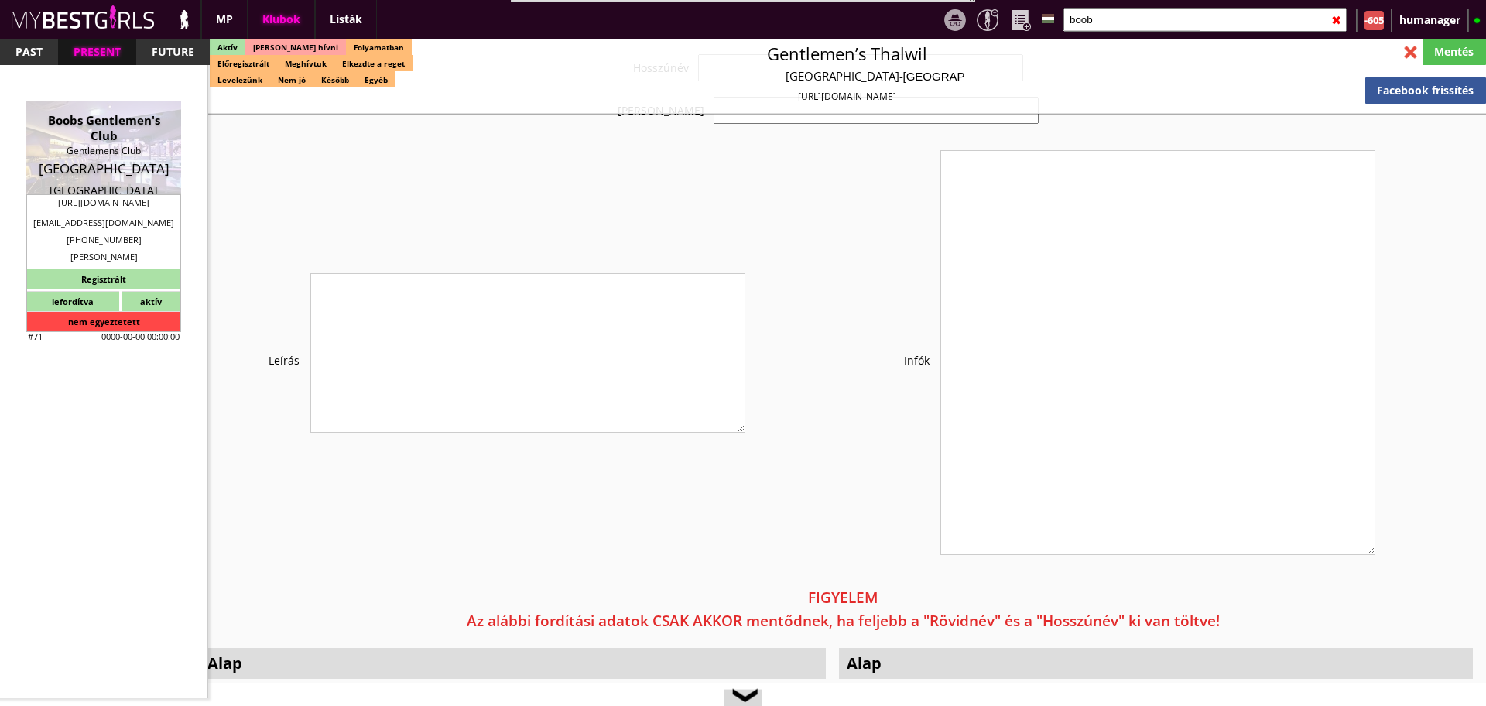
select select "info@boobs-tabledance.com"
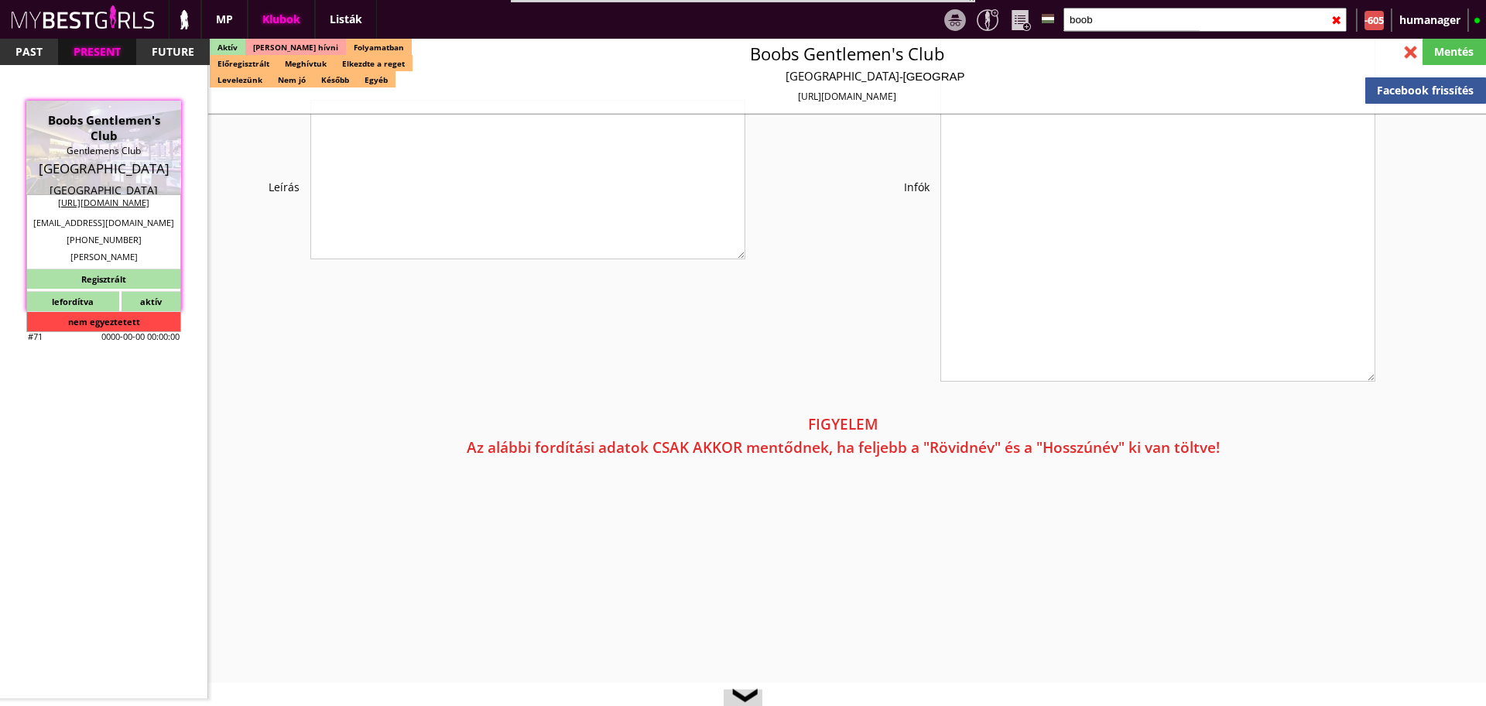
checkbox input "true"
type input "Németország München egyik presztízs klubja"
type input "München egyik legforgalmasabb klubja - 60 EUR FIX/nap"
type input "Stage dance, private dance, italkonzumálás"
type textarea "Country: Germany City: Munich Travel: Self-financing with airplane, bus or trai…"
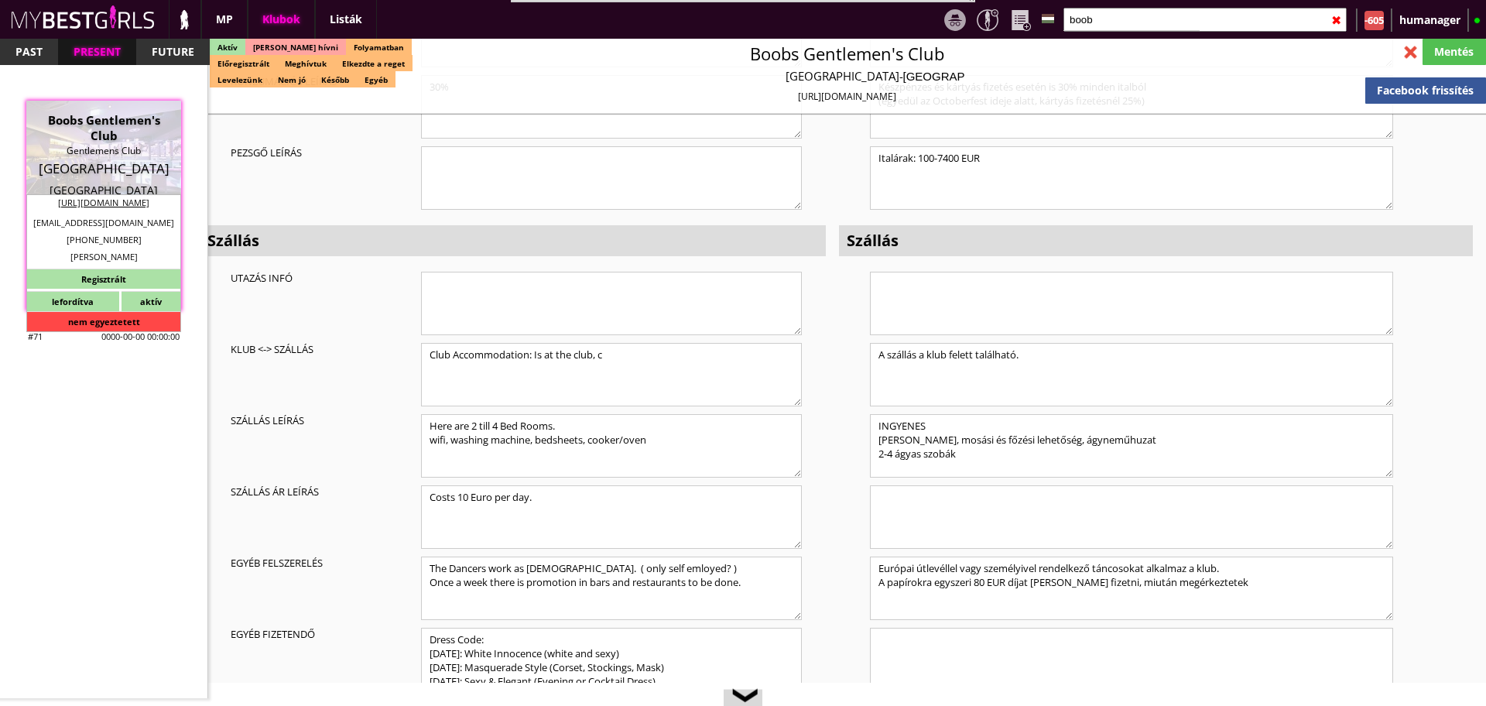
scroll to position [4562, 0]
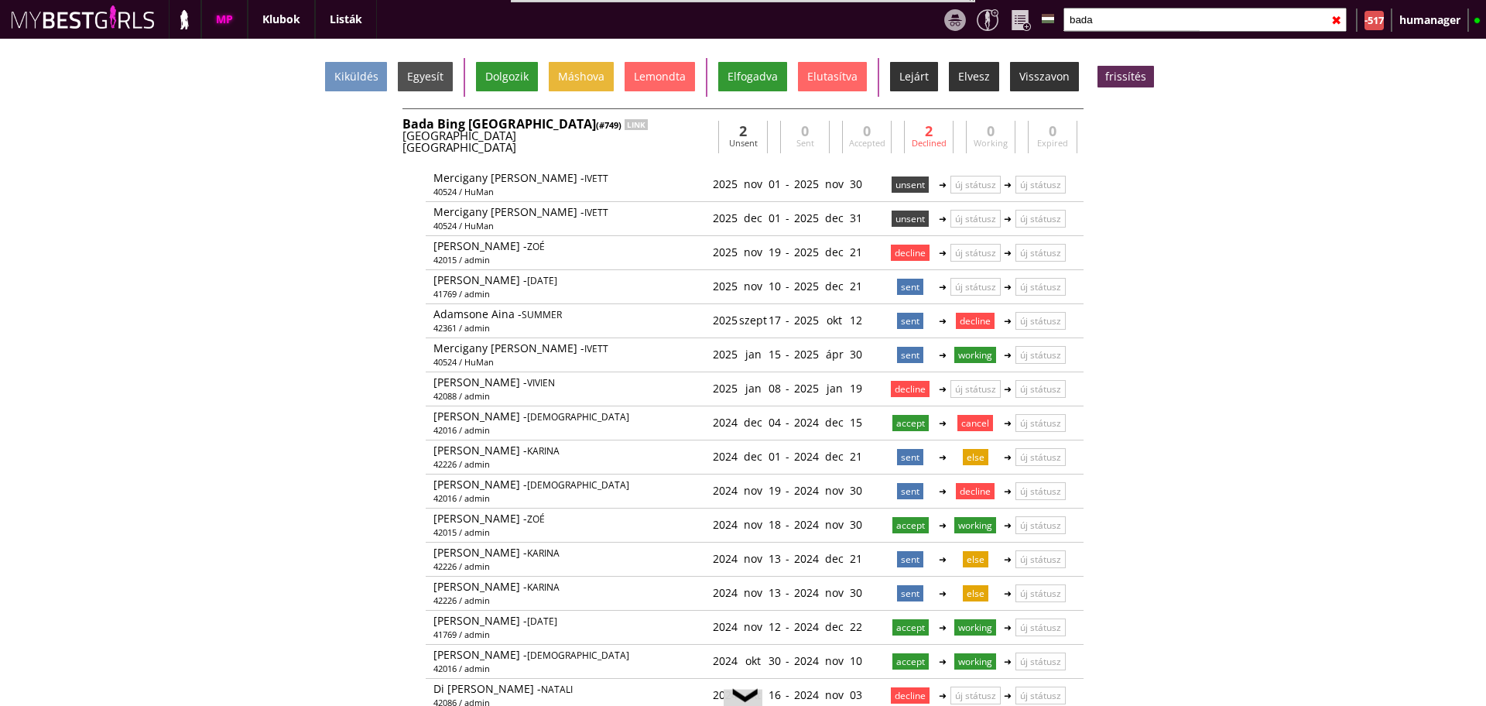
scroll to position [0, 6680]
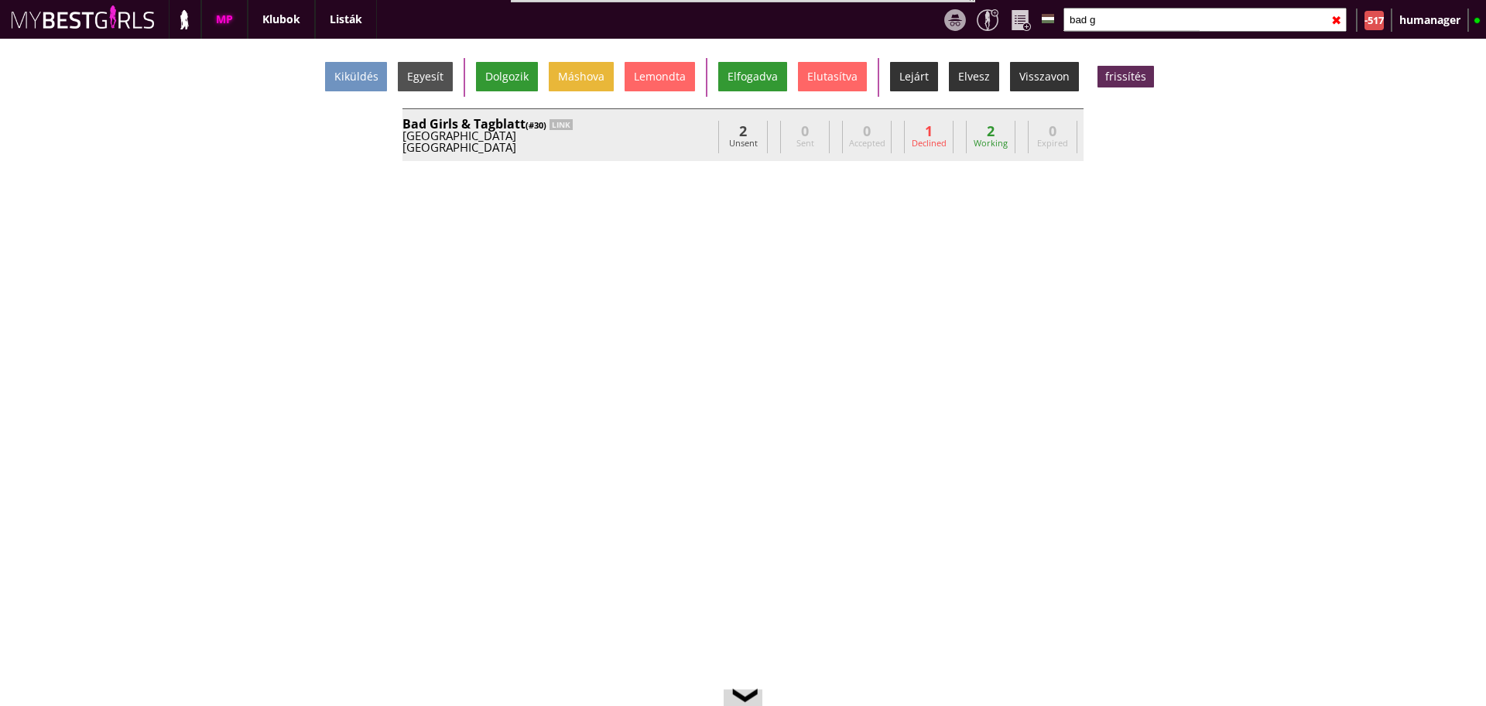
type input "bad g"
click at [653, 121] on div "Bad Girls & Tagblatt (#30) LINK" at bounding box center [557, 124] width 310 height 12
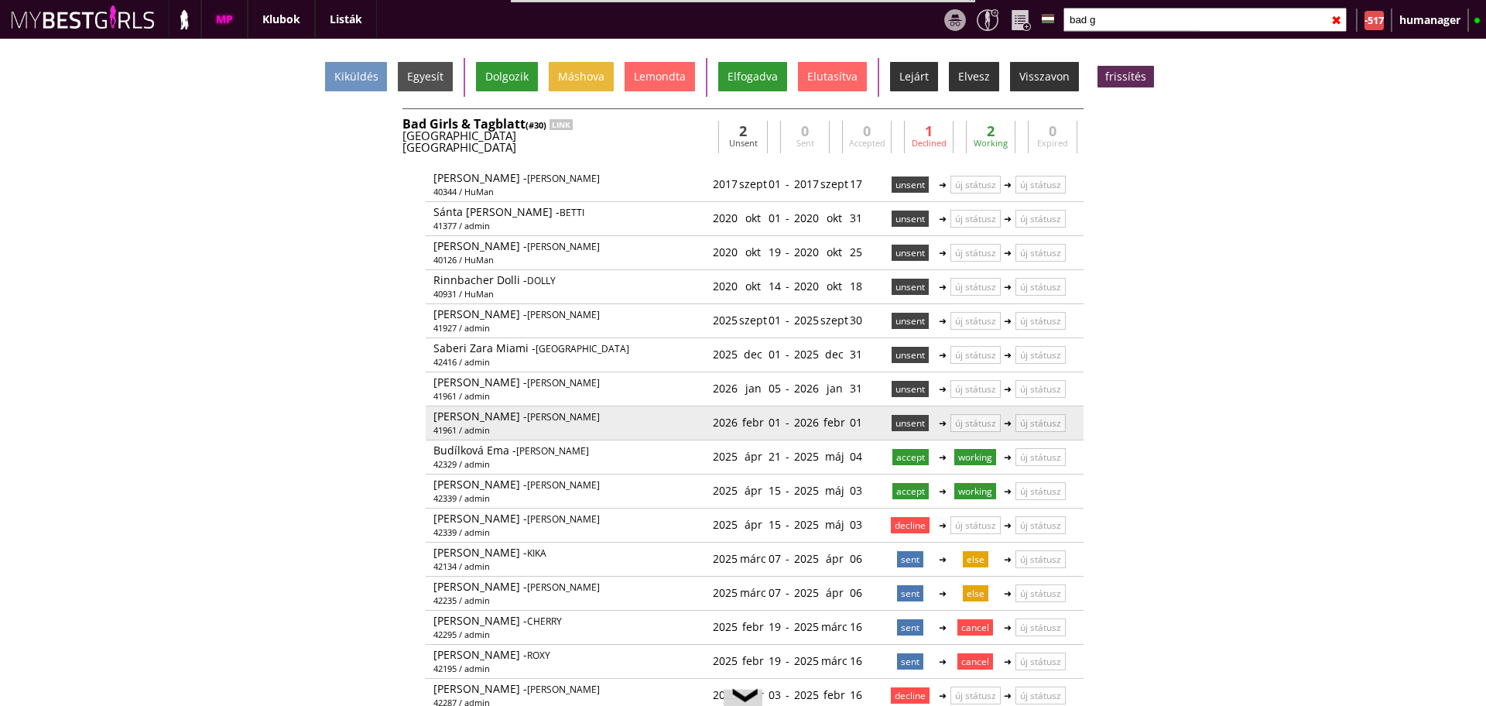
click at [903, 423] on p "unsent" at bounding box center [909, 423] width 37 height 16
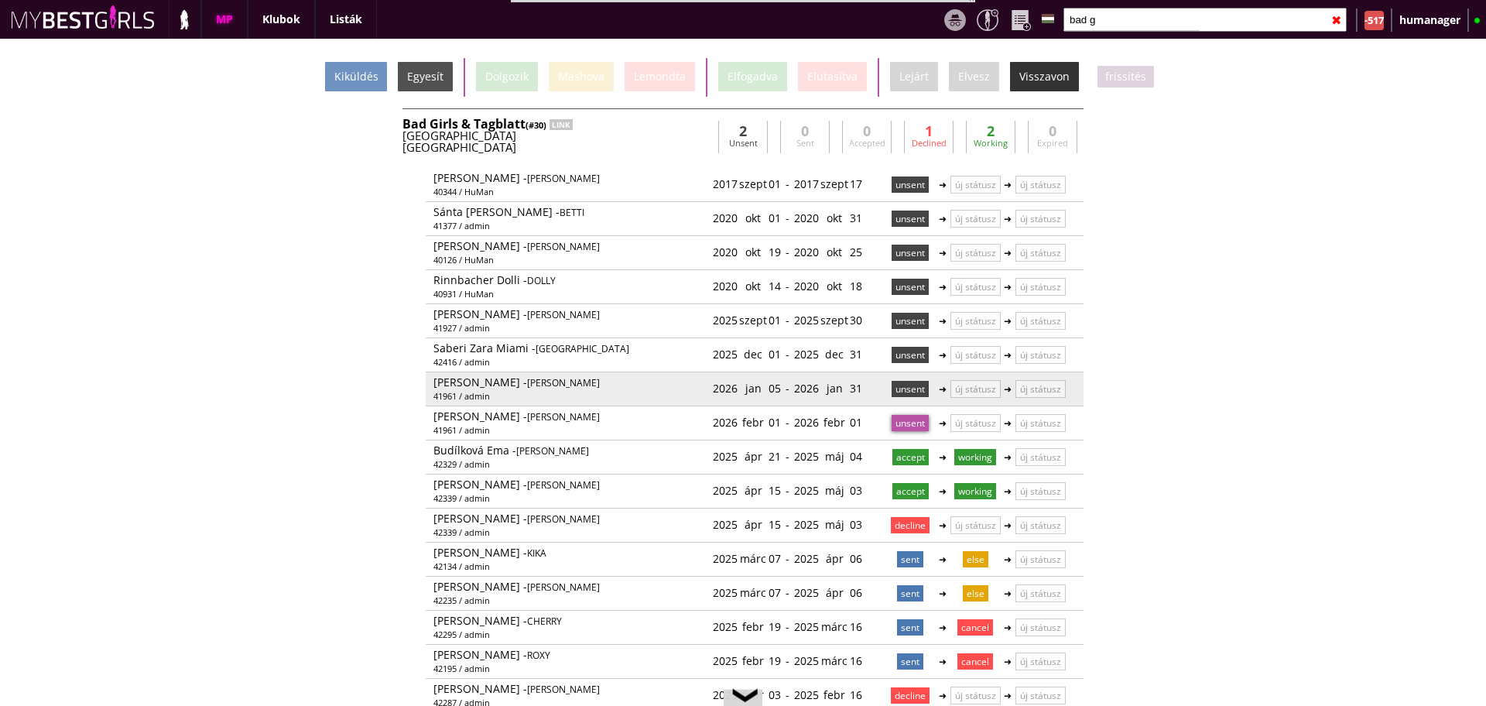
click at [900, 385] on p "unsent" at bounding box center [909, 389] width 37 height 16
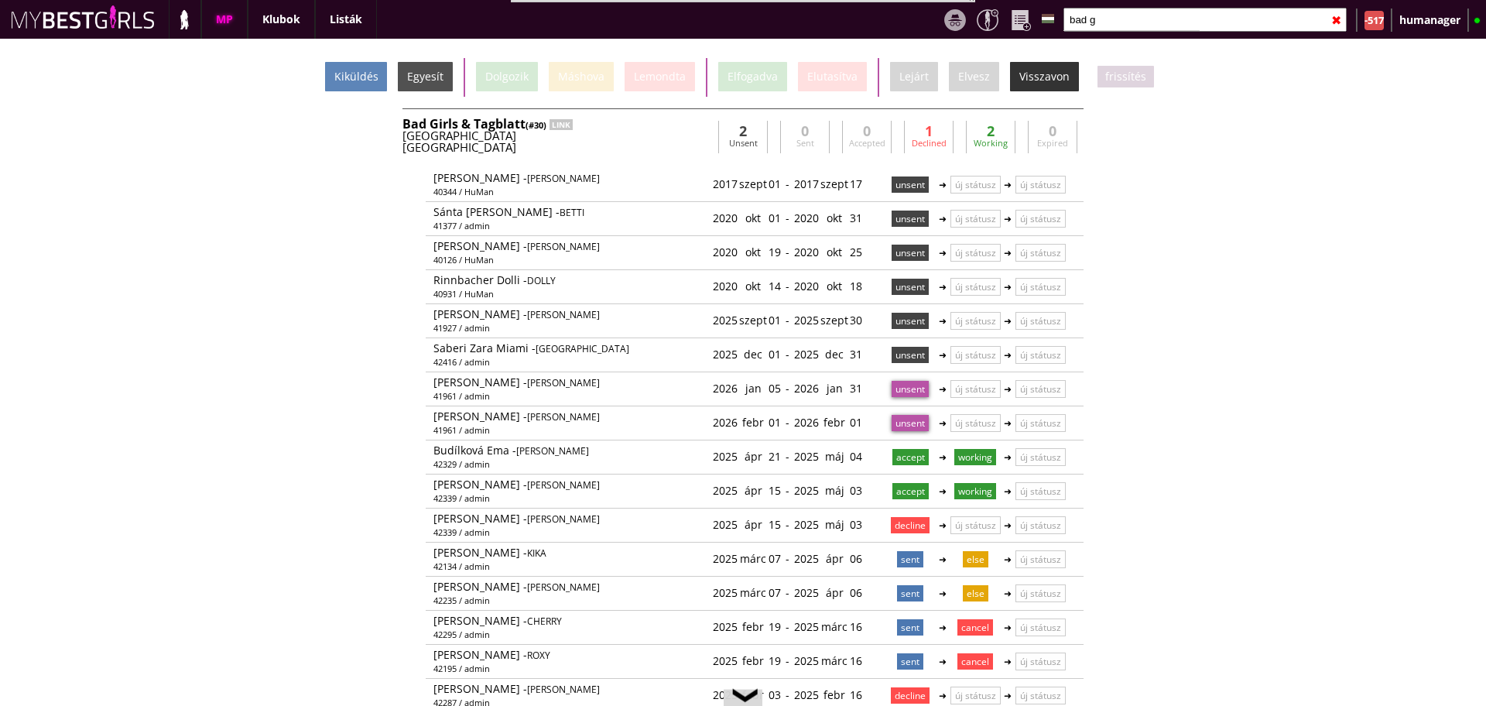
click at [364, 70] on div "Kiküldés" at bounding box center [356, 76] width 62 height 29
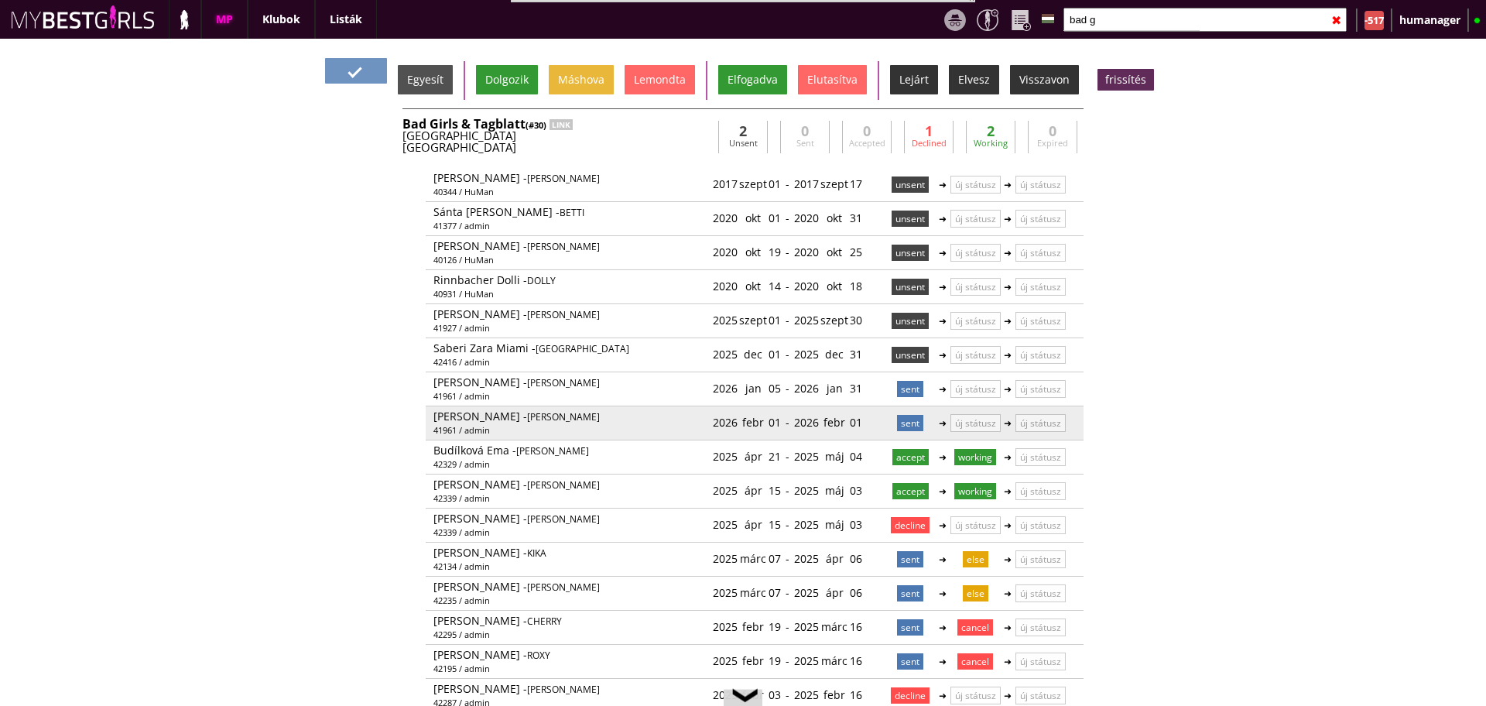
click at [900, 421] on p "sent" at bounding box center [910, 423] width 26 height 16
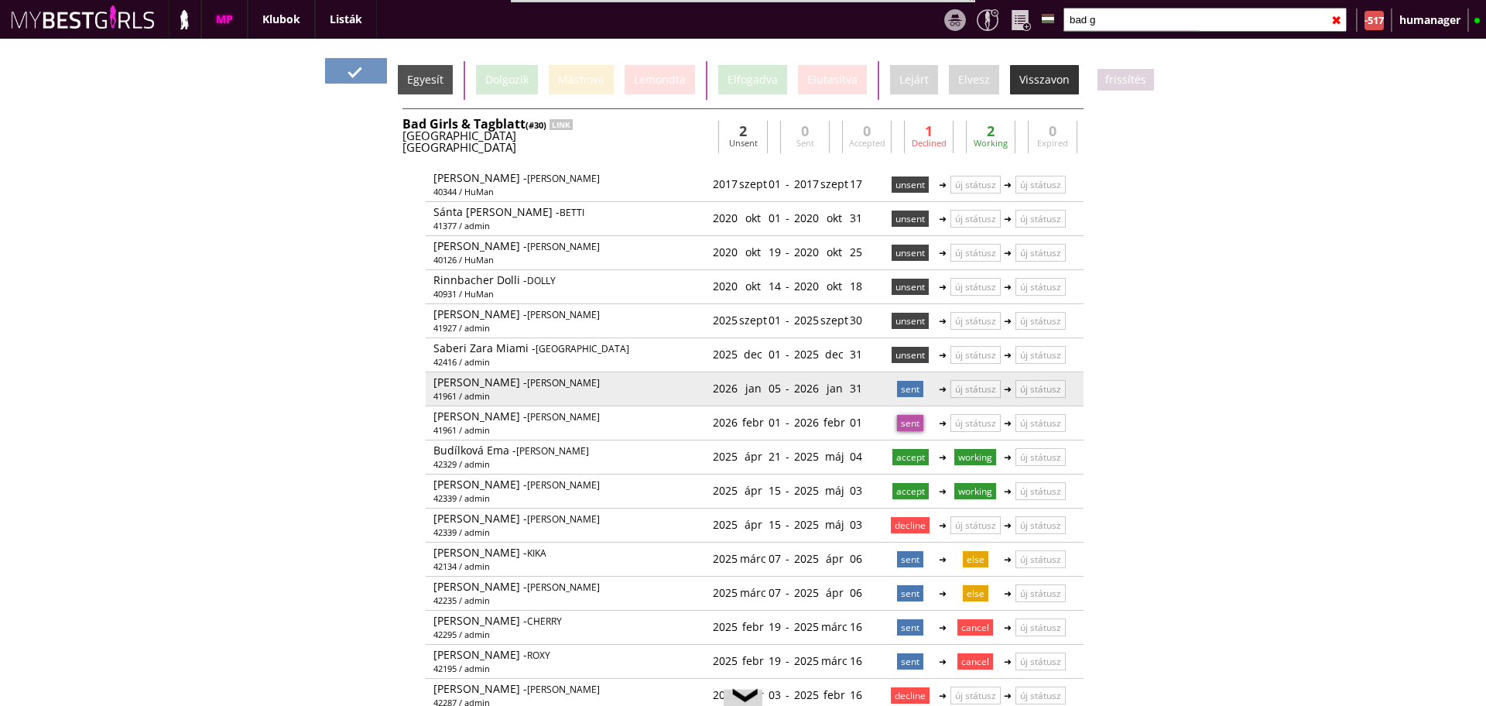
click at [901, 391] on p "sent" at bounding box center [910, 389] width 26 height 16
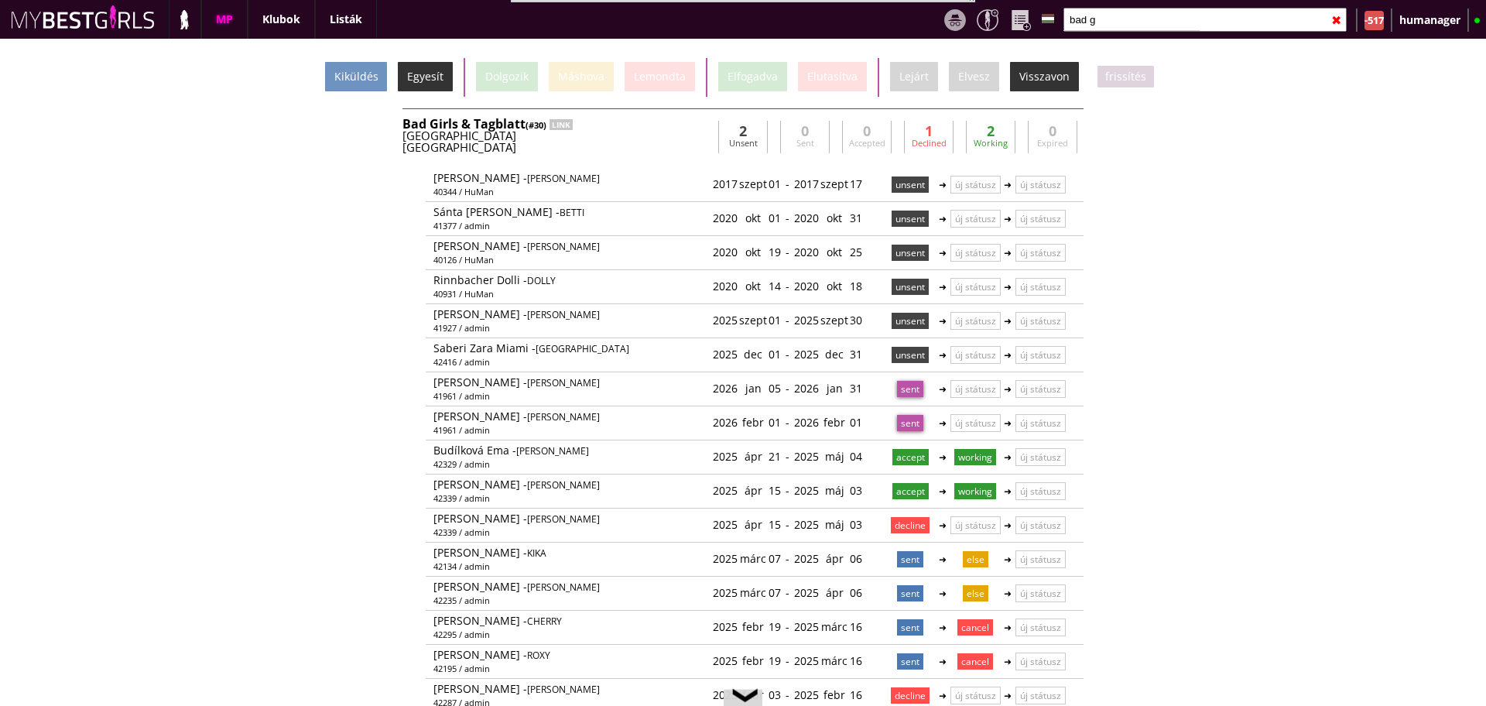
click at [422, 84] on div "Egyesít" at bounding box center [425, 76] width 55 height 29
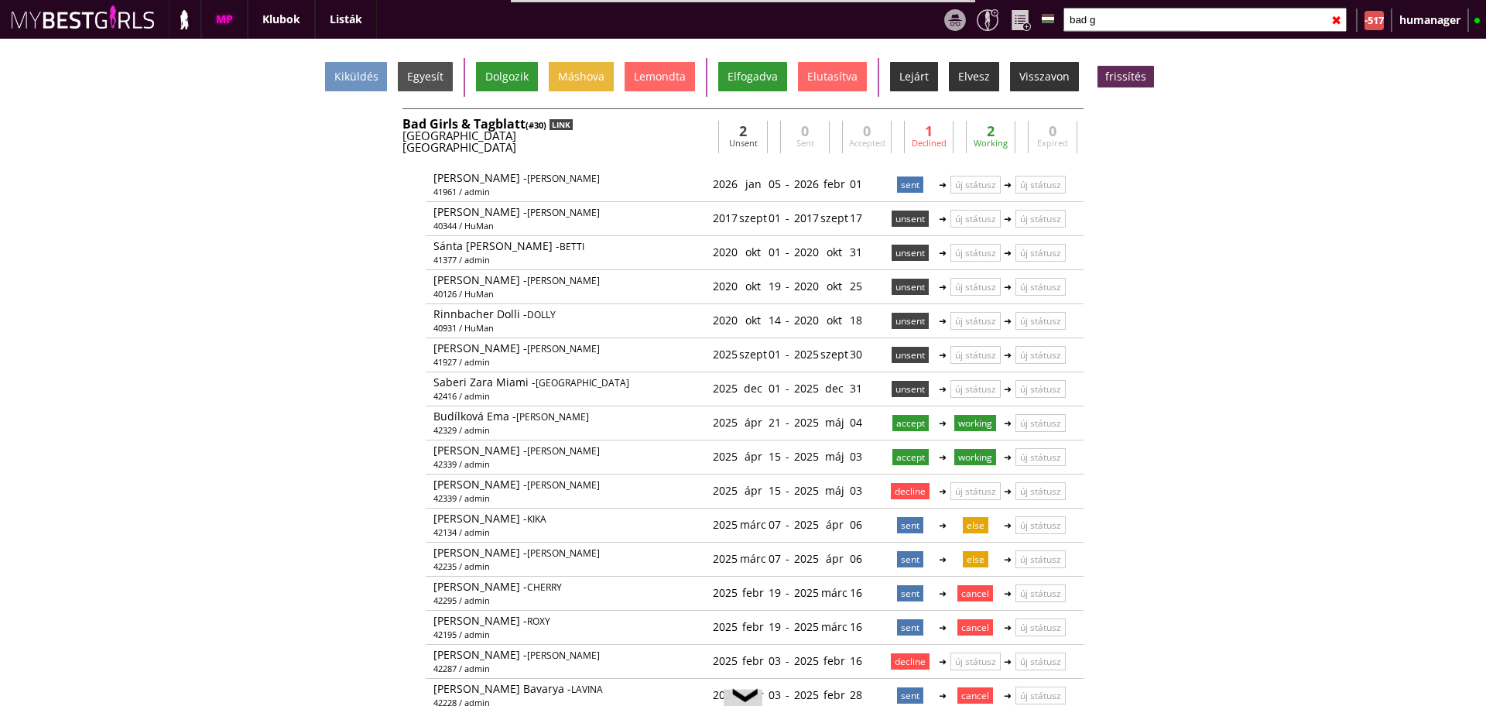
click at [562, 123] on div "LINK" at bounding box center [560, 124] width 23 height 11
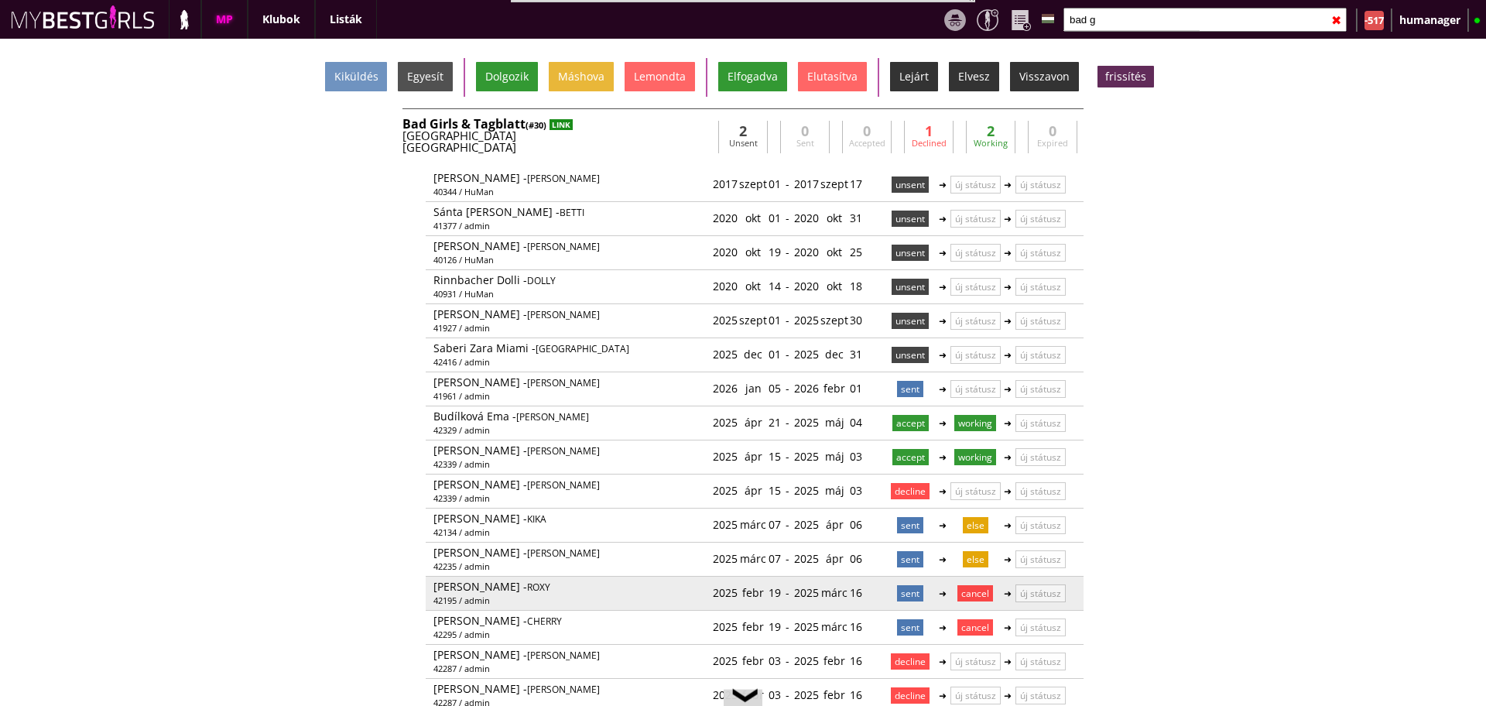
scroll to position [34, 0]
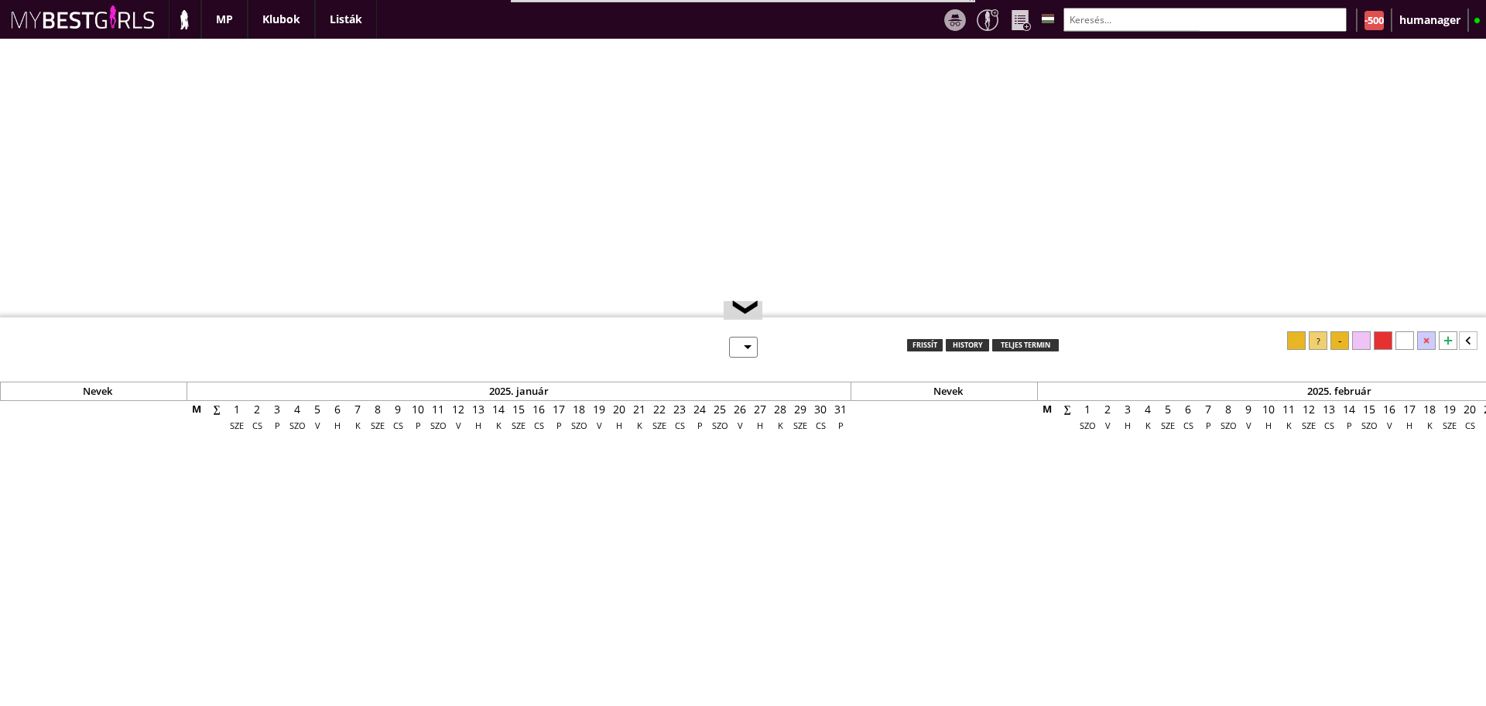
select select "0"
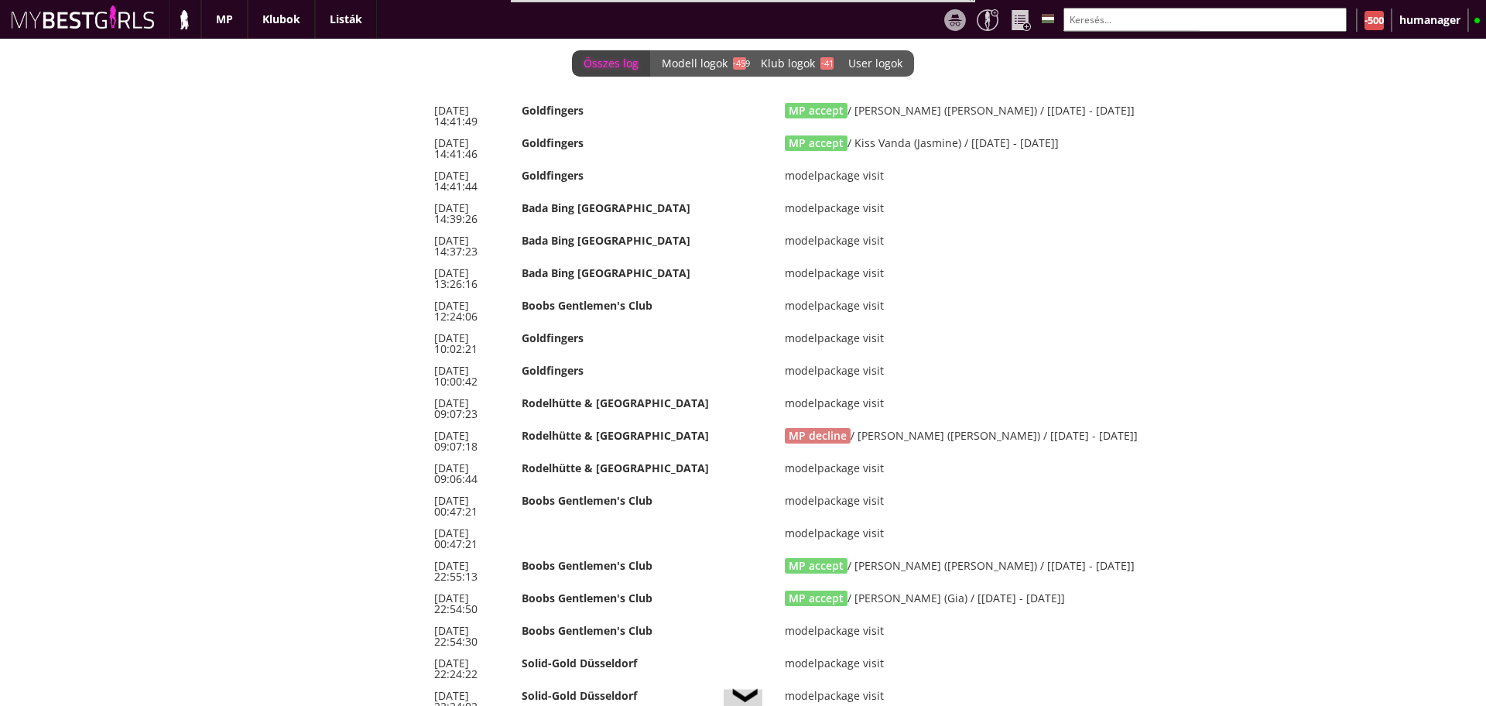
scroll to position [0, 6700]
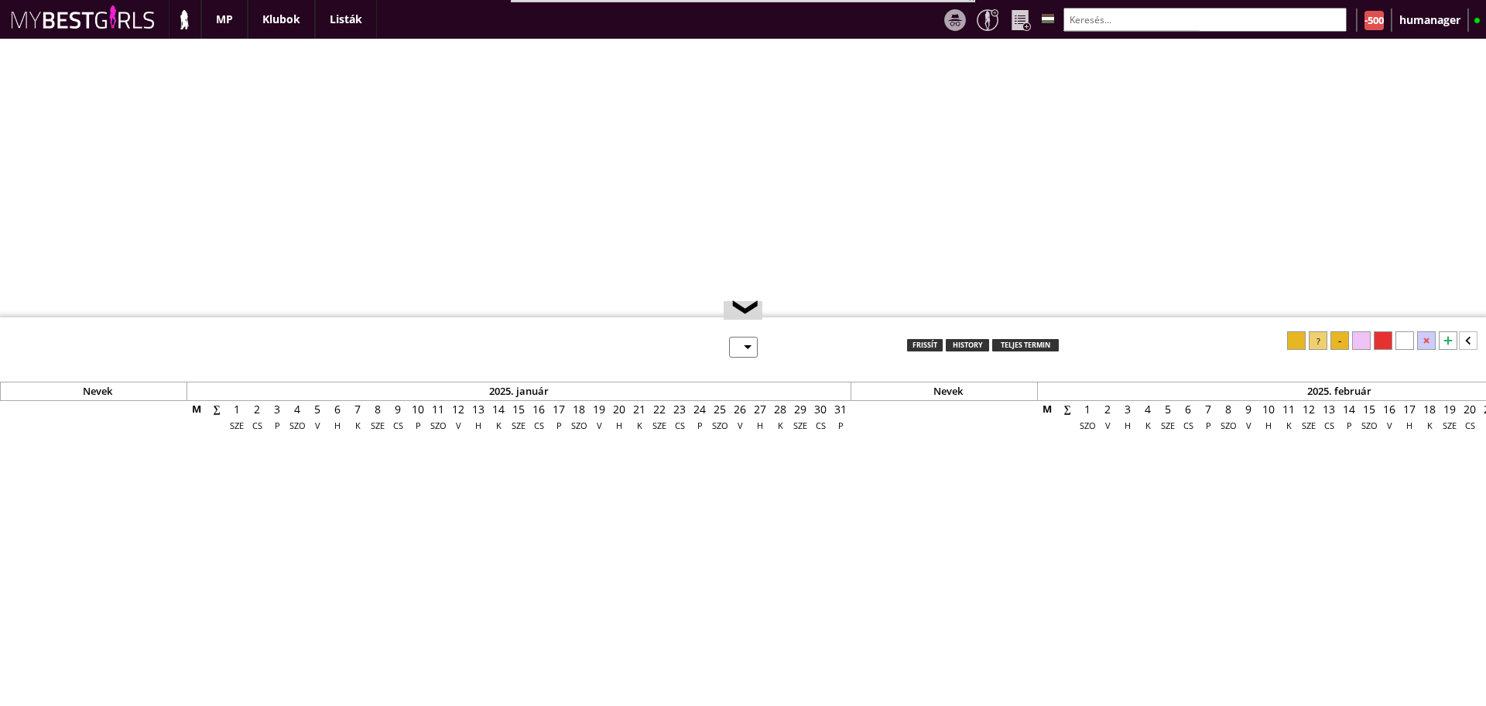
select select "0"
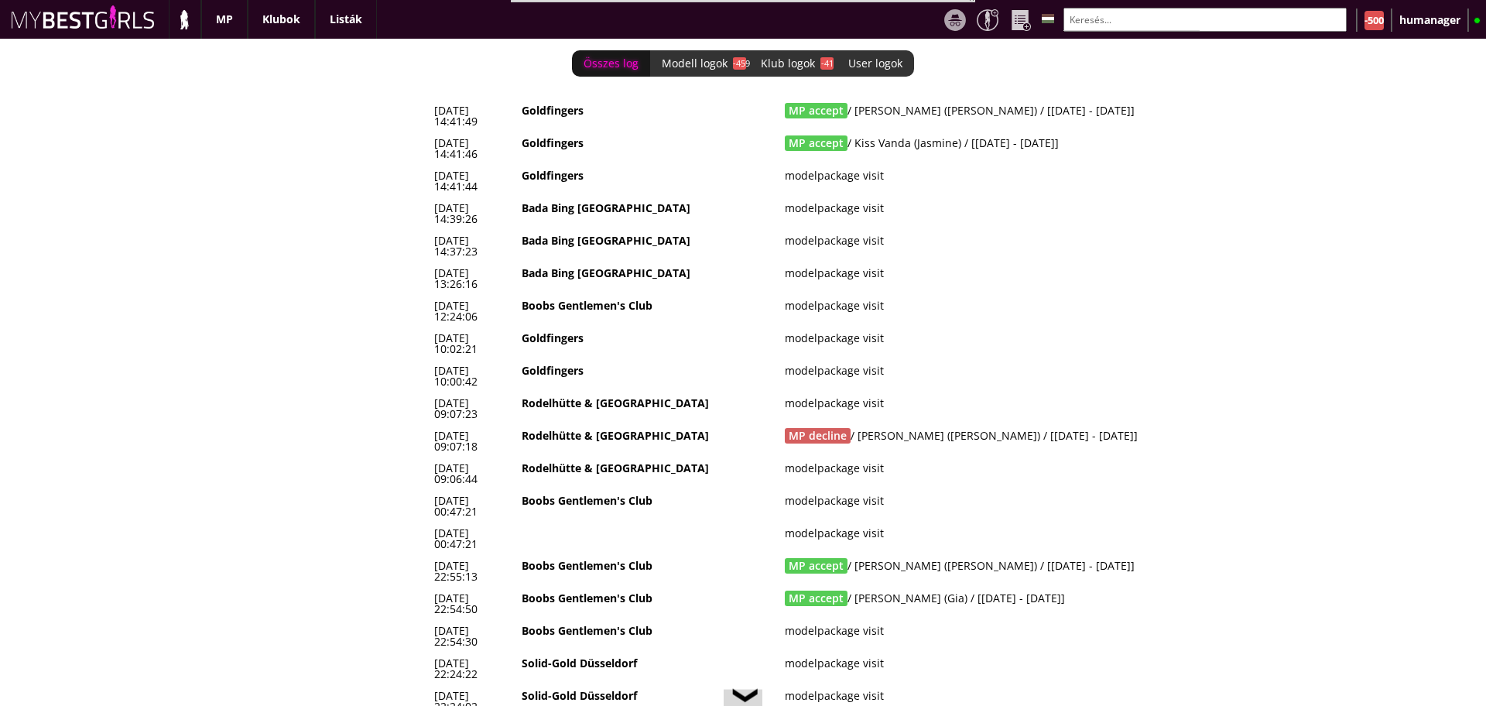
scroll to position [0, 6700]
